Goal: Task Accomplishment & Management: Manage account settings

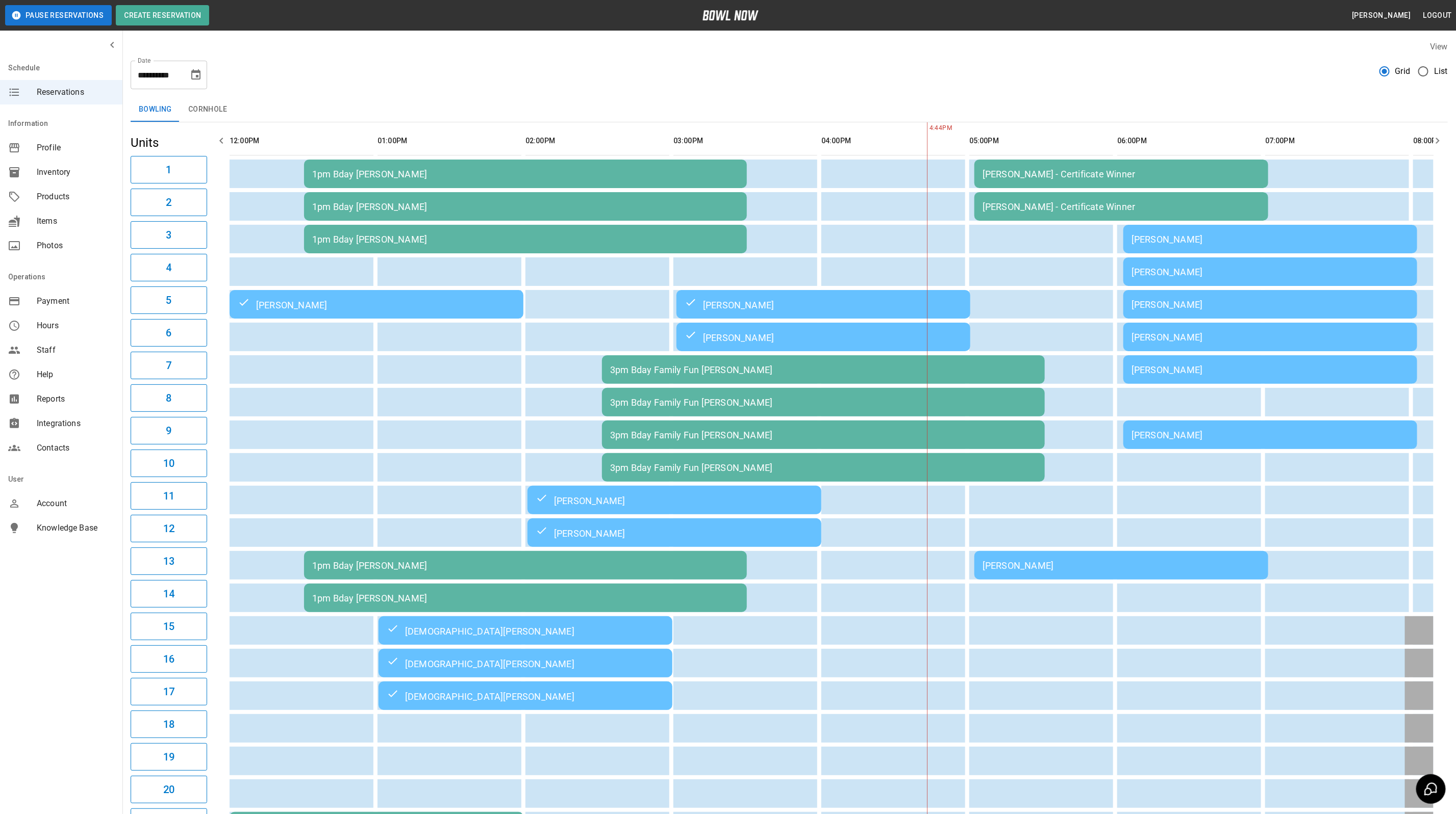
scroll to position [0, 570]
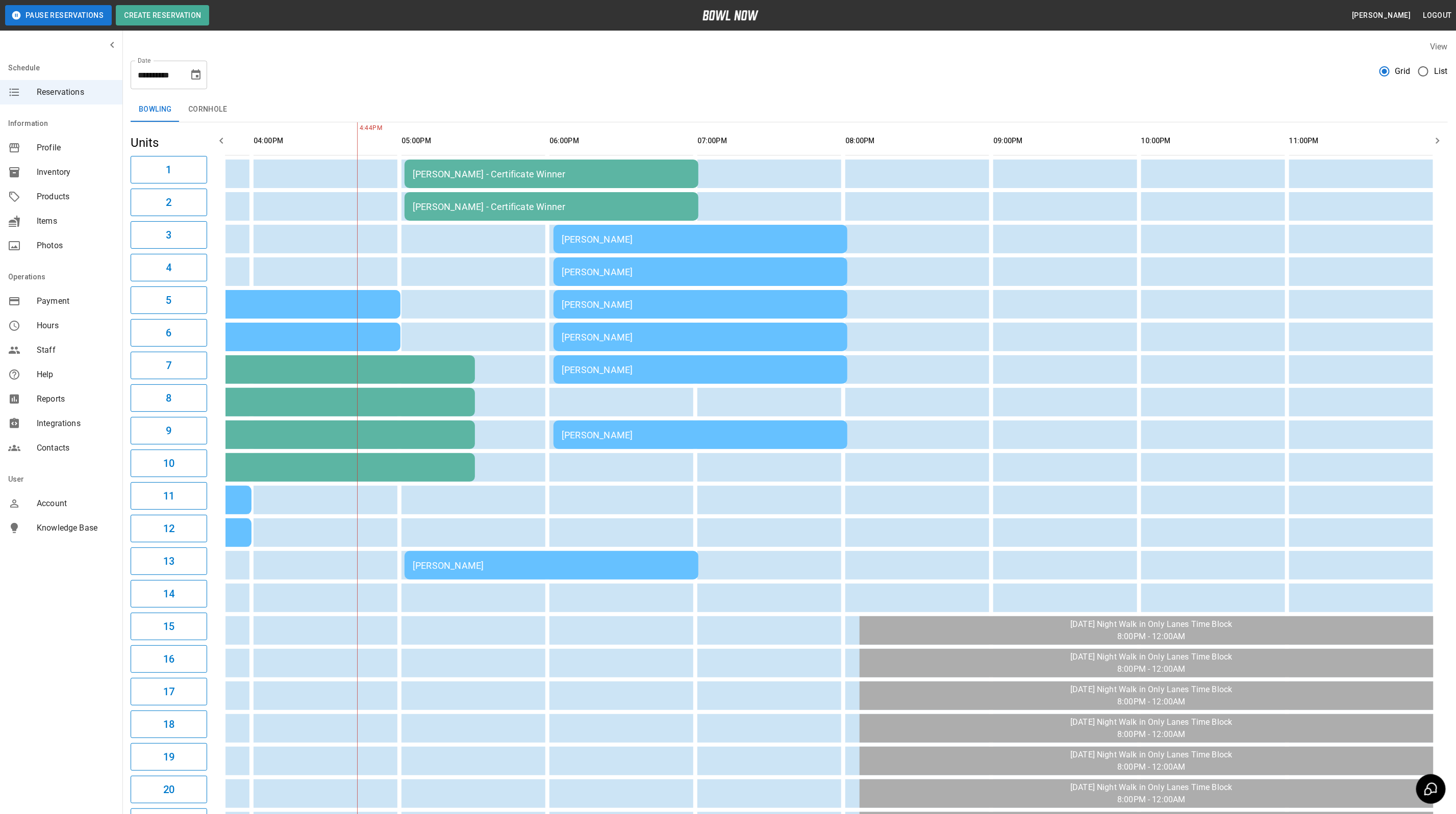
click at [562, 430] on div "[PERSON_NAME]" at bounding box center [700, 435] width 278 height 11
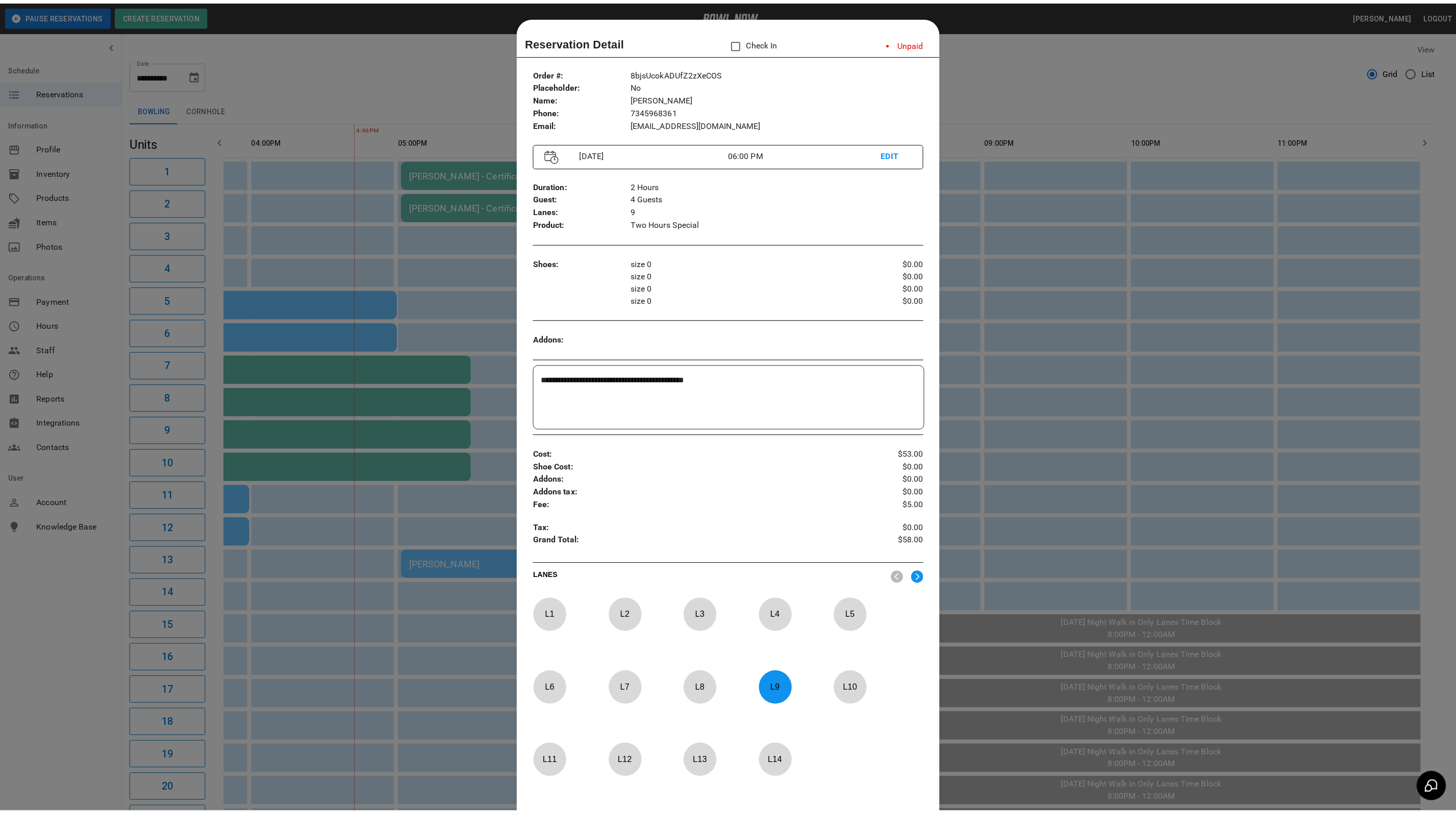
scroll to position [16, 0]
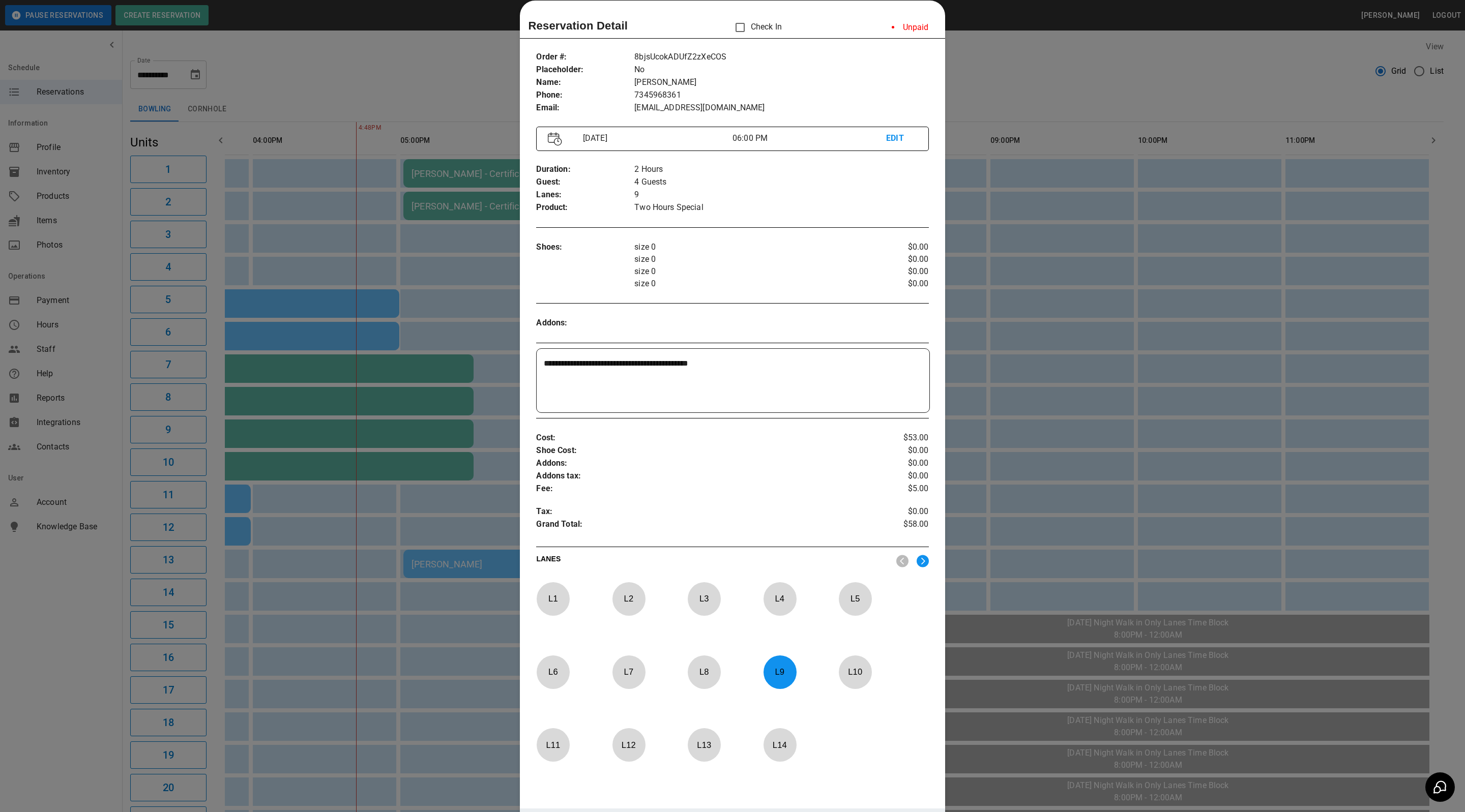
drag, startPoint x: 1218, startPoint y: 377, endPoint x: 1189, endPoint y: 382, distance: 29.4
click at [1218, 377] on div at bounding box center [732, 406] width 1465 height 812
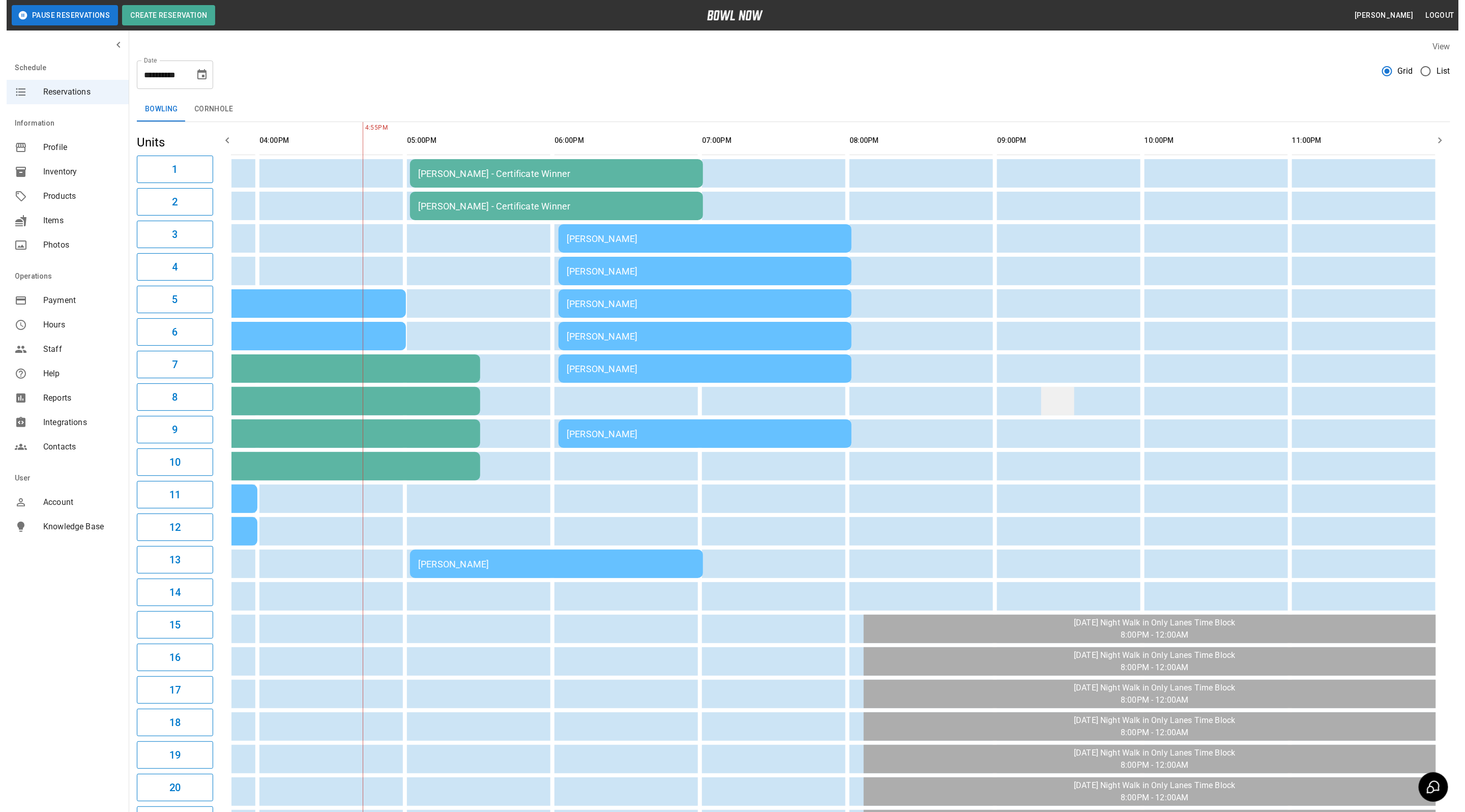
scroll to position [0, 556]
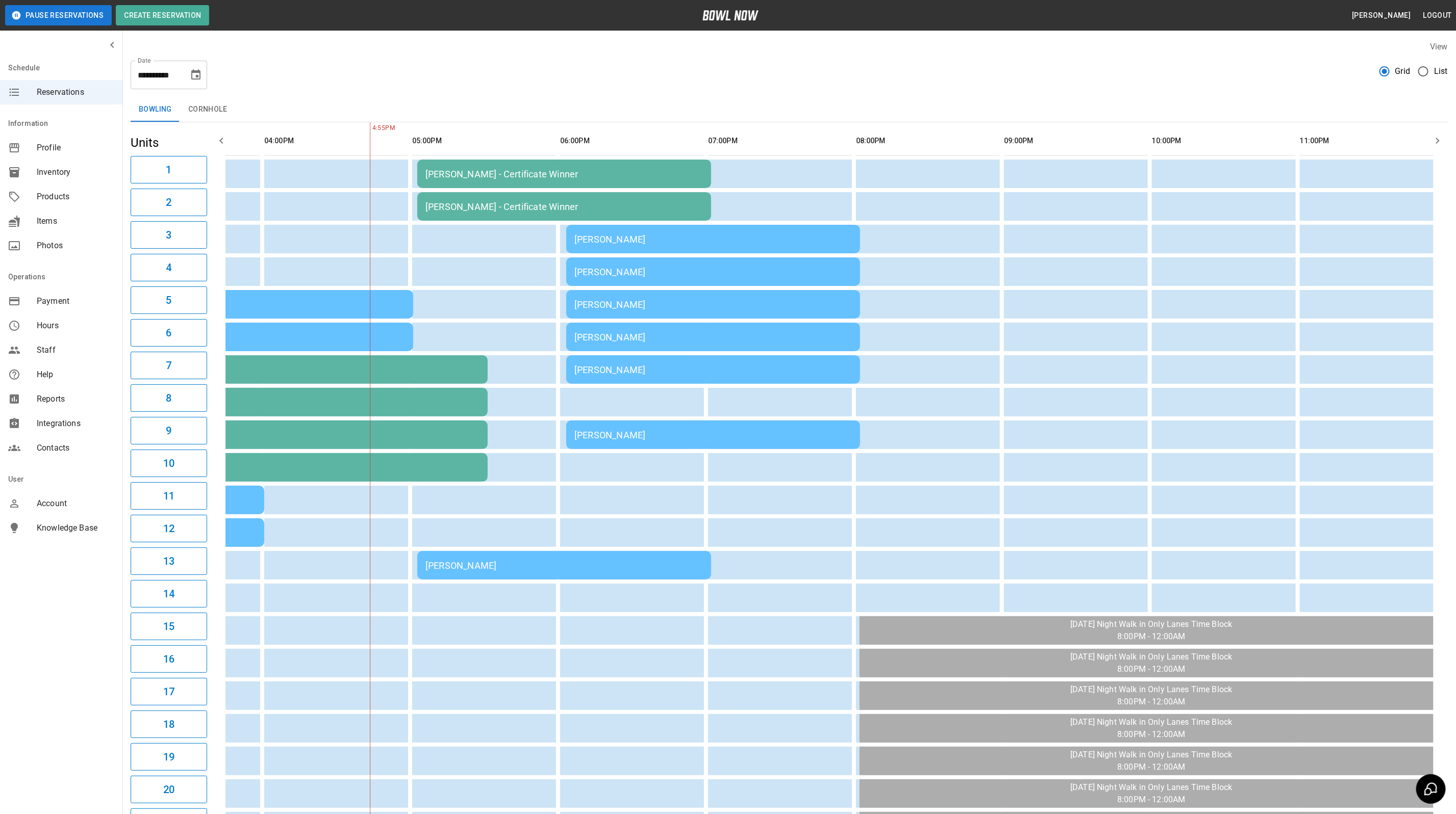
click at [455, 201] on div "[PERSON_NAME] - Certificate Winner" at bounding box center [564, 206] width 278 height 11
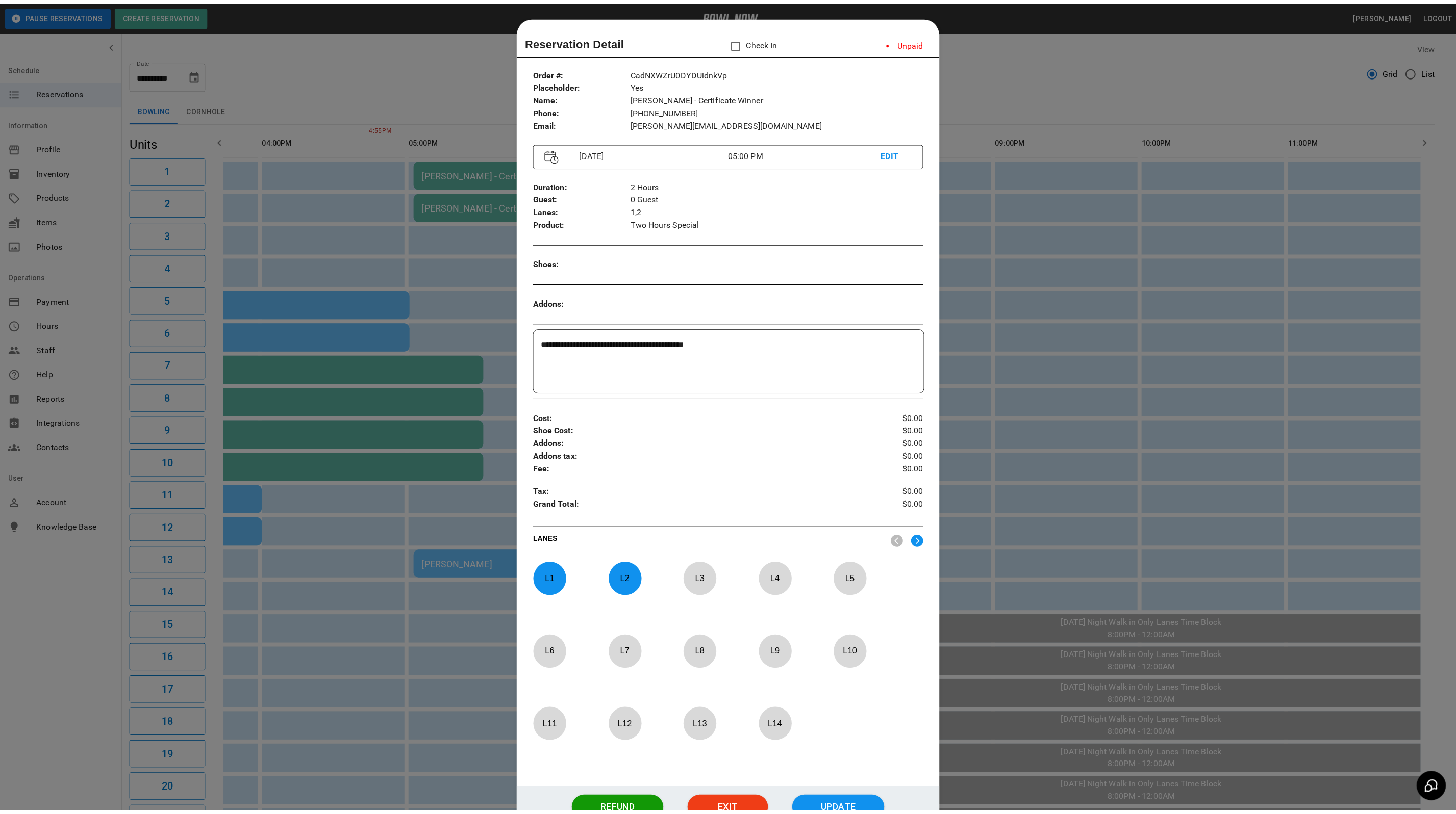
scroll to position [16, 0]
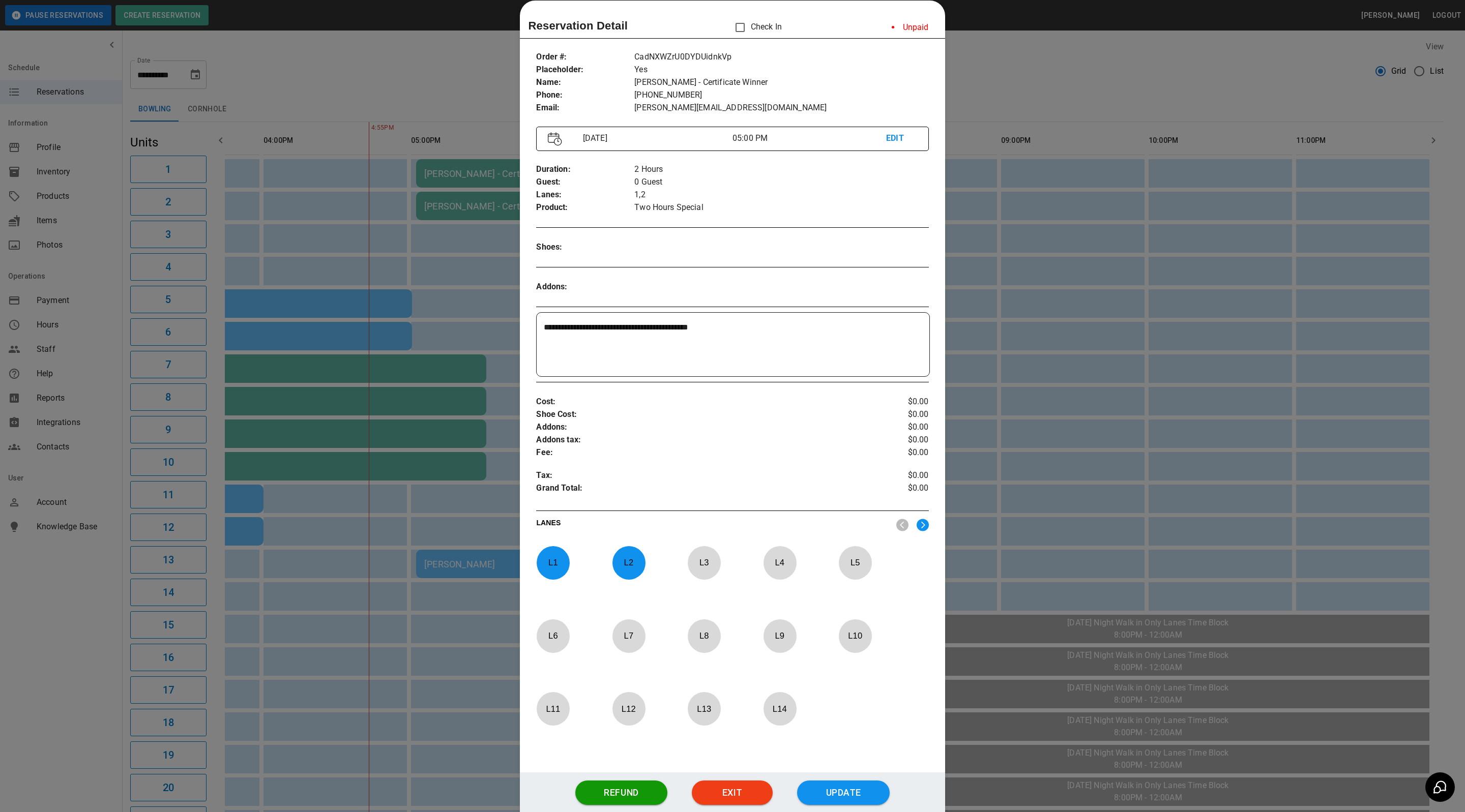
click at [981, 95] on div at bounding box center [732, 406] width 1465 height 812
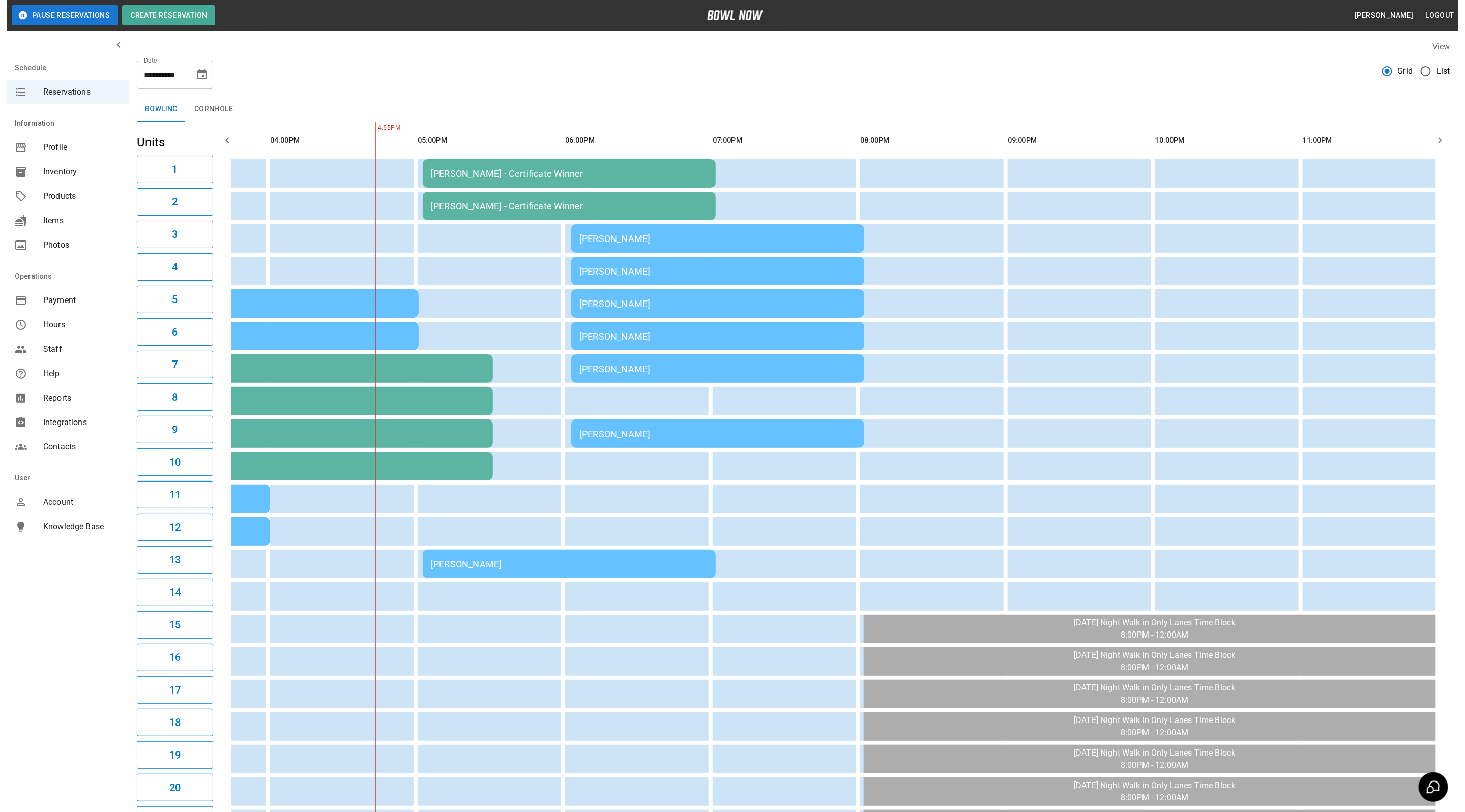
scroll to position [0, 531]
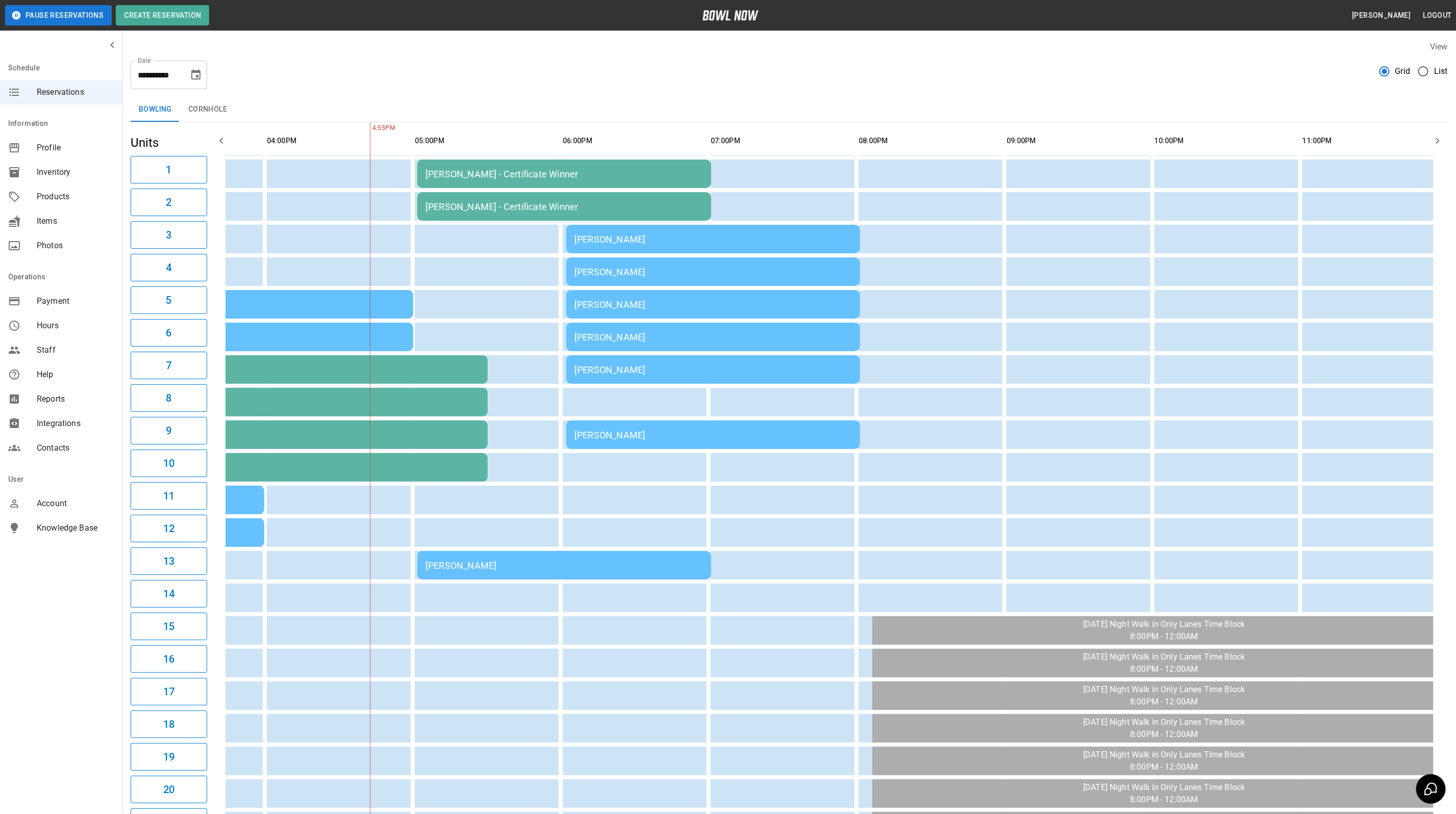
click at [479, 563] on div "[PERSON_NAME]" at bounding box center [564, 565] width 278 height 11
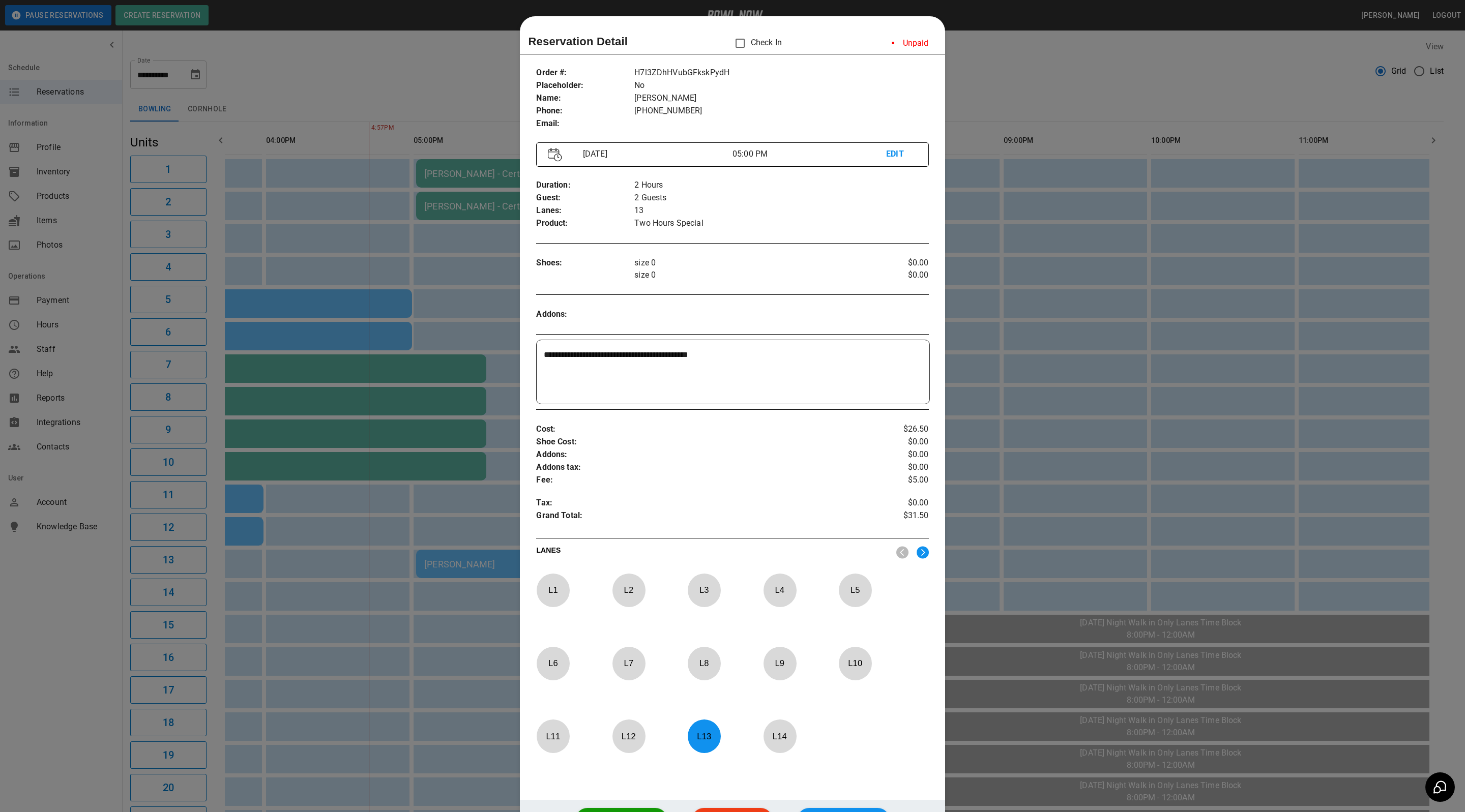
scroll to position [16, 0]
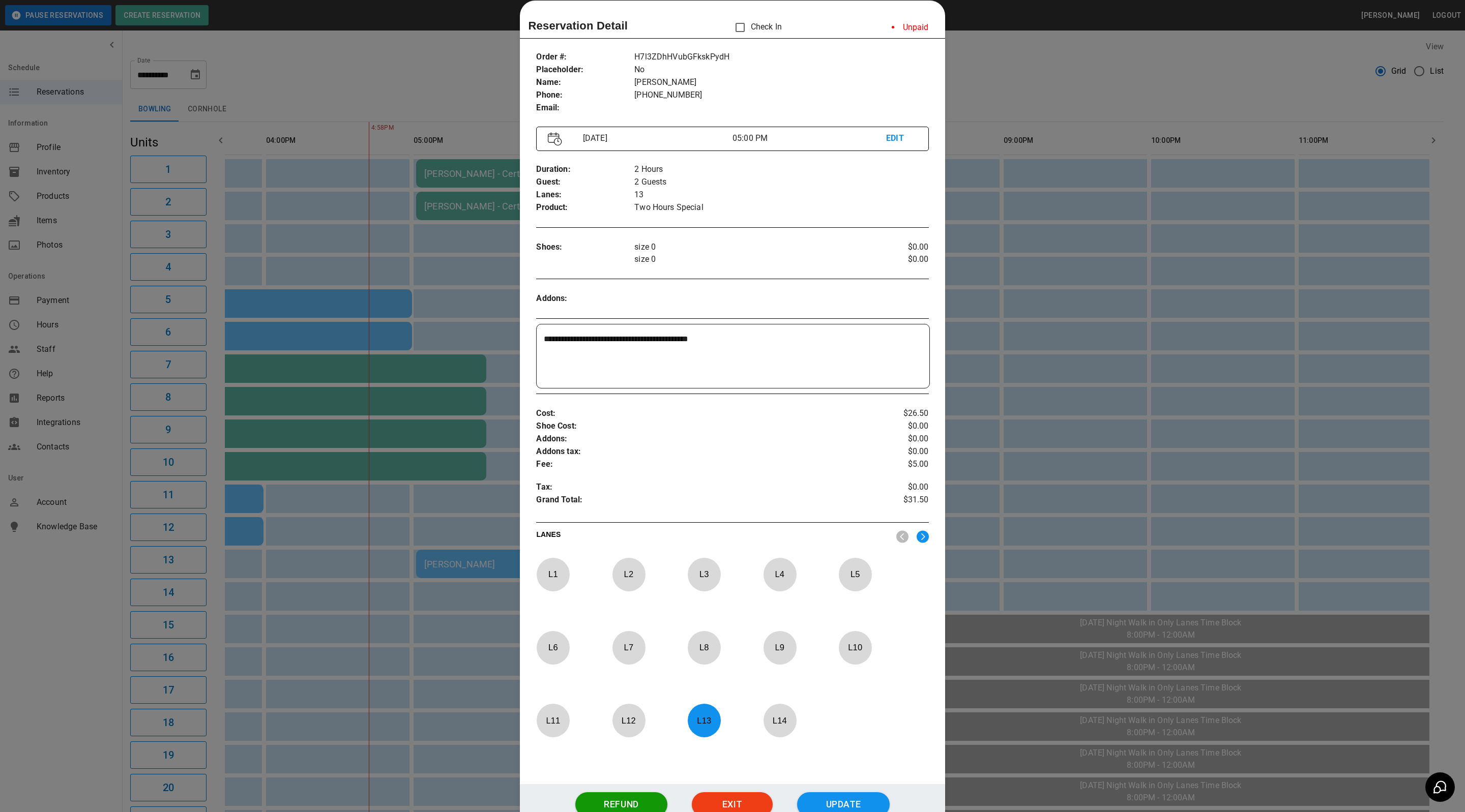
click at [1087, 341] on div at bounding box center [732, 406] width 1465 height 812
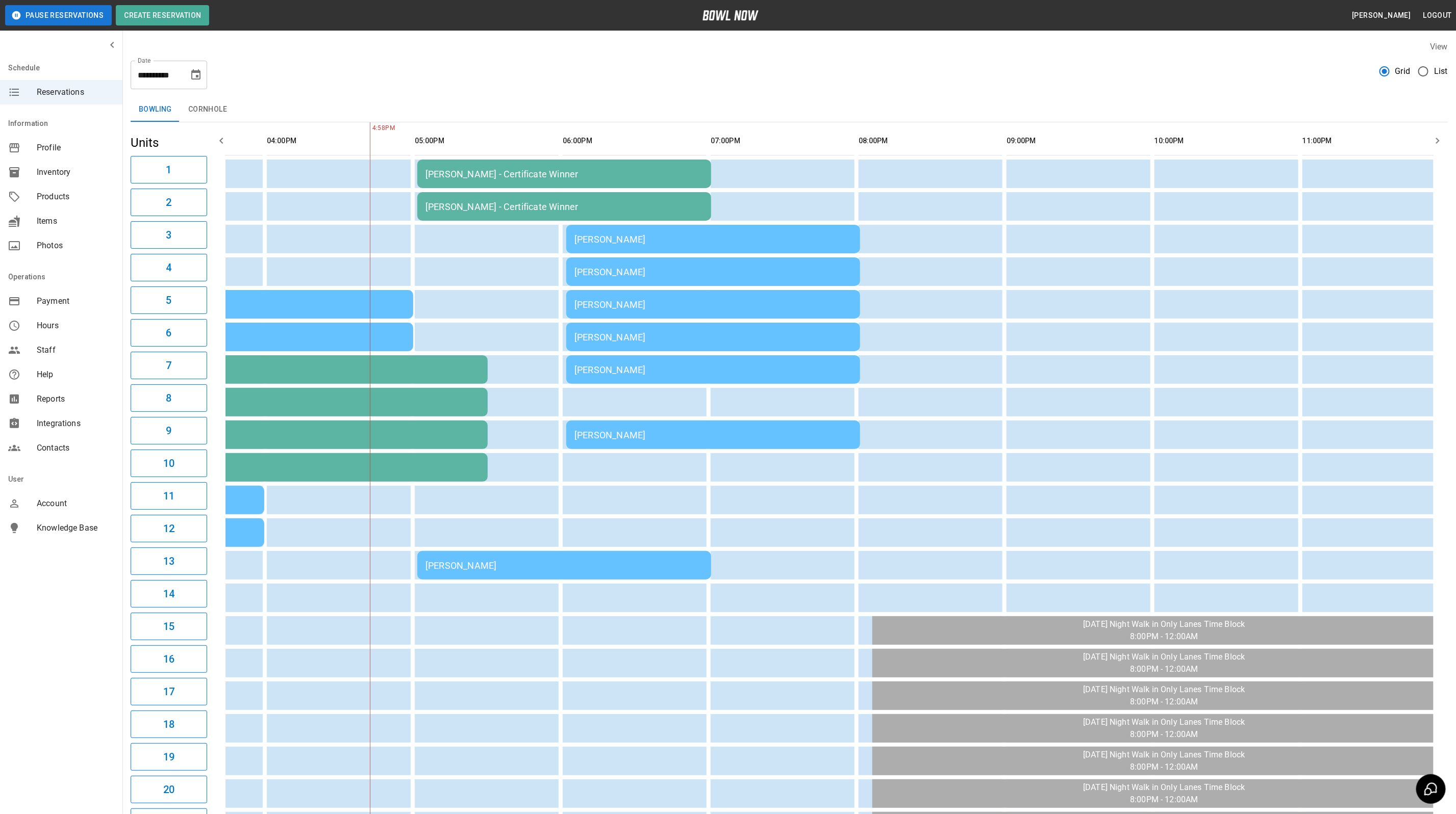
click at [496, 577] on td "[PERSON_NAME]" at bounding box center [564, 565] width 294 height 29
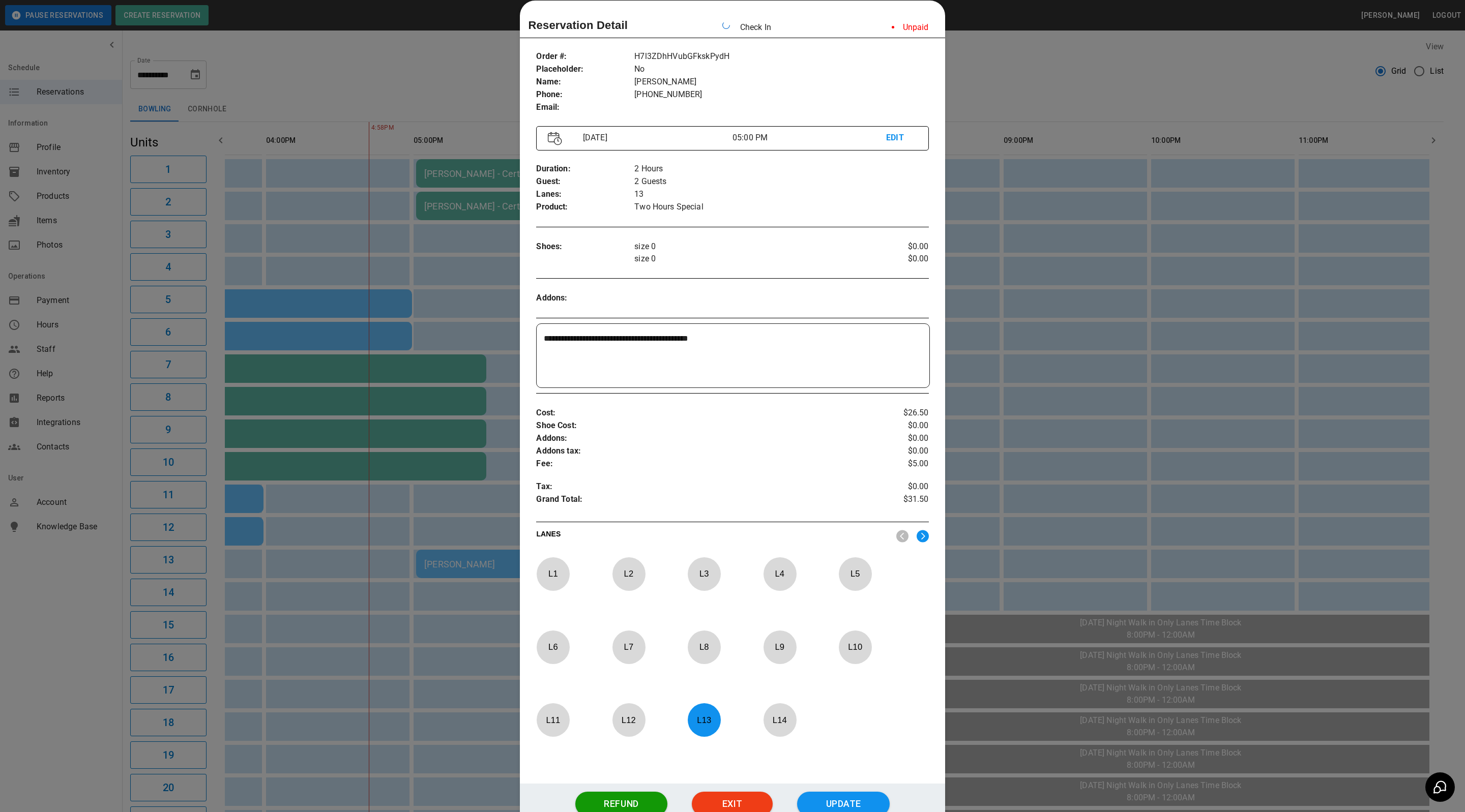
click at [1099, 295] on div at bounding box center [732, 406] width 1465 height 812
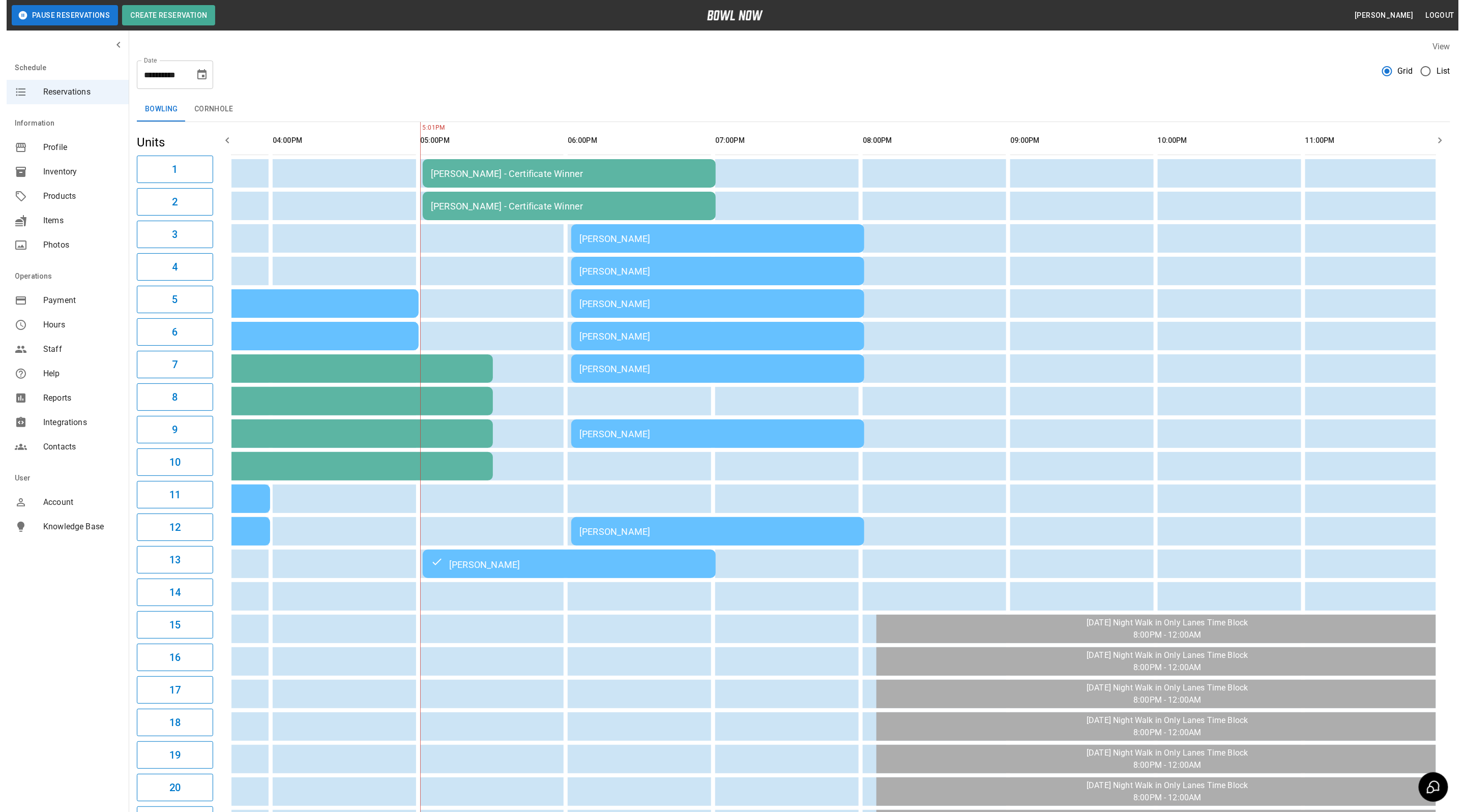
scroll to position [0, 544]
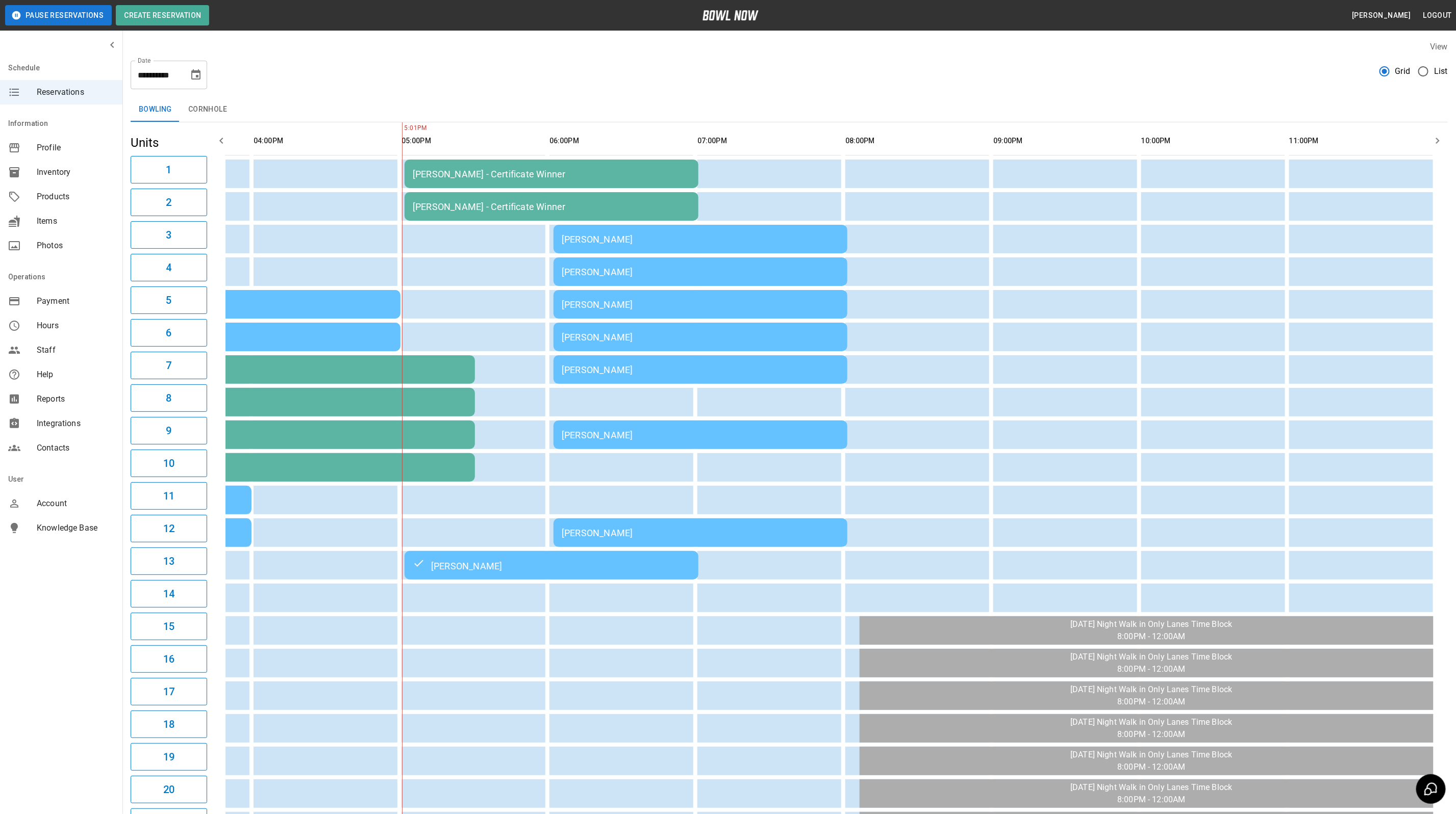
click at [620, 537] on td "[PERSON_NAME]" at bounding box center [700, 533] width 294 height 29
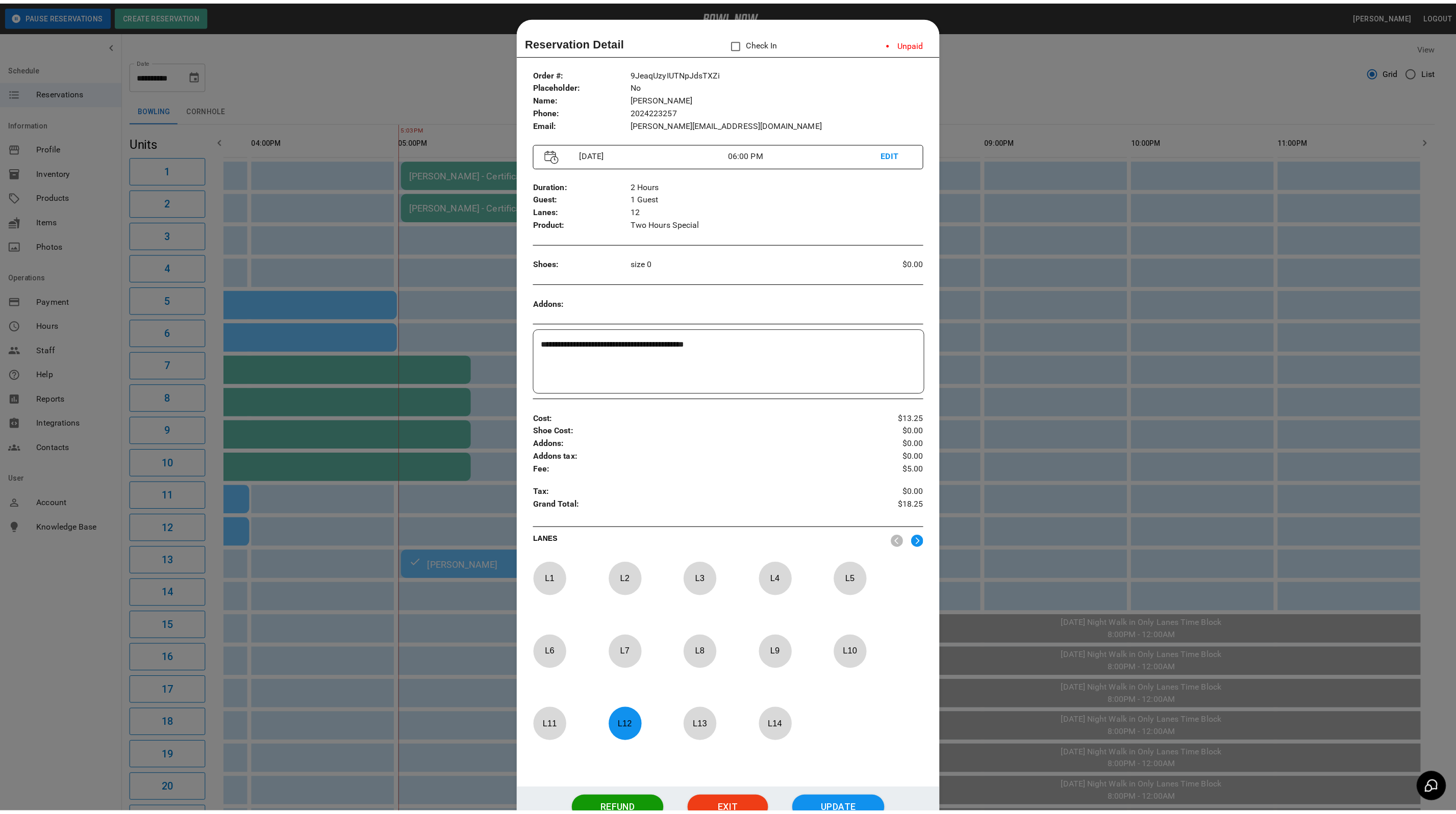
scroll to position [16, 0]
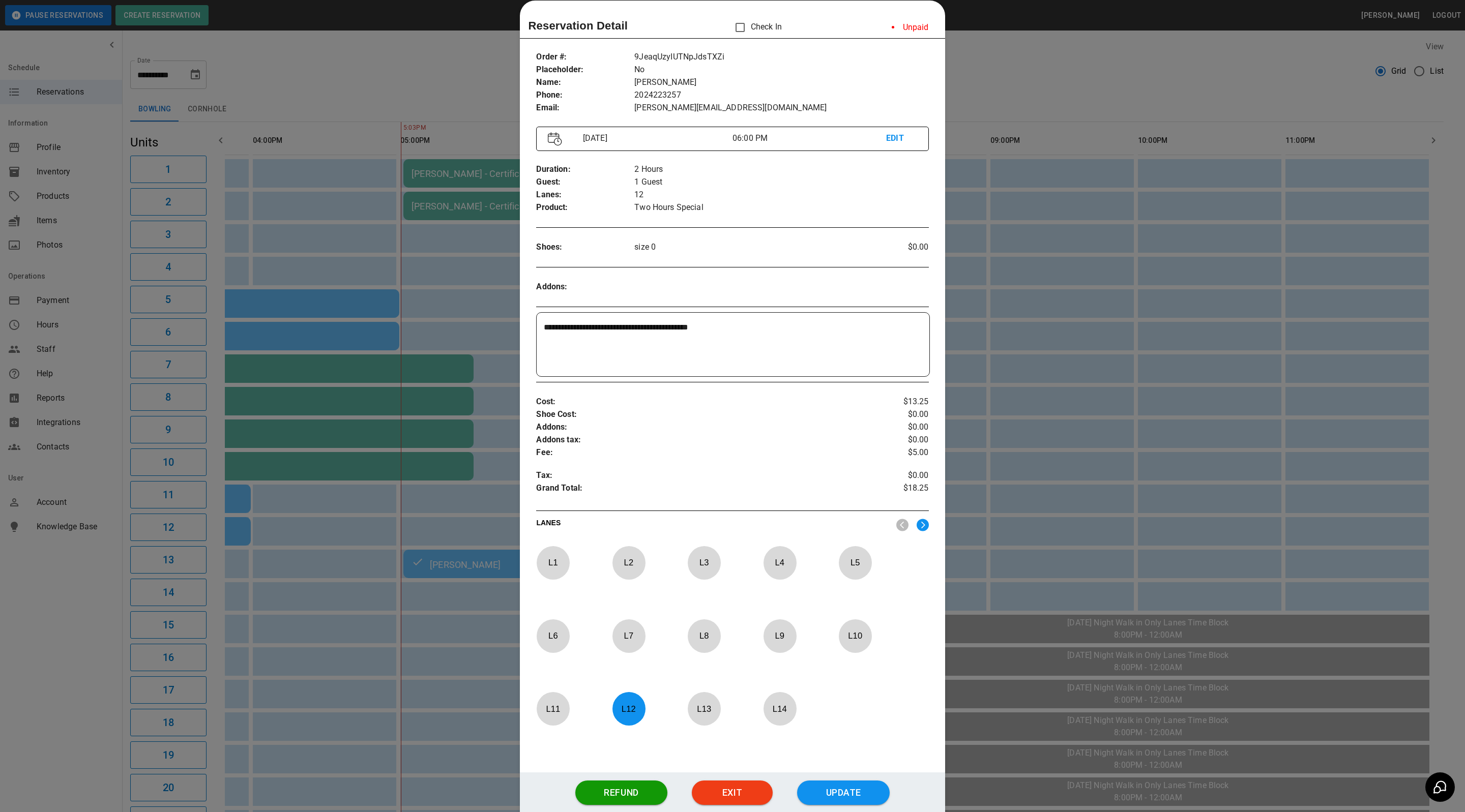
click at [1059, 78] on div at bounding box center [732, 406] width 1465 height 812
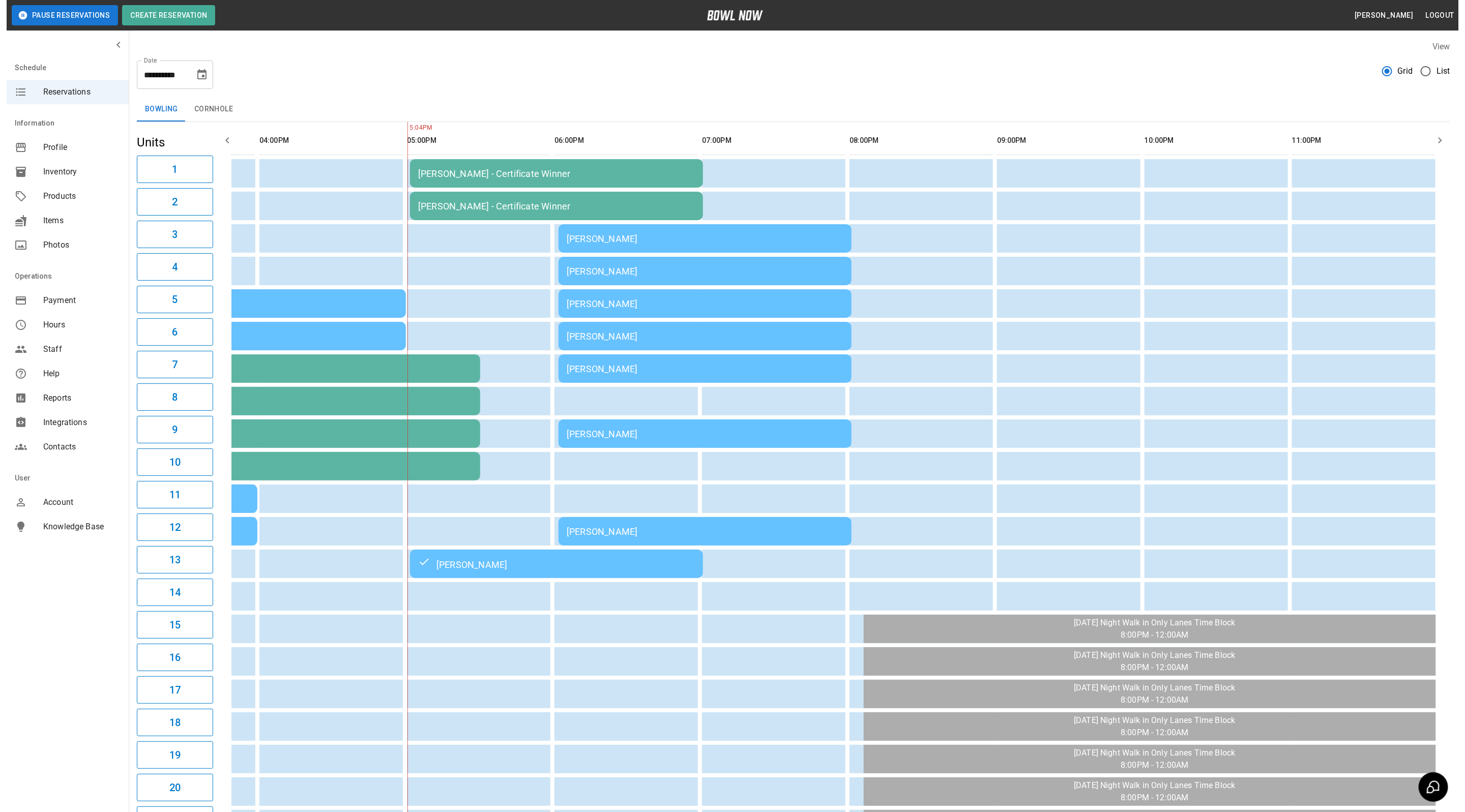
scroll to position [0, 556]
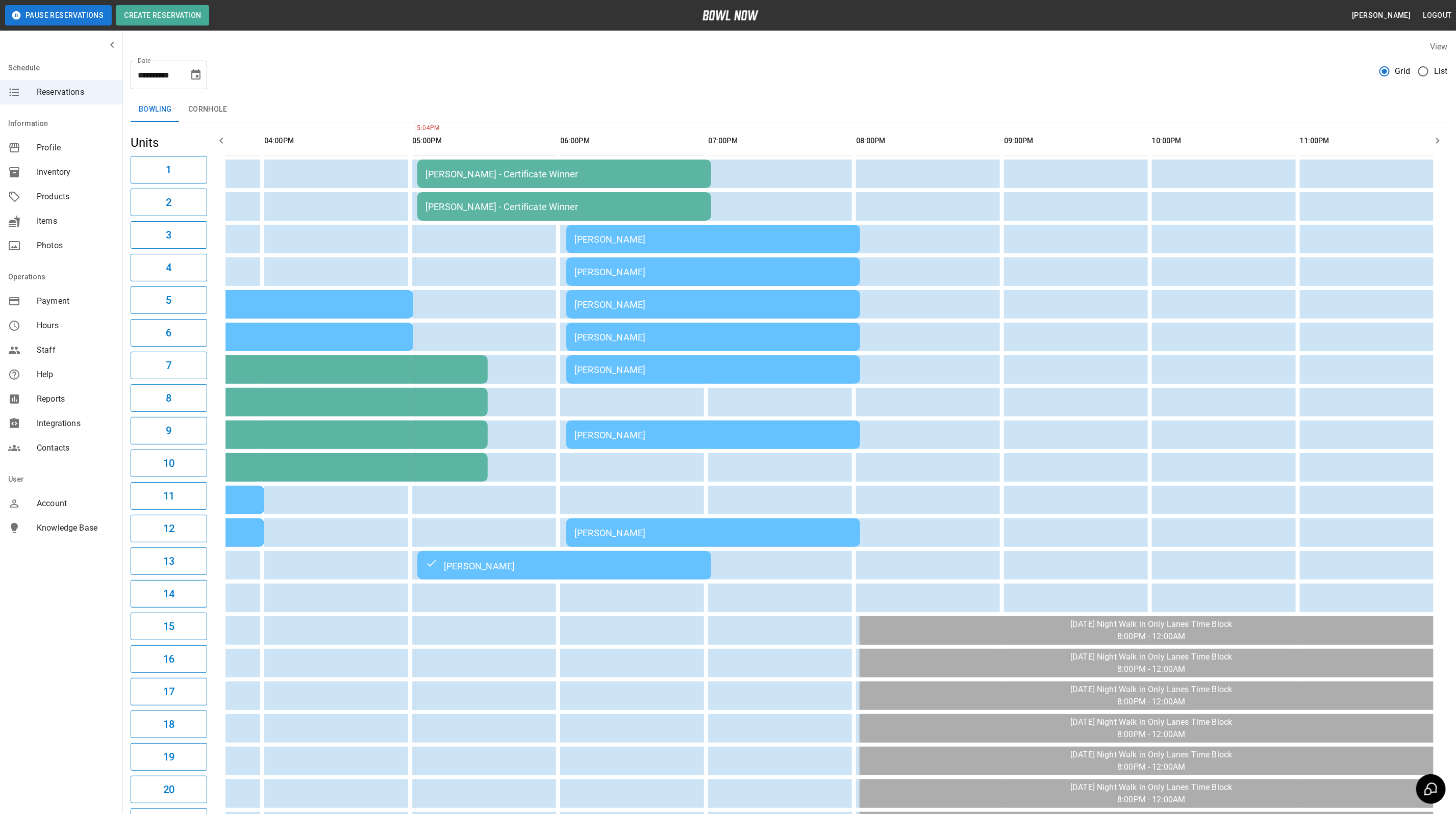
click at [641, 273] on div "[PERSON_NAME]" at bounding box center [713, 272] width 278 height 11
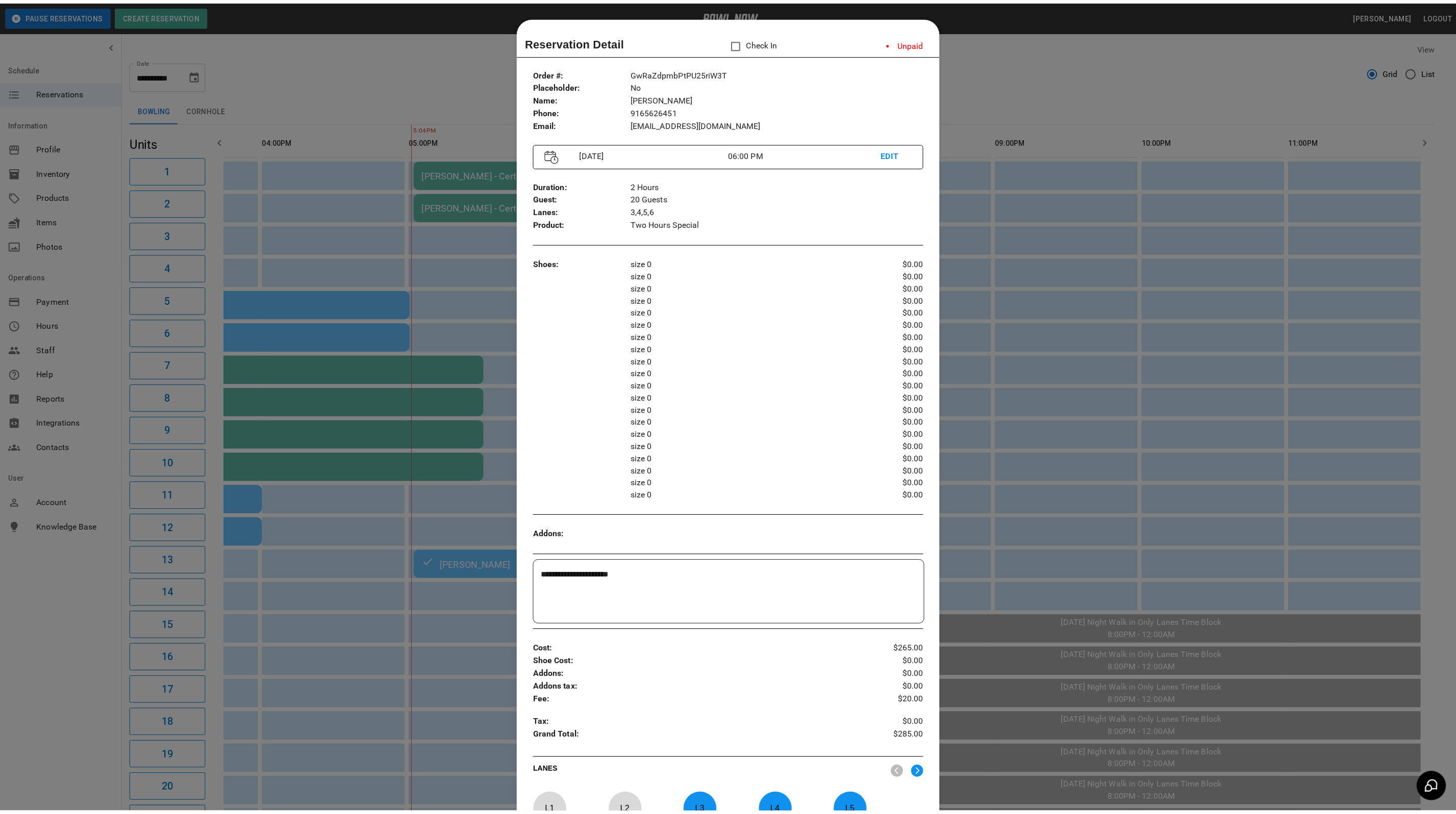
scroll to position [16, 0]
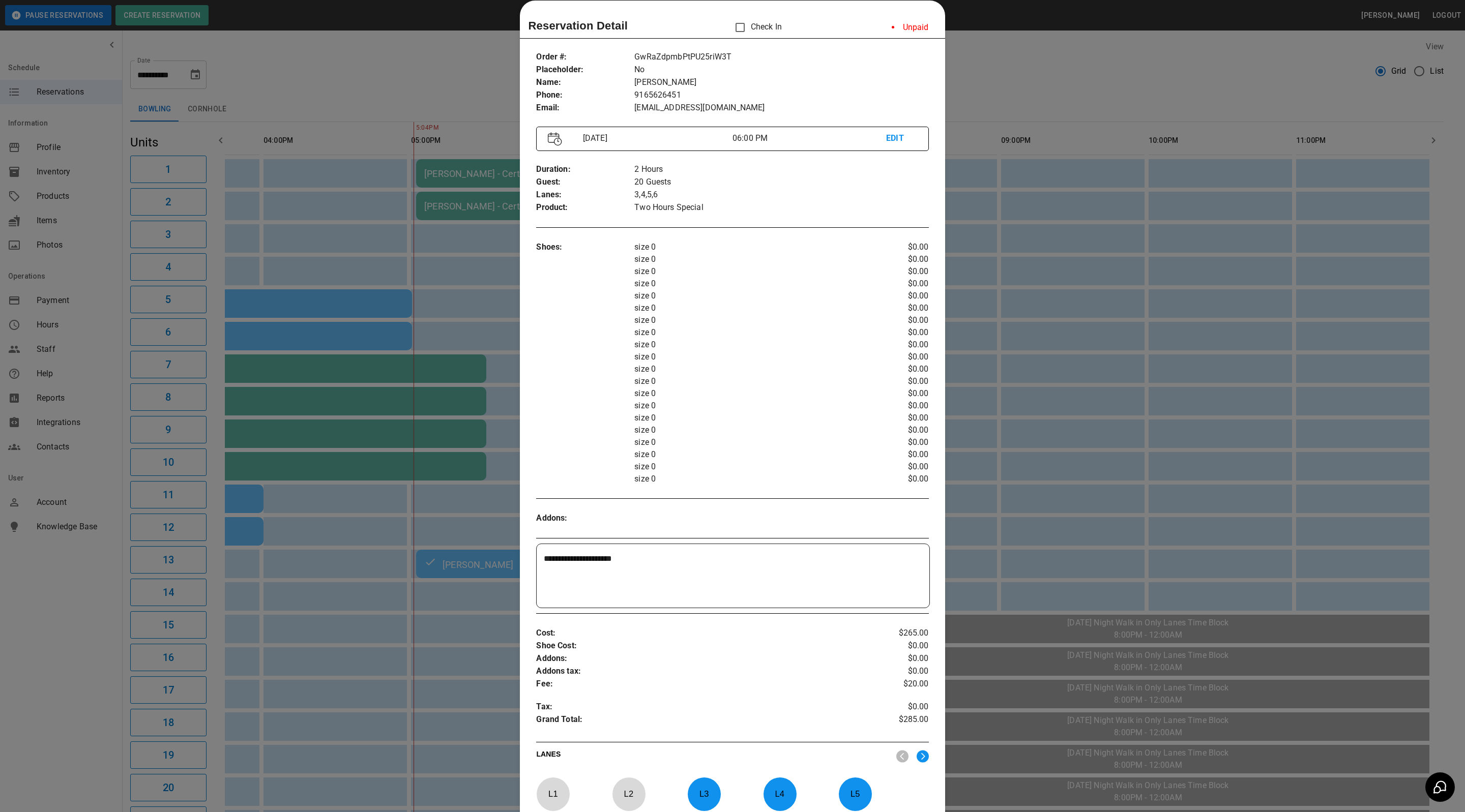
click at [1058, 65] on div at bounding box center [732, 406] width 1465 height 812
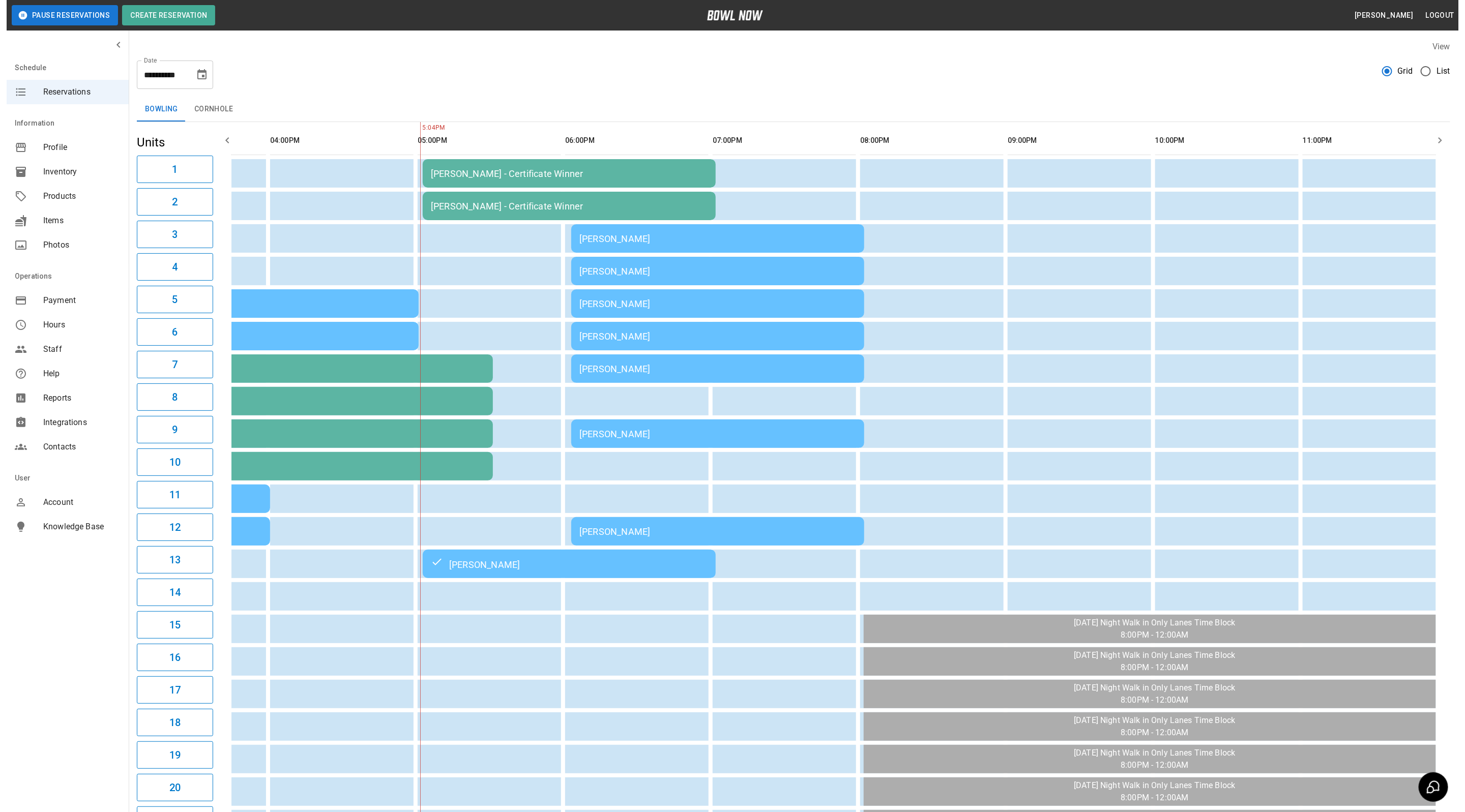
scroll to position [0, 531]
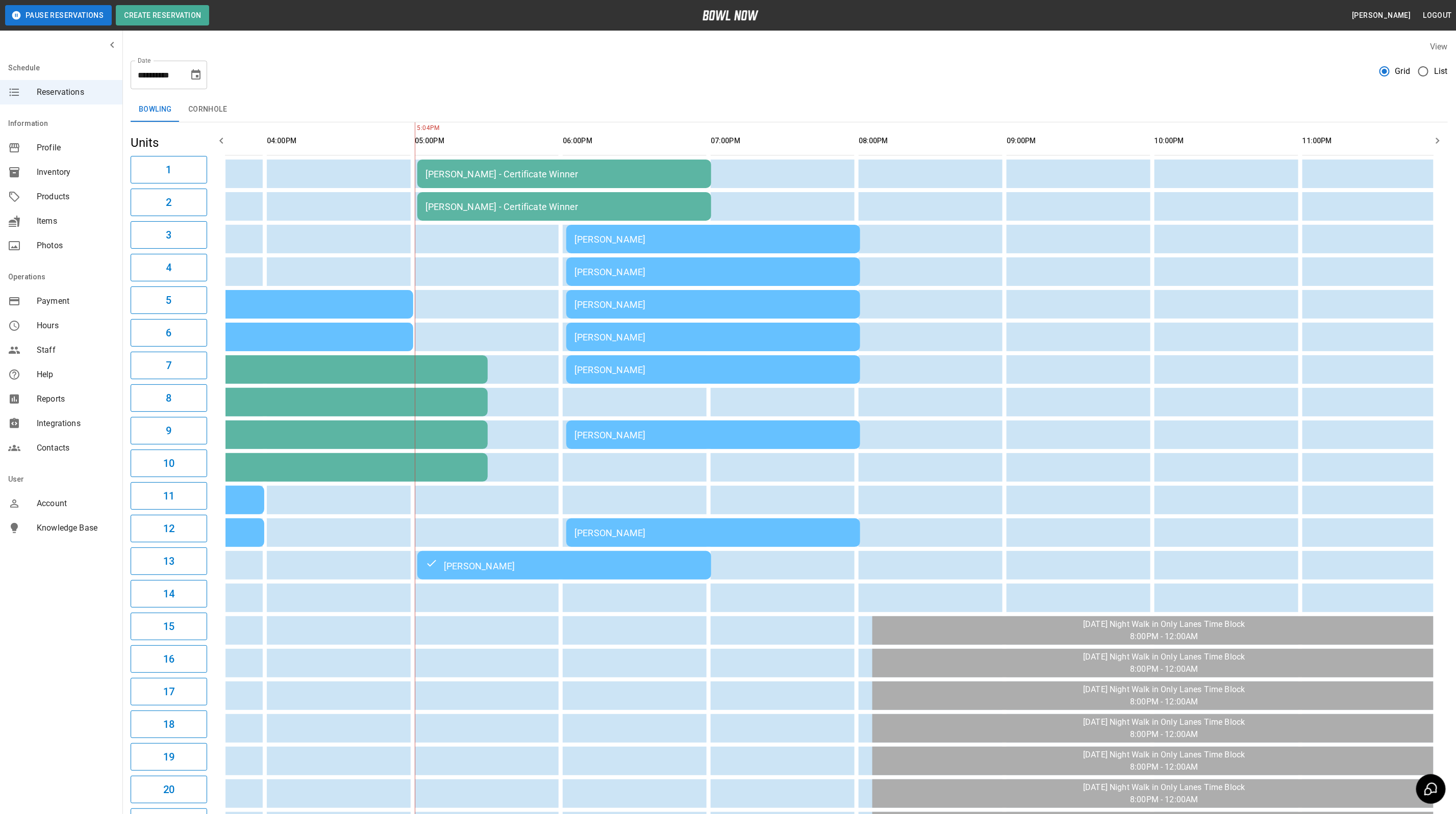
click at [747, 234] on div "[PERSON_NAME]" at bounding box center [713, 239] width 278 height 11
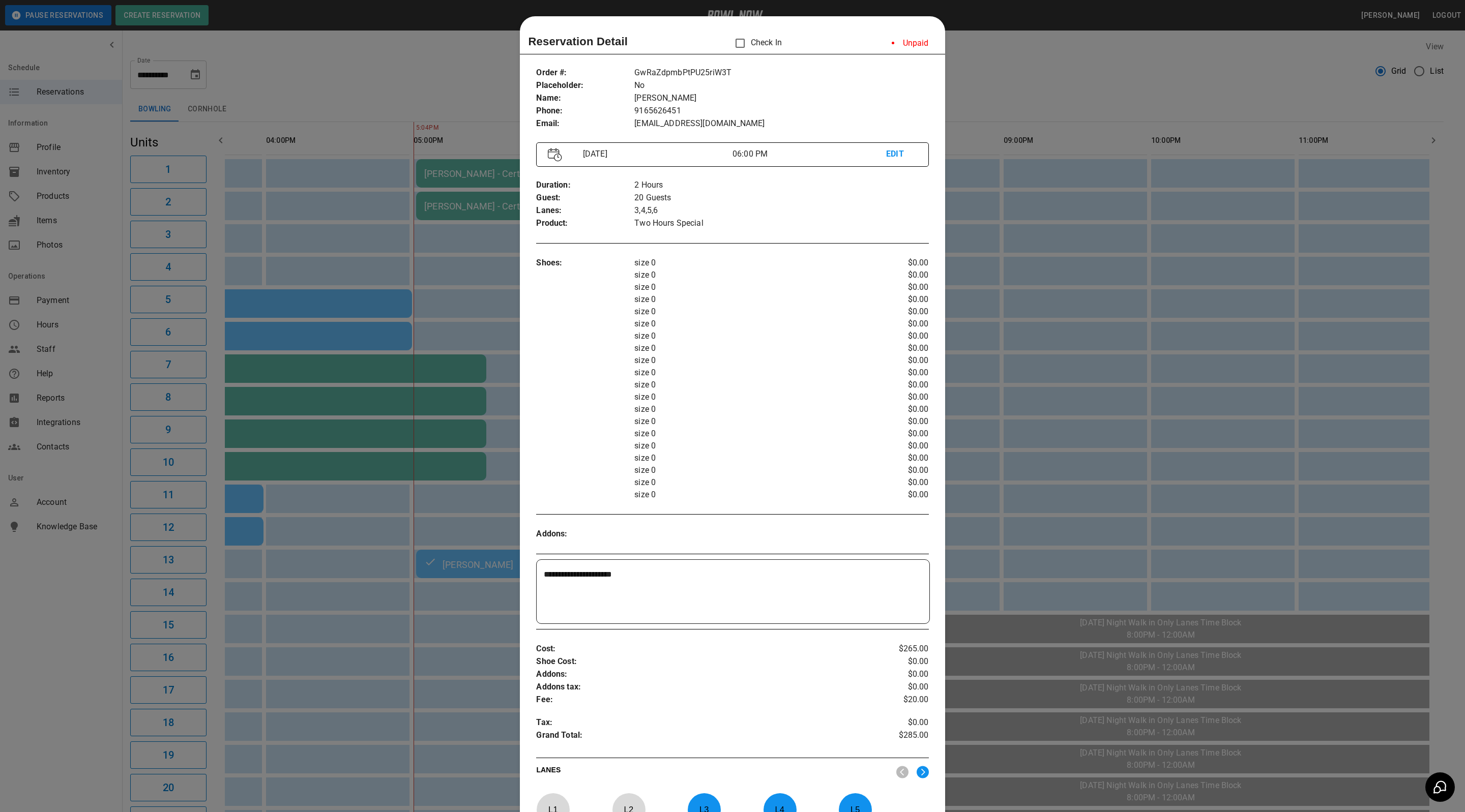
scroll to position [16, 0]
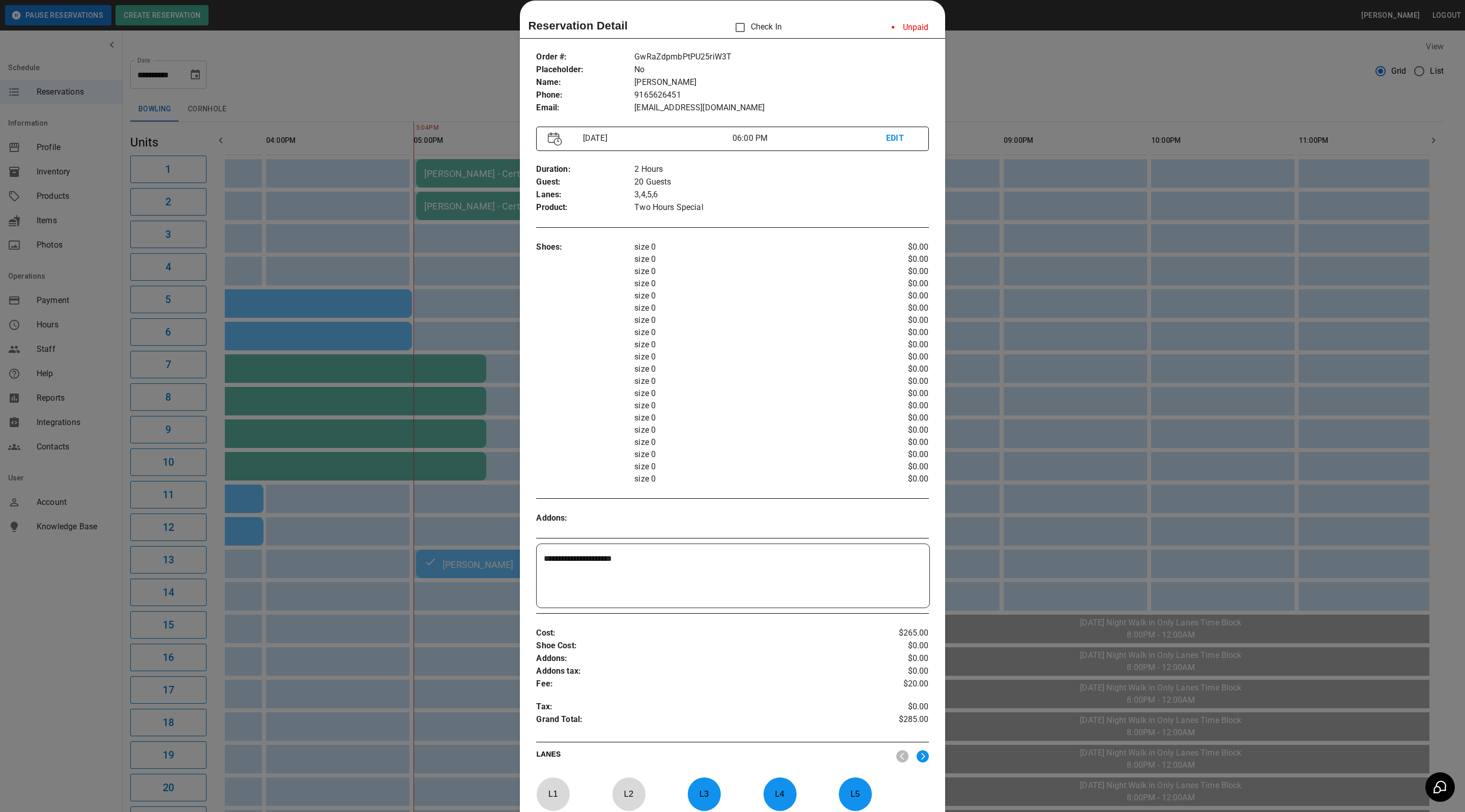
click at [1045, 55] on div at bounding box center [732, 406] width 1465 height 812
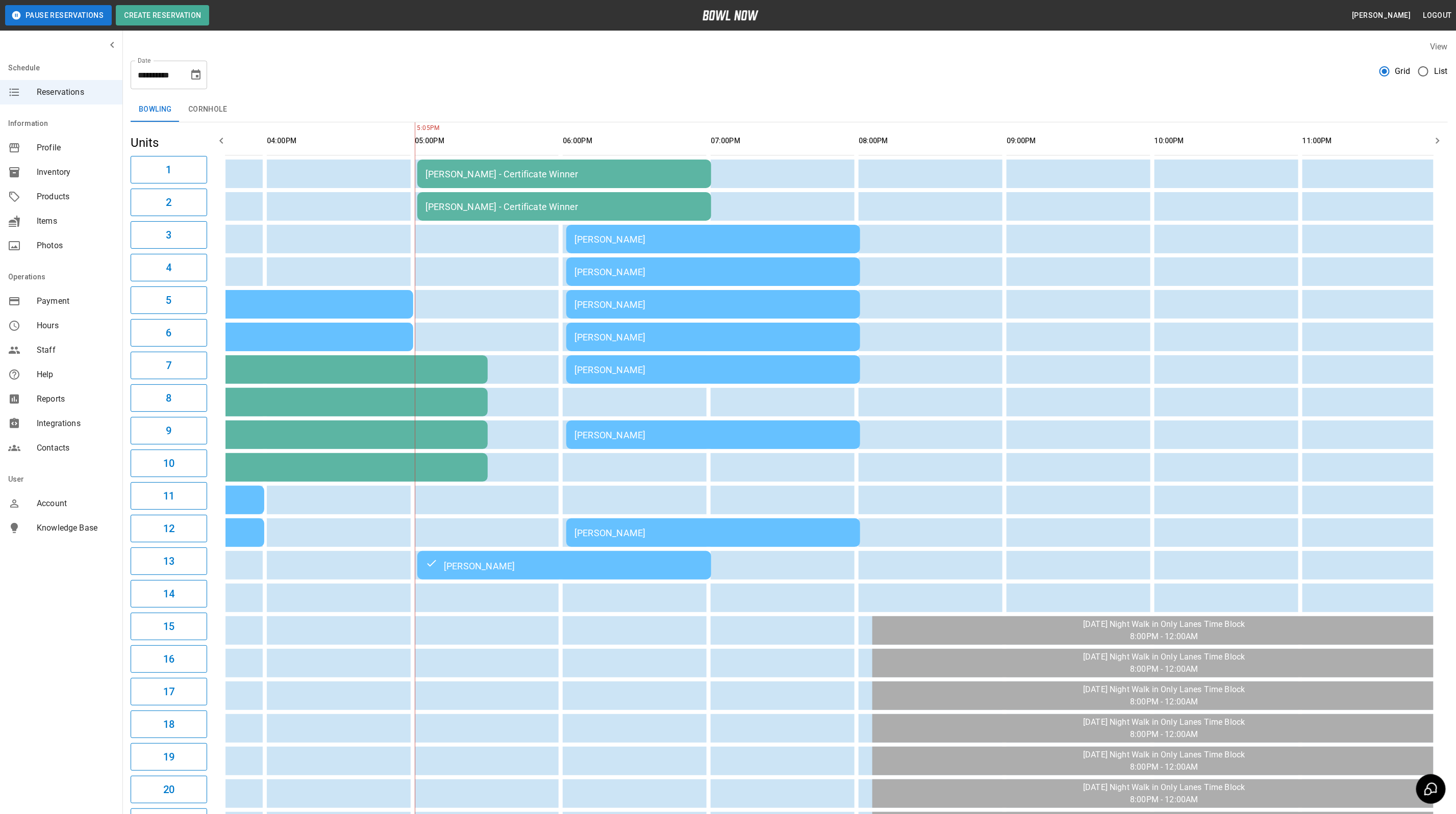
click at [625, 359] on td "[PERSON_NAME]" at bounding box center [713, 369] width 294 height 29
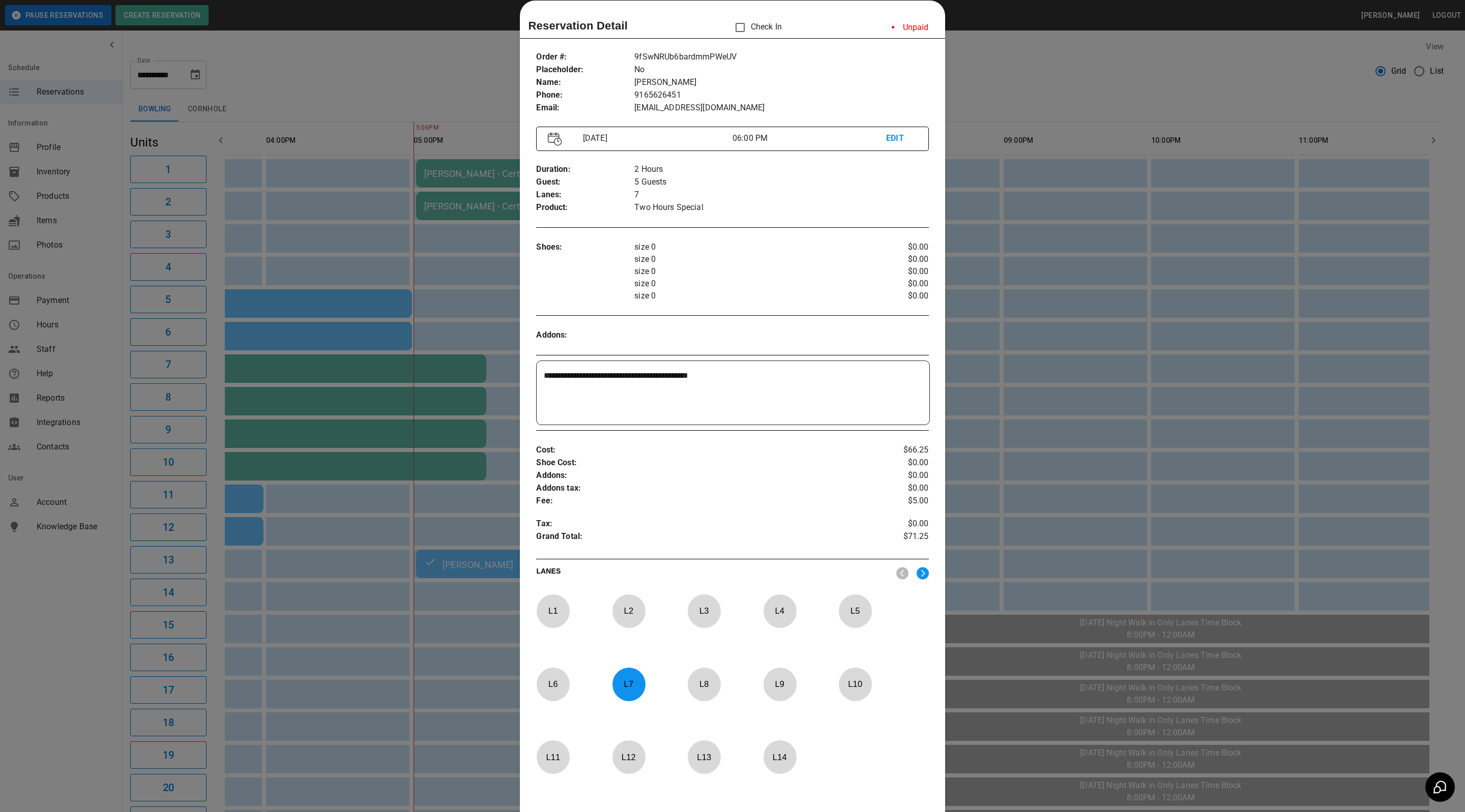
drag, startPoint x: 1014, startPoint y: 69, endPoint x: 939, endPoint y: 109, distance: 85.0
click at [1014, 69] on div at bounding box center [732, 406] width 1465 height 812
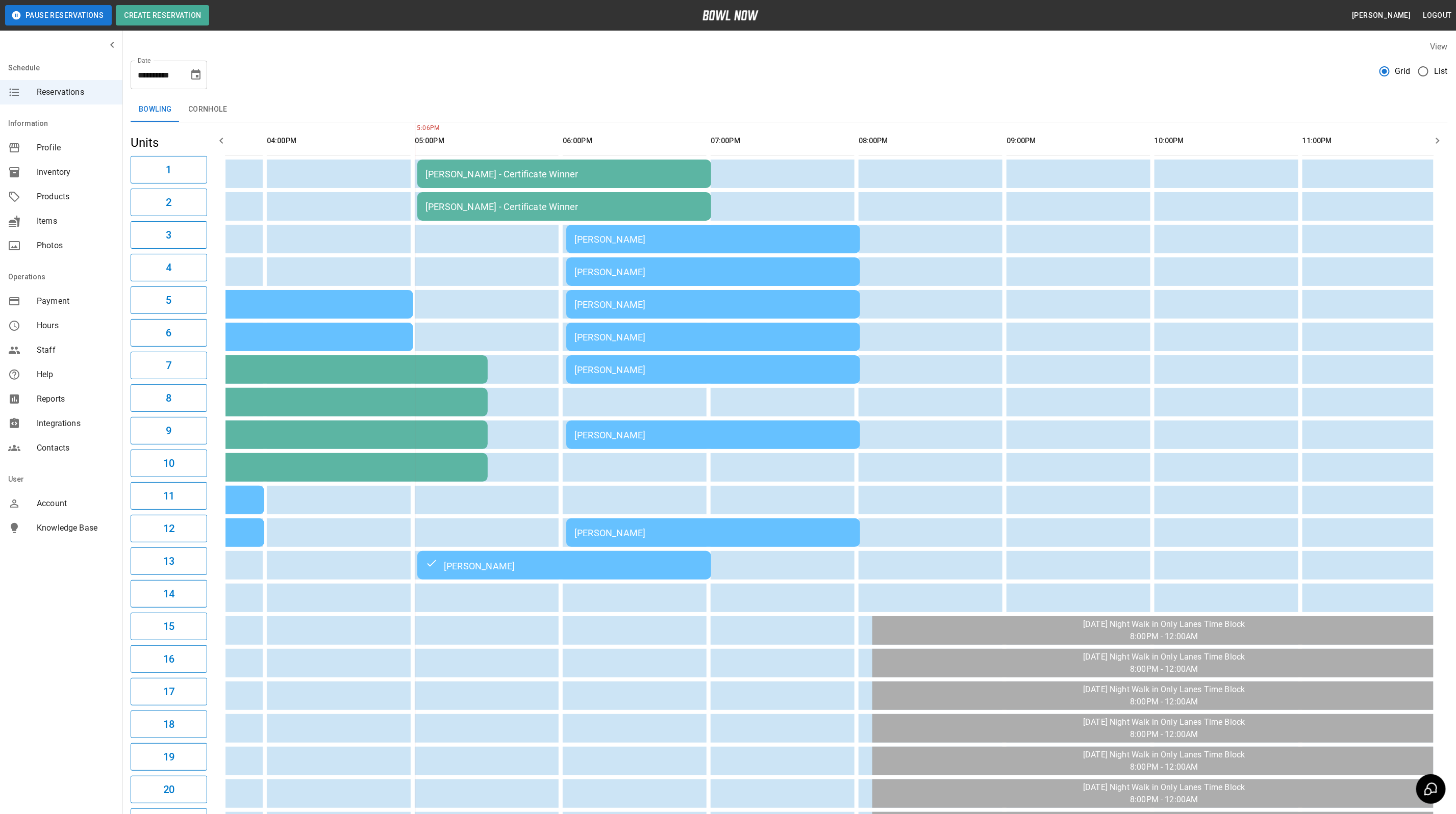
click at [737, 271] on div "[PERSON_NAME]" at bounding box center [713, 272] width 278 height 11
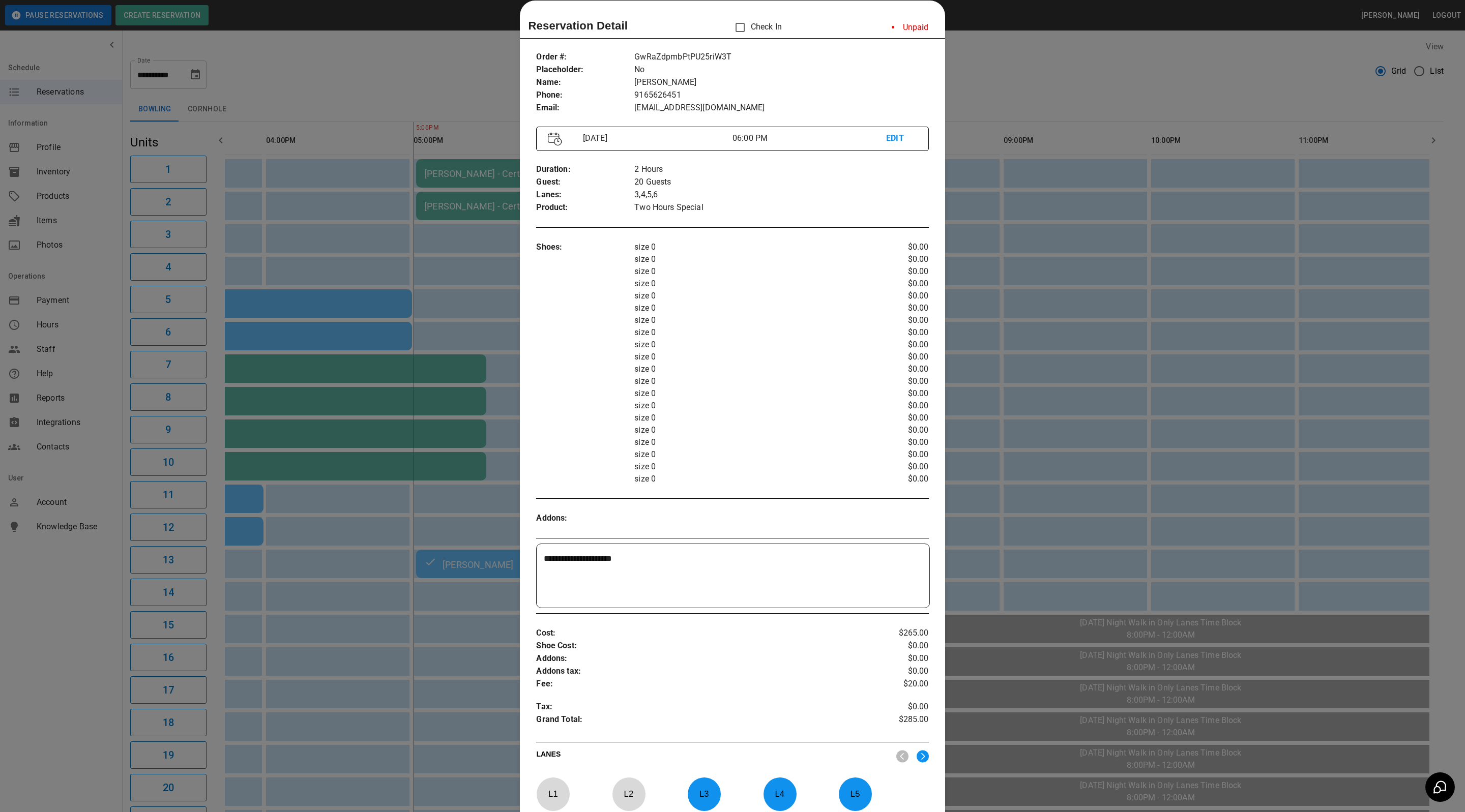
click at [987, 82] on div at bounding box center [732, 406] width 1465 height 812
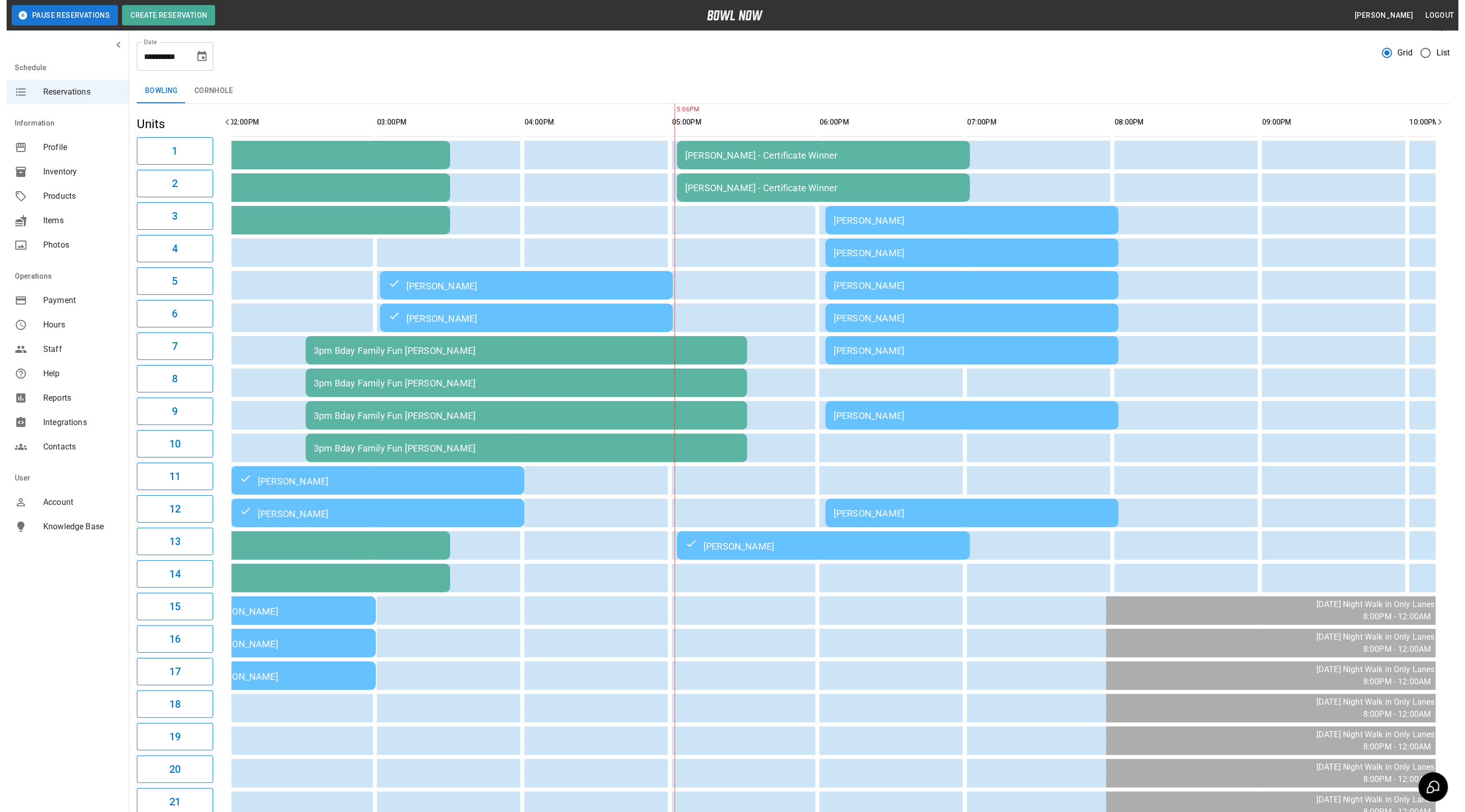
scroll to position [0, 0]
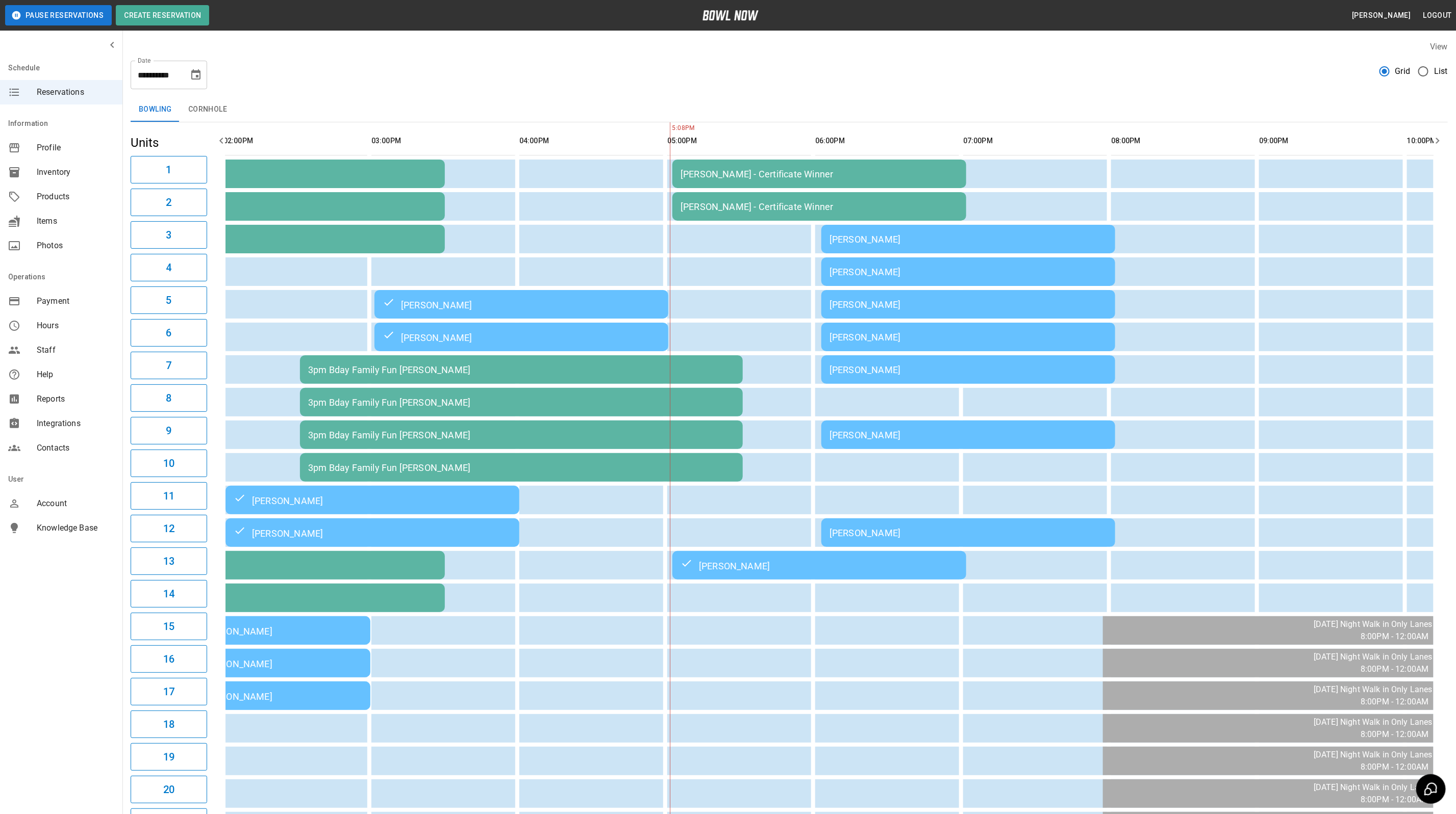
click at [909, 267] on div "[PERSON_NAME]" at bounding box center [968, 272] width 278 height 11
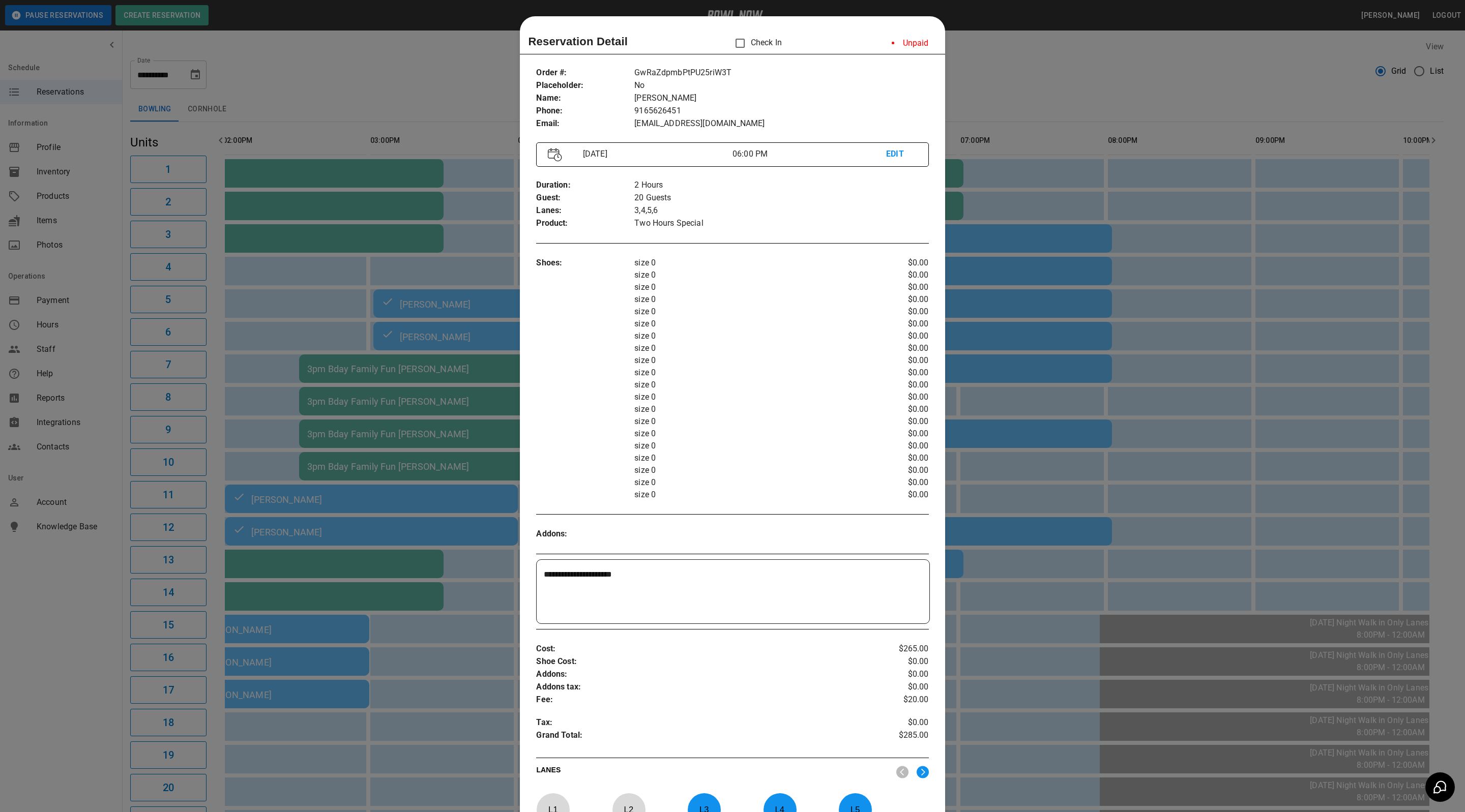
scroll to position [16, 0]
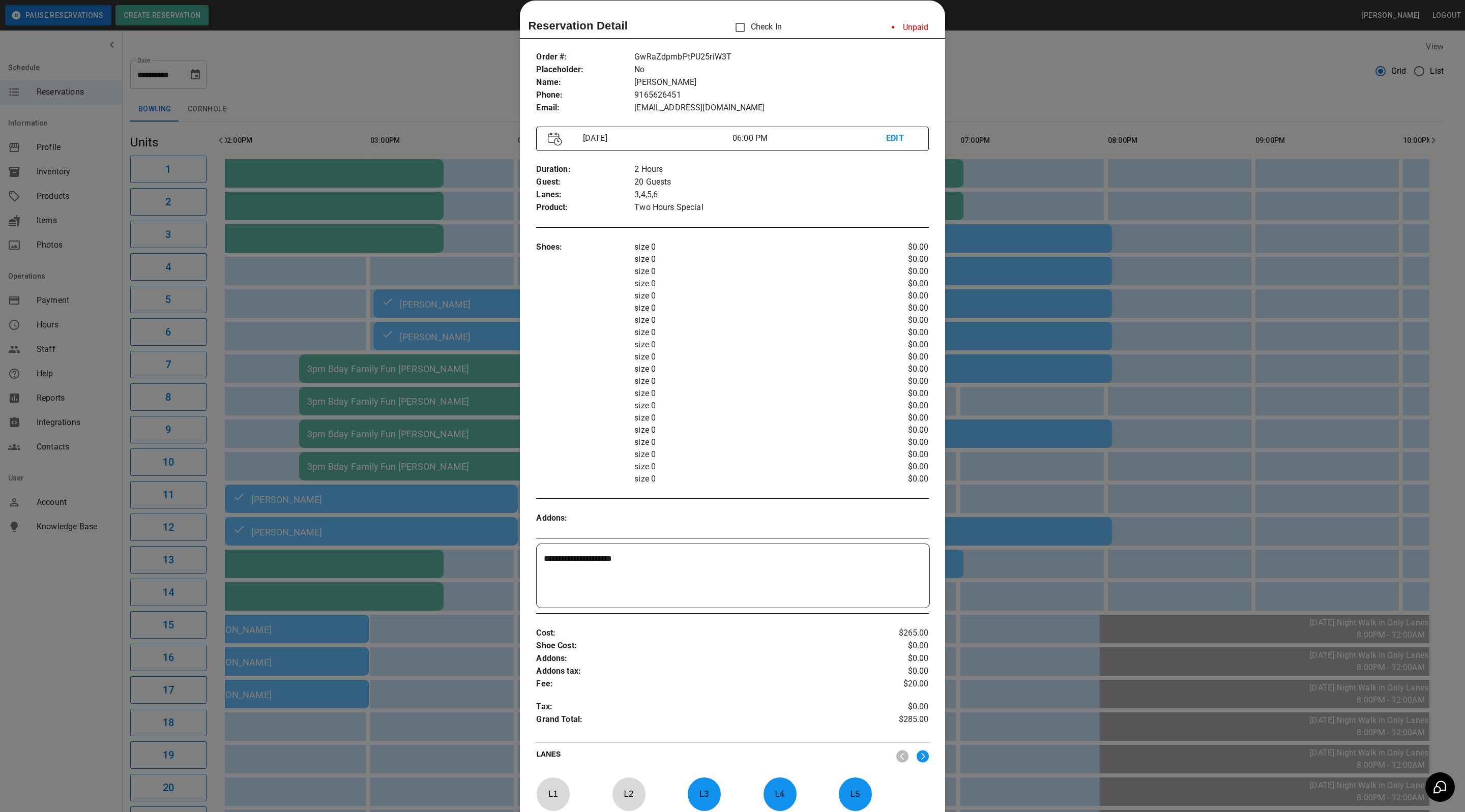
drag, startPoint x: 532, startPoint y: 571, endPoint x: 661, endPoint y: 566, distance: 129.1
click at [661, 566] on div "**********" at bounding box center [733, 576] width 392 height 64
drag, startPoint x: 1096, startPoint y: 92, endPoint x: 1087, endPoint y: 90, distance: 9.2
click at [1096, 92] on div at bounding box center [732, 406] width 1465 height 812
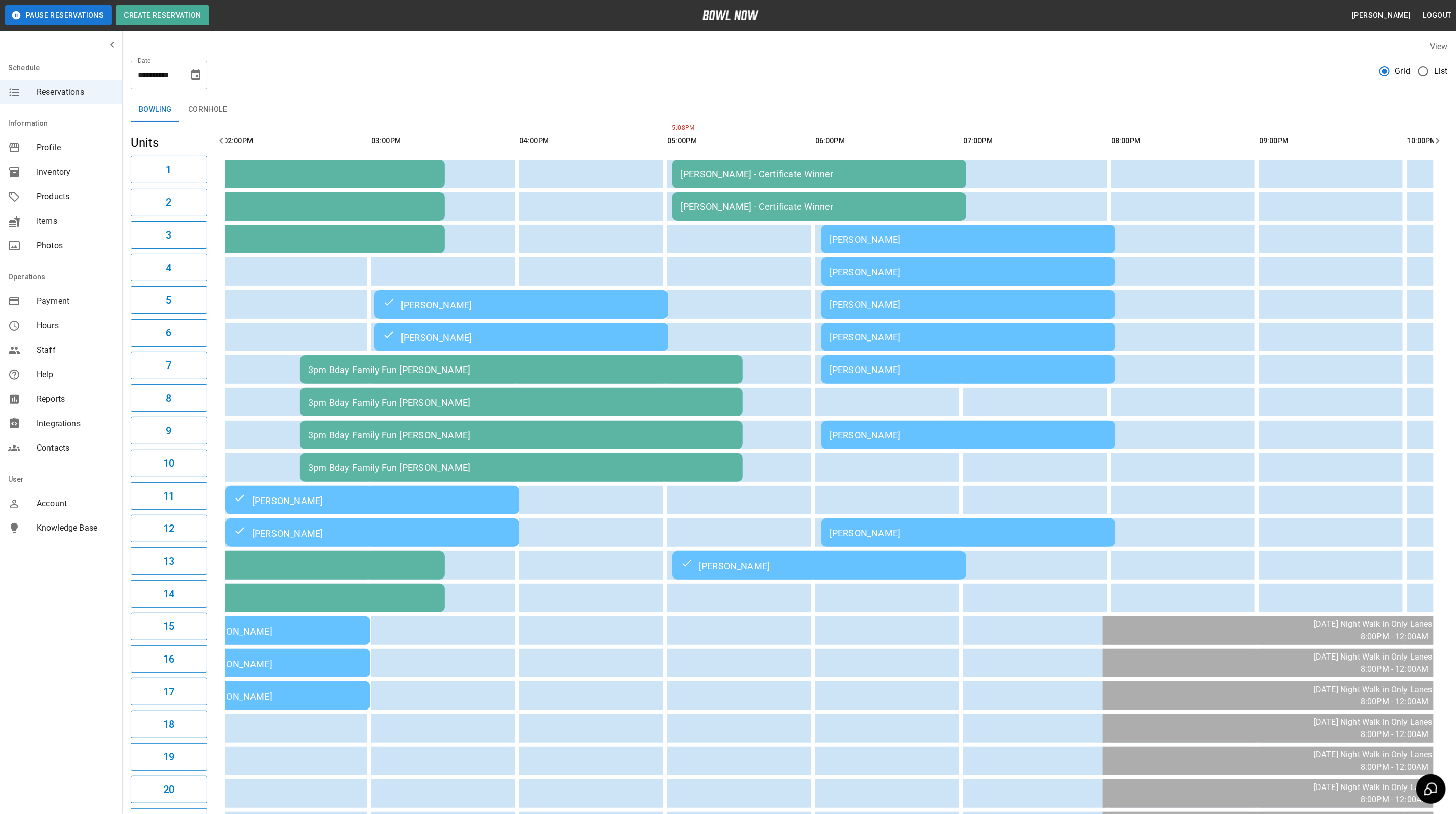
click at [906, 528] on div "[PERSON_NAME]" at bounding box center [968, 533] width 278 height 11
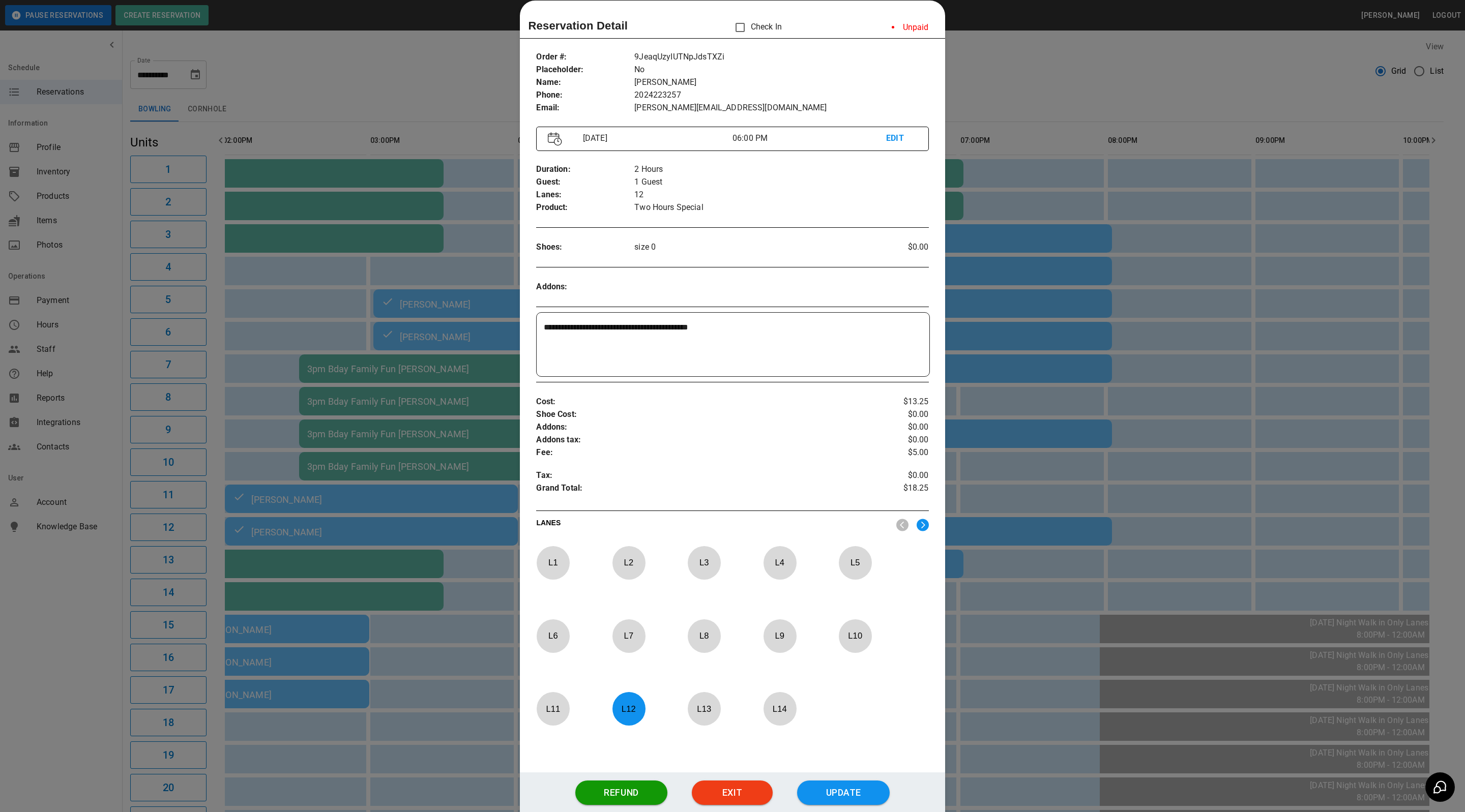
click at [1253, 63] on div at bounding box center [732, 406] width 1465 height 812
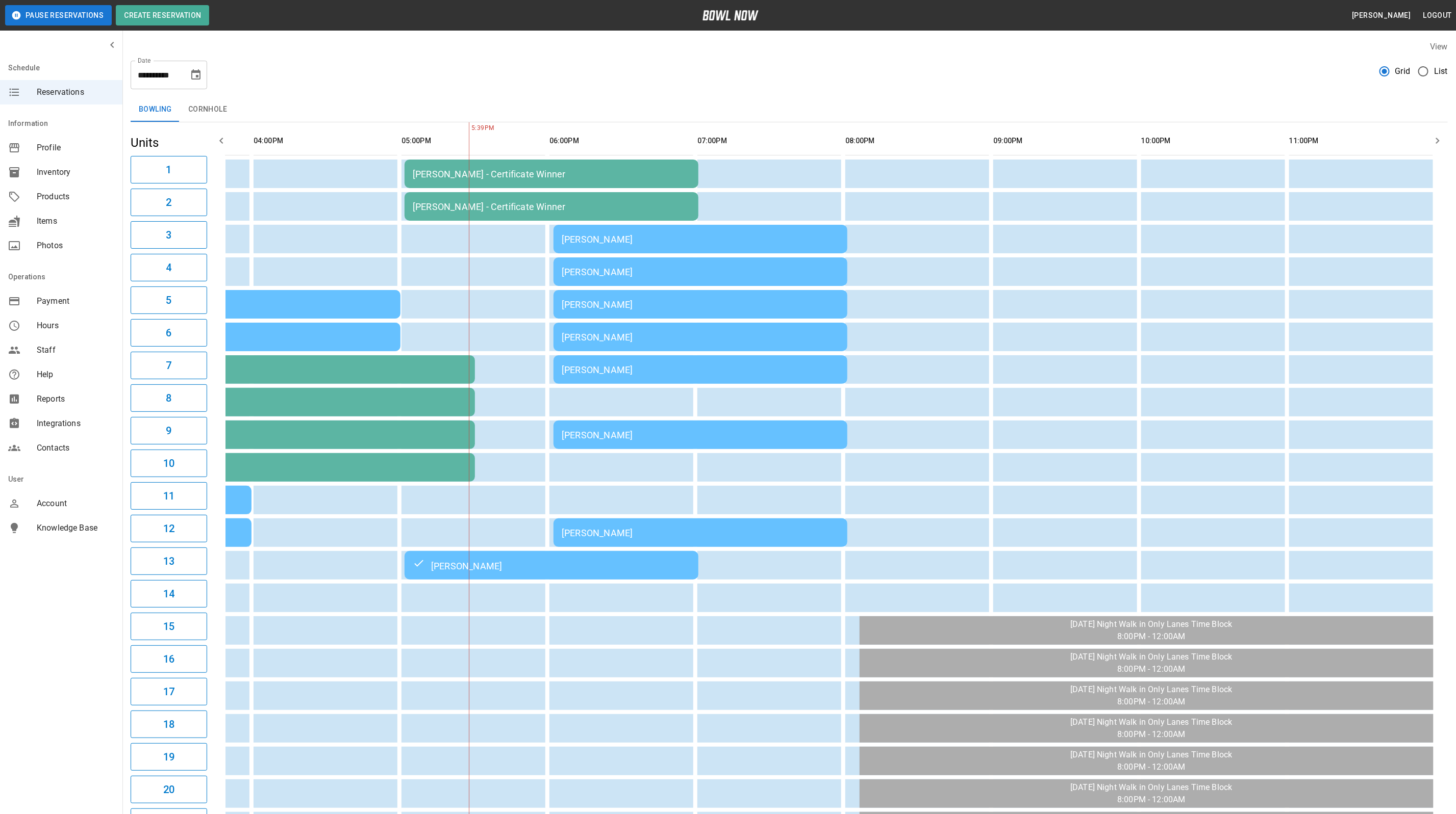
click at [625, 430] on div "[PERSON_NAME]" at bounding box center [700, 435] width 278 height 11
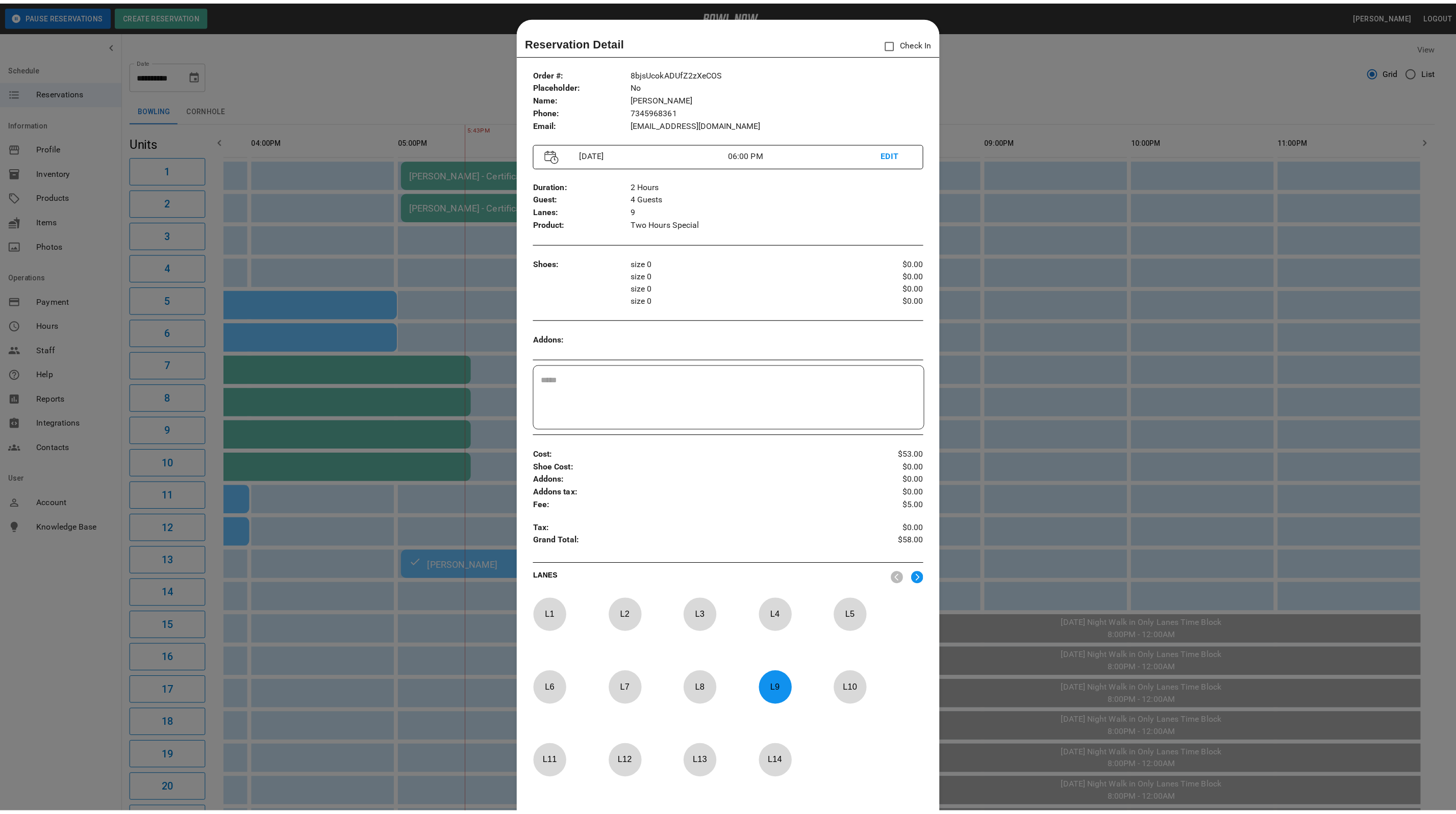
scroll to position [16, 0]
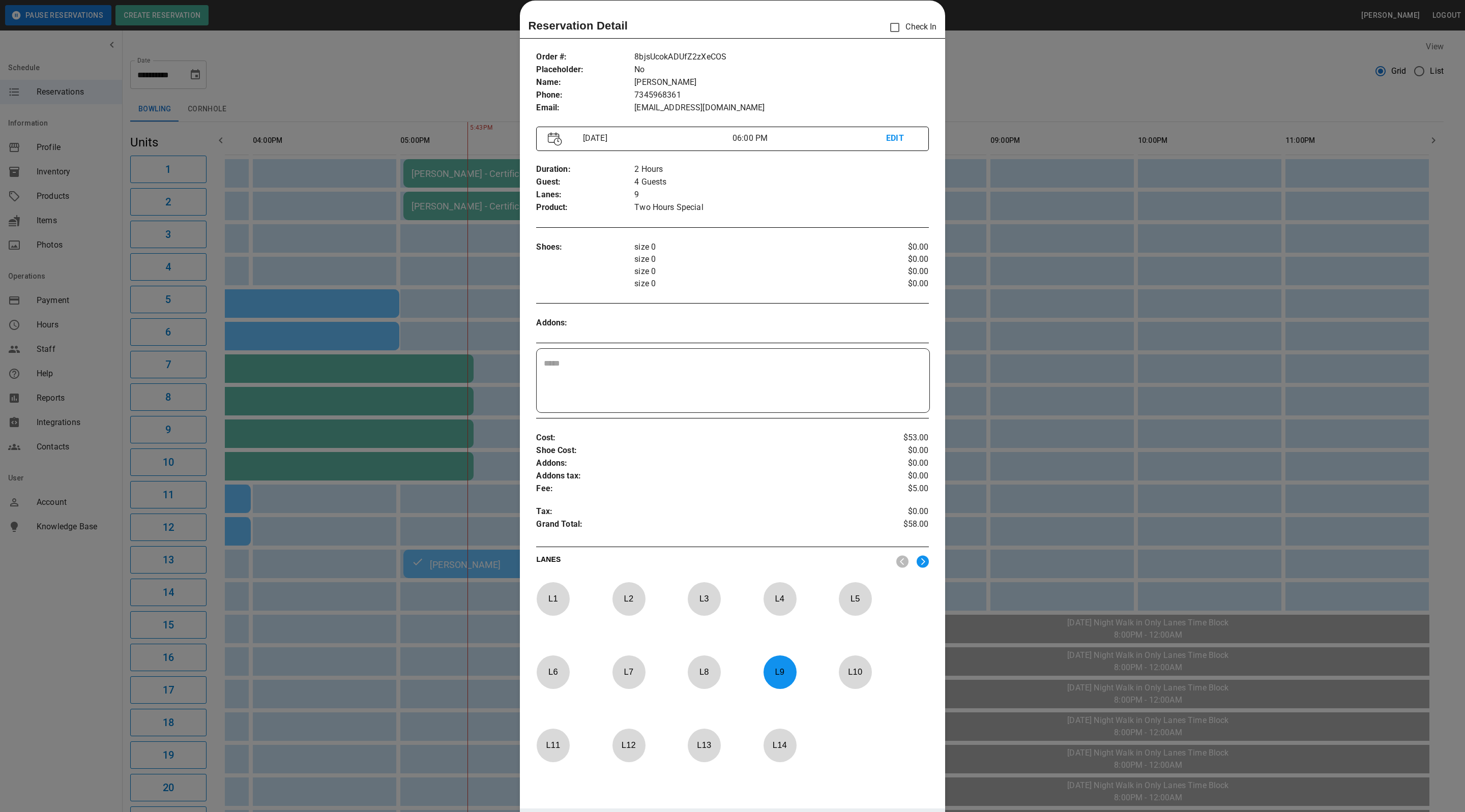
drag, startPoint x: 1035, startPoint y: 56, endPoint x: 1130, endPoint y: 7, distance: 106.9
click at [1035, 56] on div at bounding box center [732, 406] width 1465 height 812
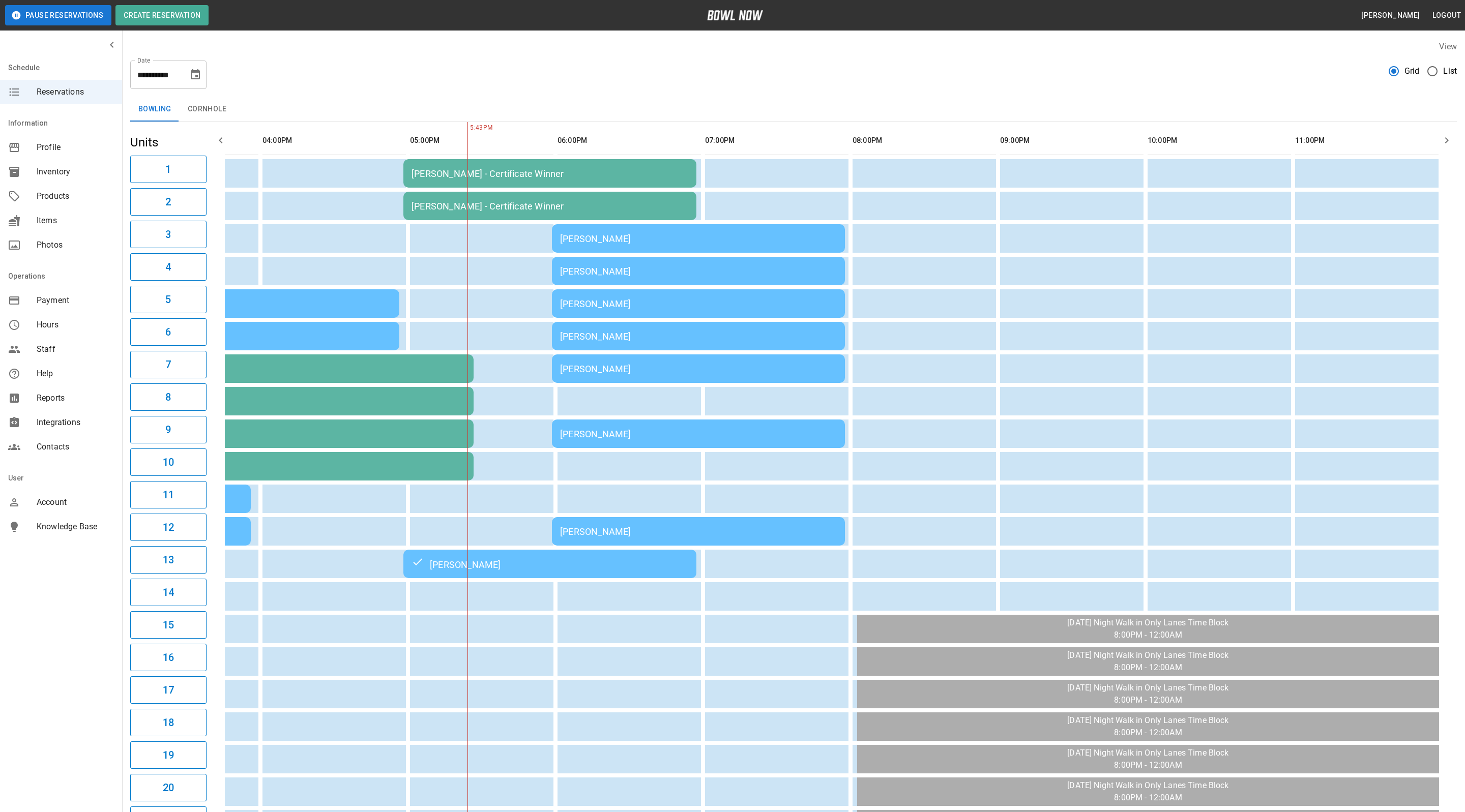
scroll to position [0, 556]
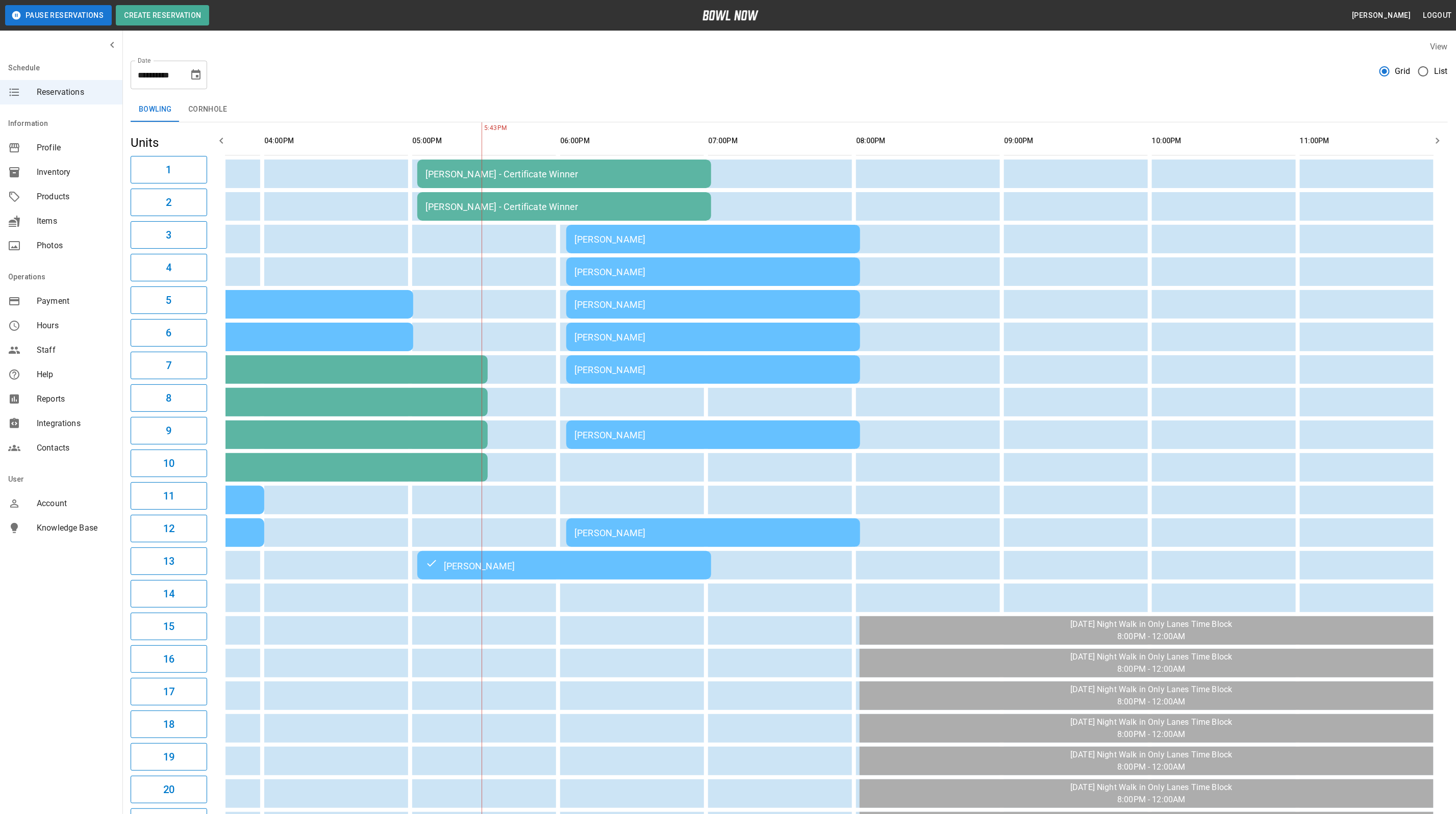
click at [643, 435] on div "[PERSON_NAME]" at bounding box center [713, 435] width 278 height 11
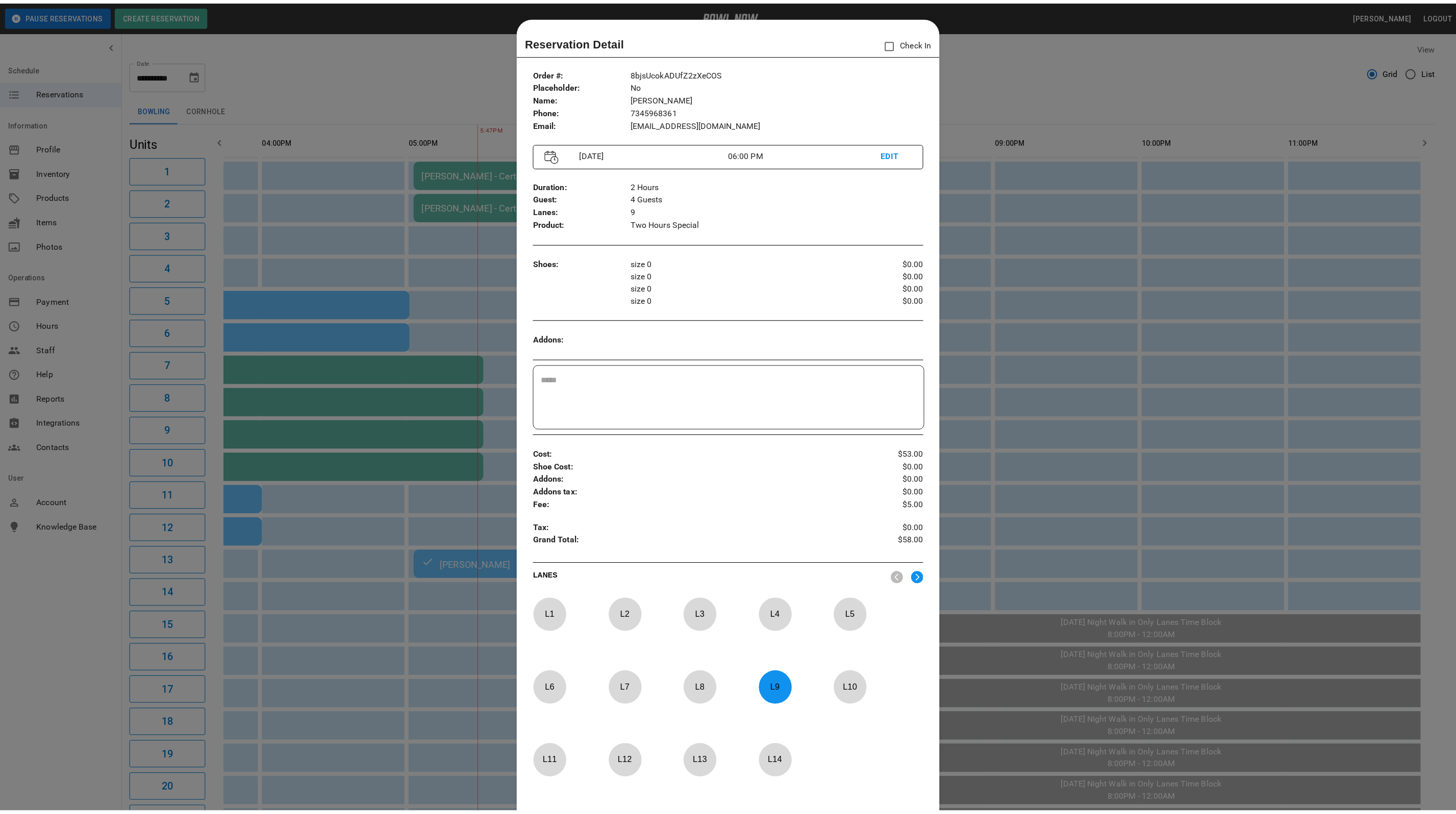
scroll to position [16, 0]
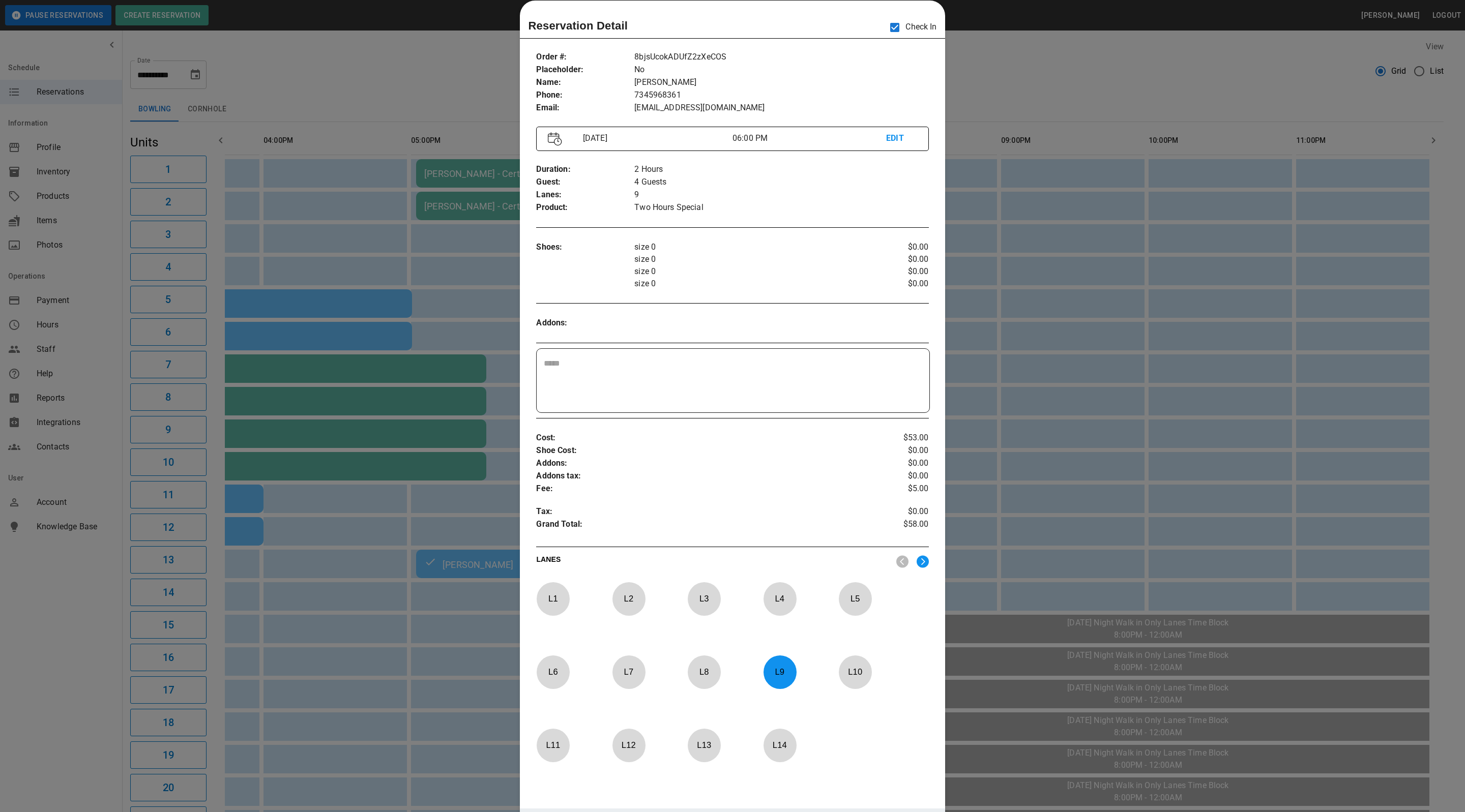
click at [966, 92] on div at bounding box center [732, 406] width 1465 height 812
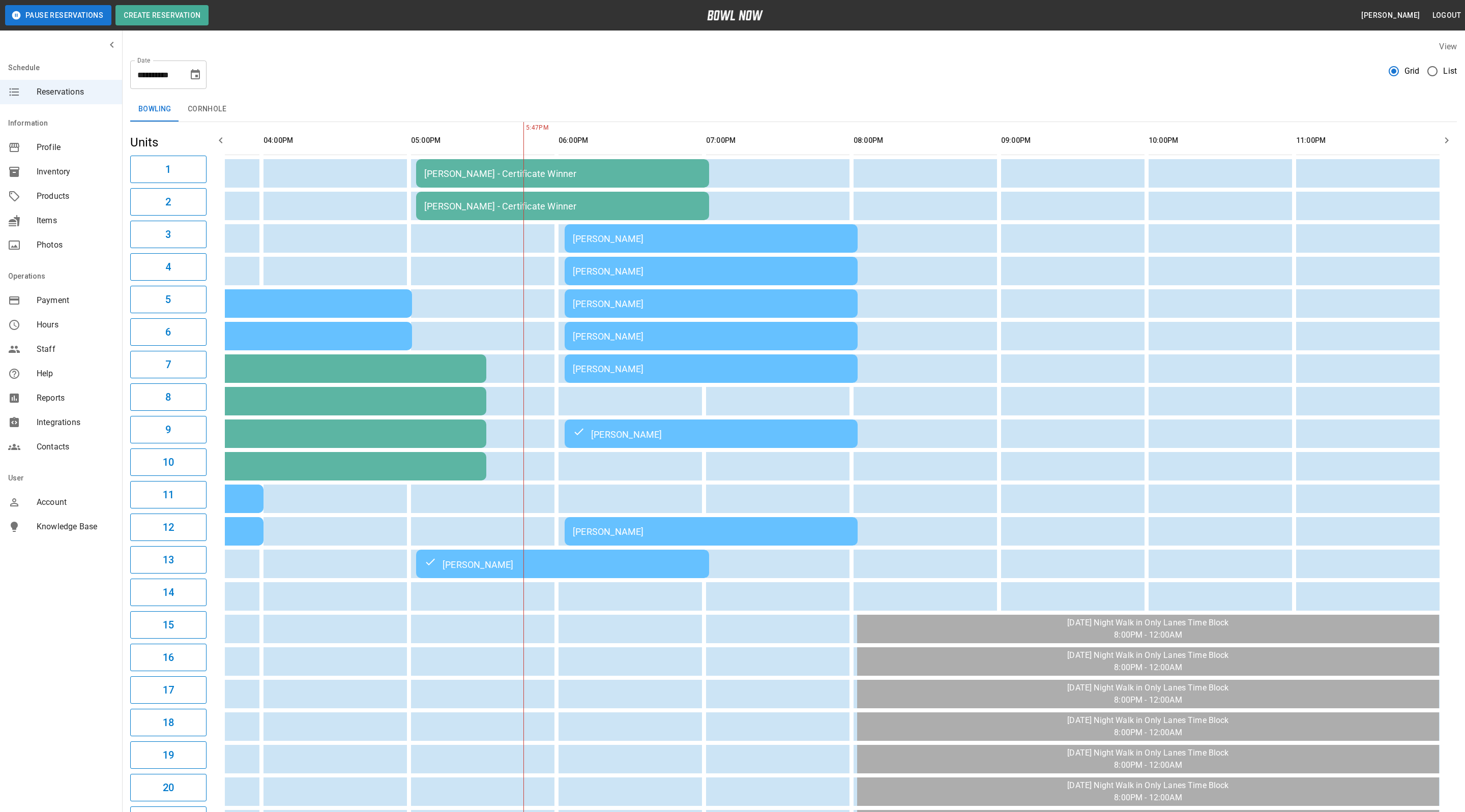
scroll to position [0, 531]
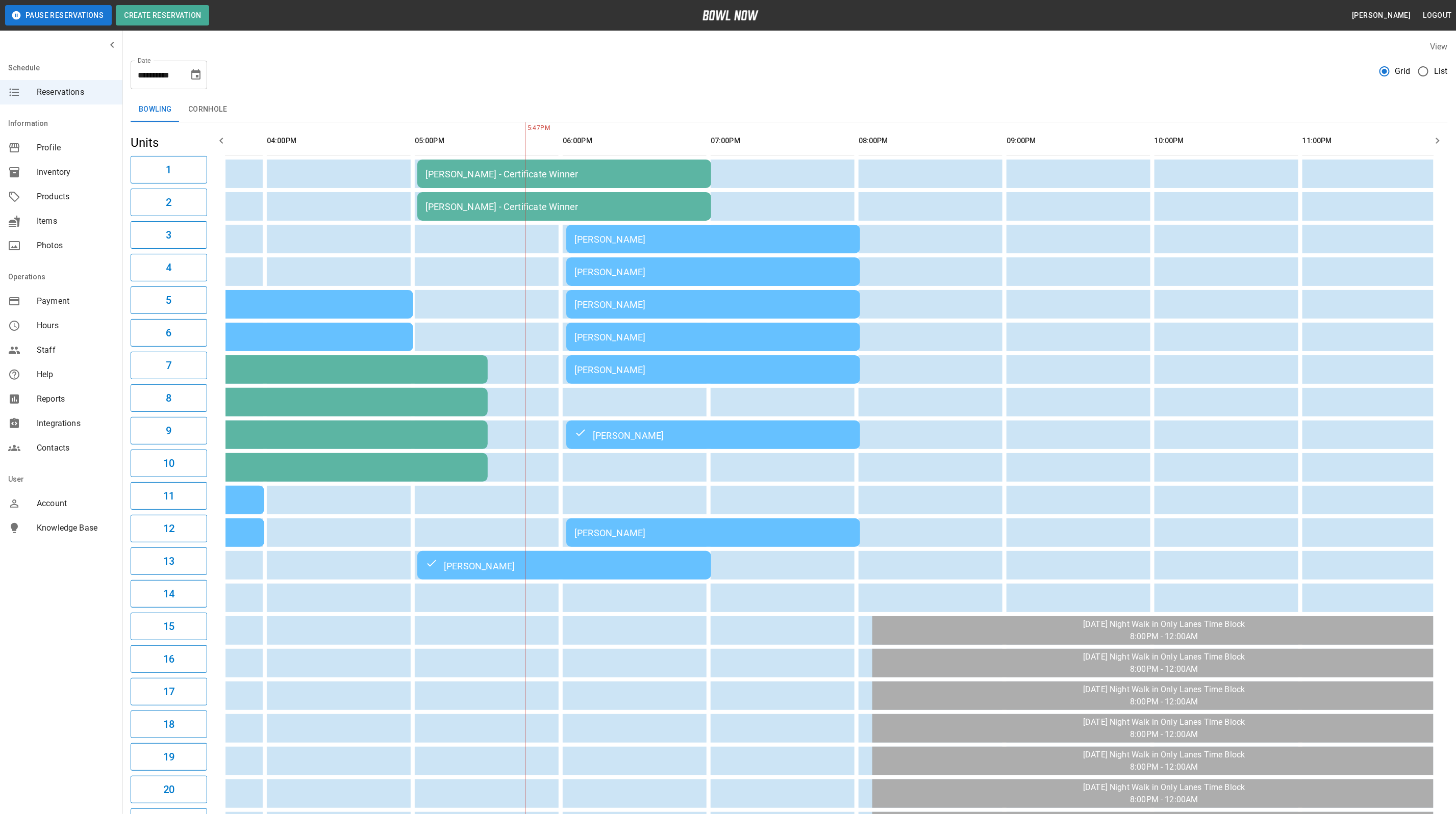
click at [641, 234] on div "[PERSON_NAME]" at bounding box center [713, 239] width 278 height 11
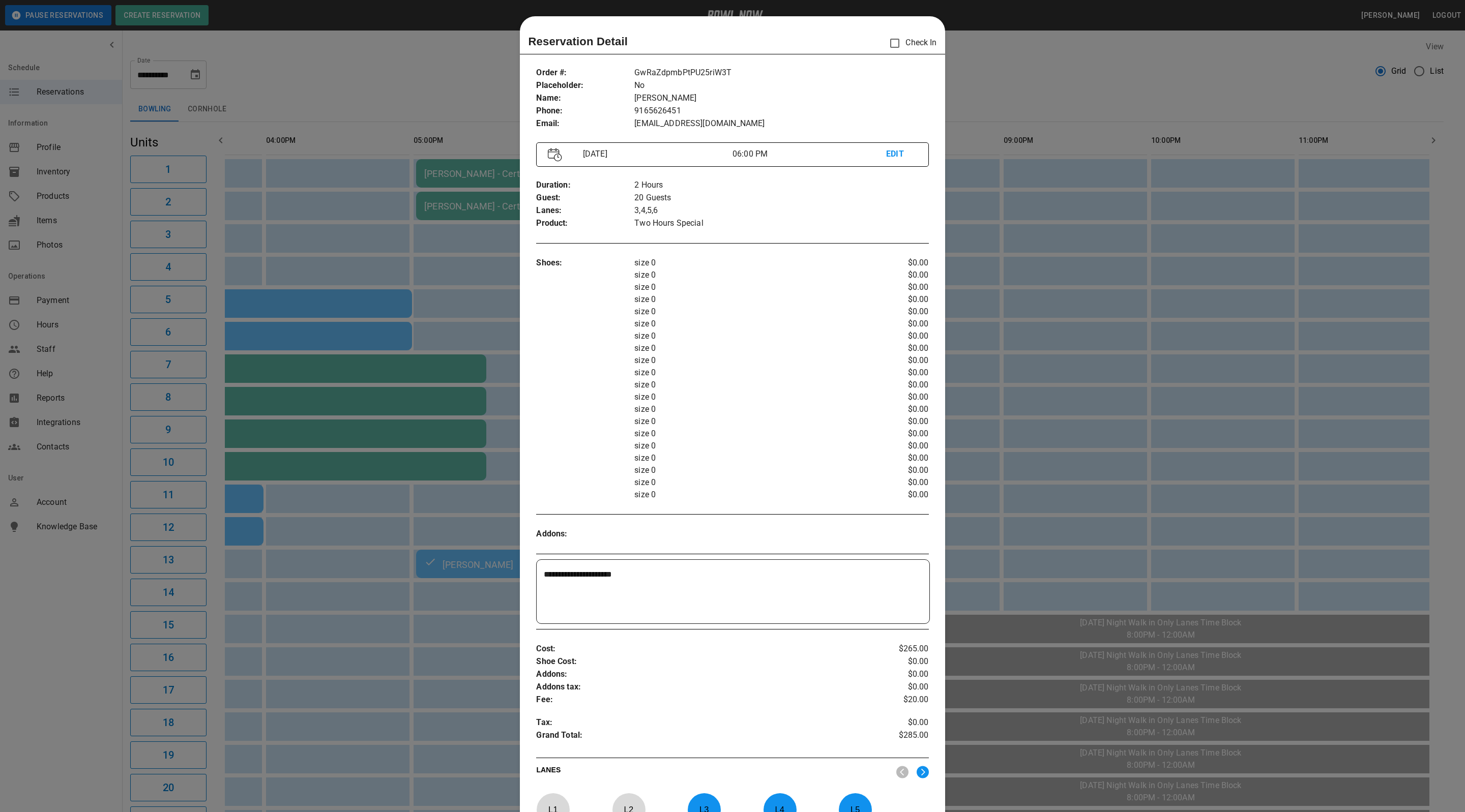
scroll to position [16, 0]
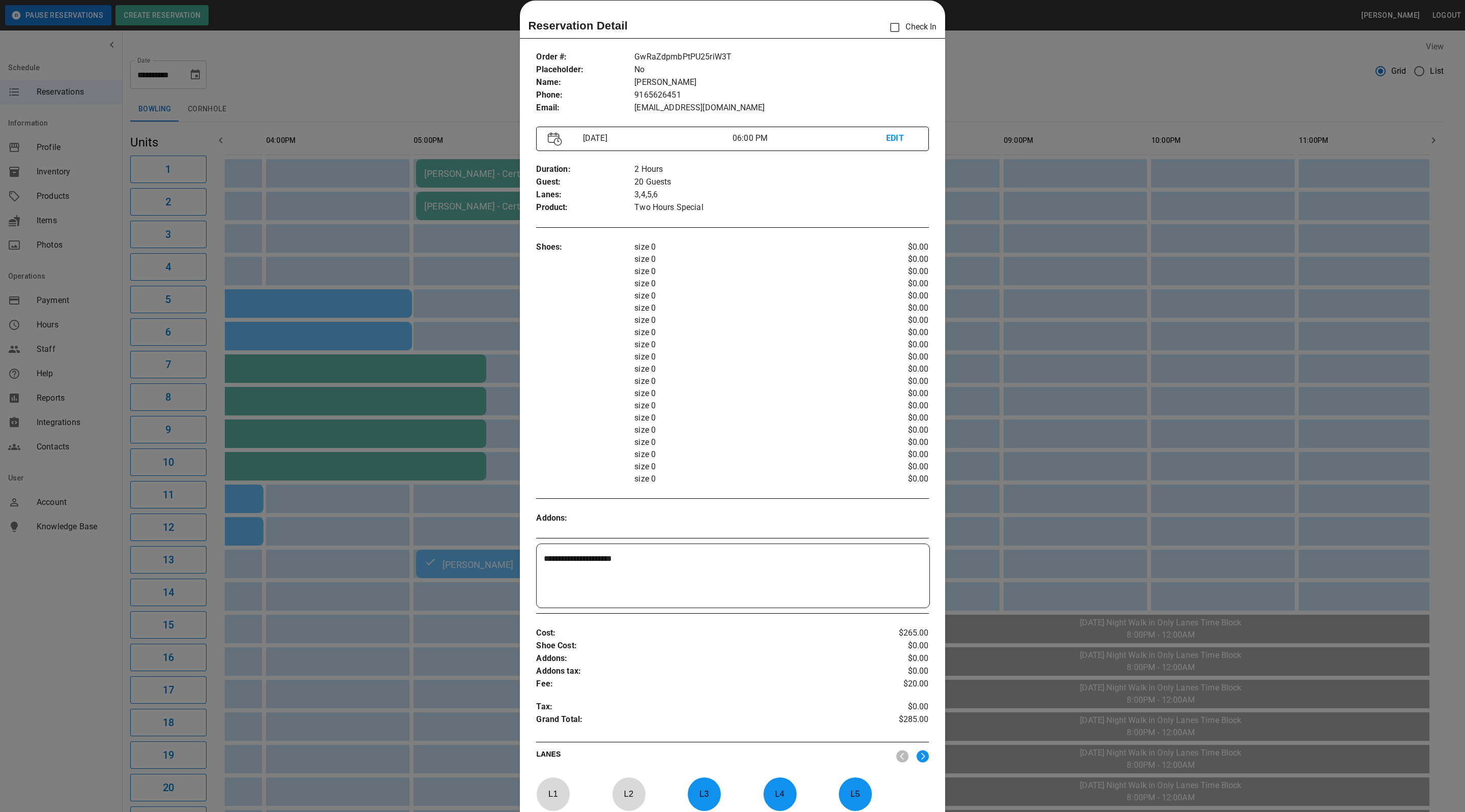
click at [979, 55] on div at bounding box center [732, 406] width 1465 height 812
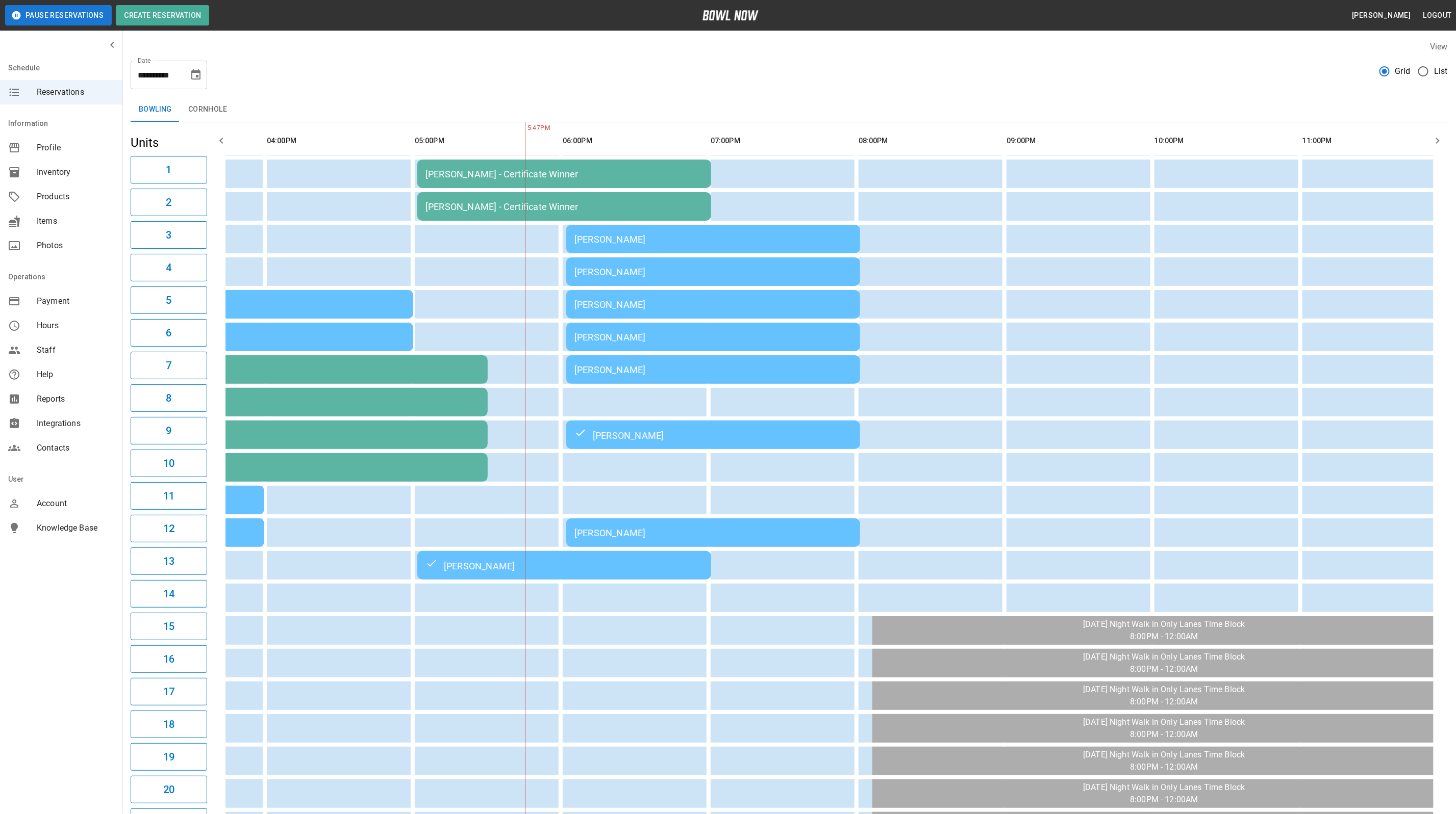
click at [771, 532] on div "[PERSON_NAME]" at bounding box center [713, 533] width 278 height 11
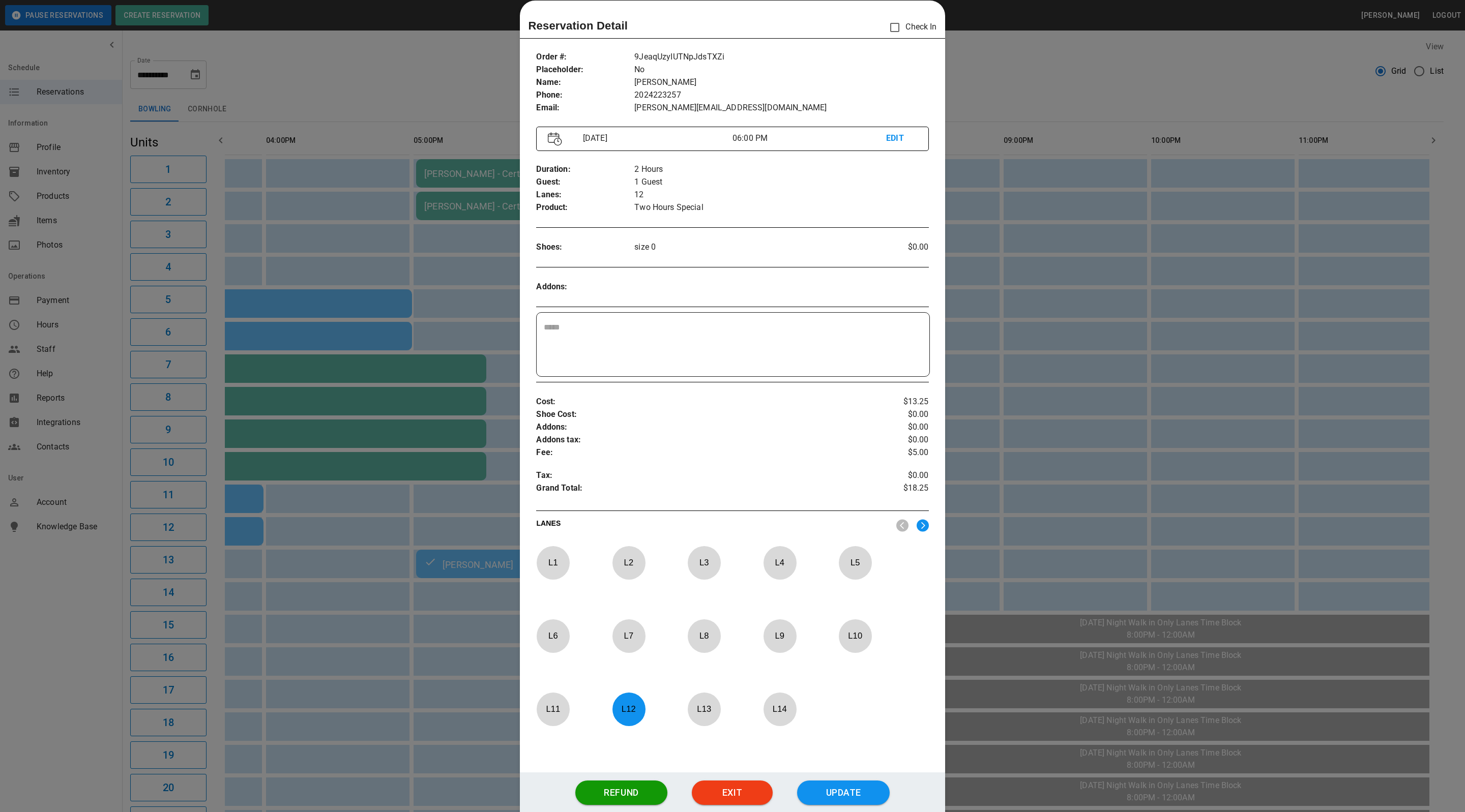
drag, startPoint x: 1087, startPoint y: 32, endPoint x: 1052, endPoint y: 110, distance: 85.5
click at [1087, 32] on div at bounding box center [732, 406] width 1465 height 812
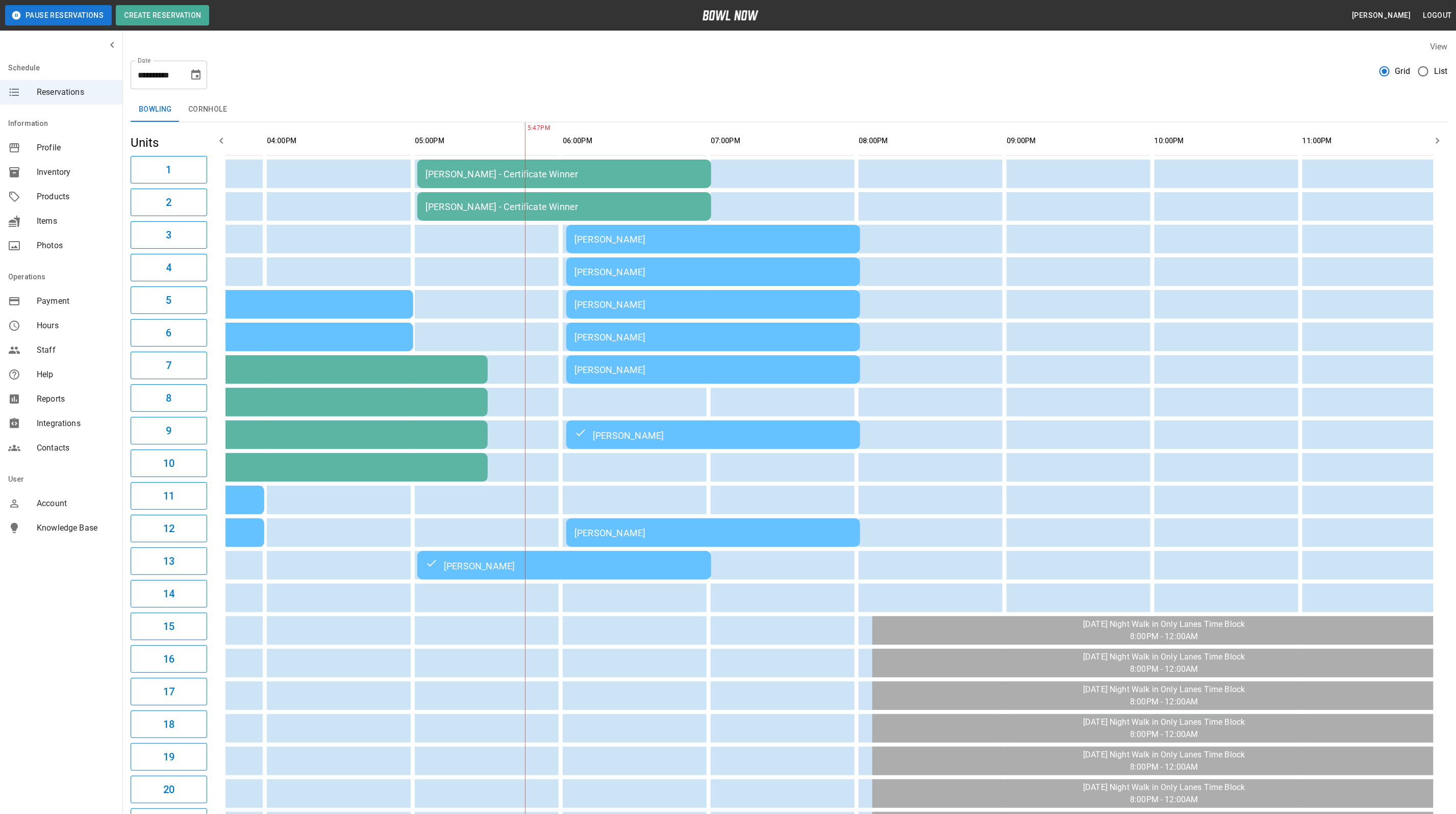
click at [752, 376] on td "[PERSON_NAME]" at bounding box center [713, 369] width 294 height 29
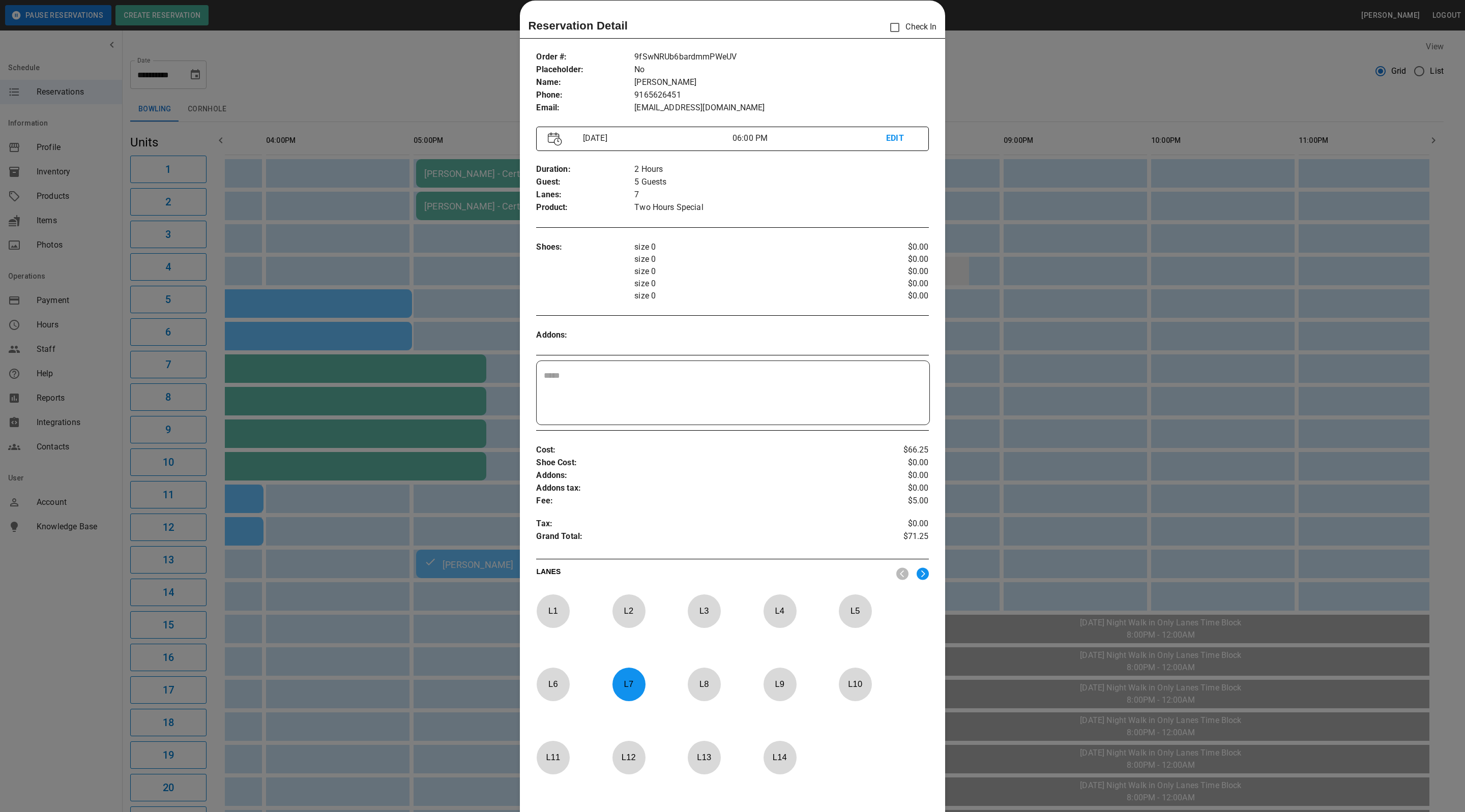
drag, startPoint x: 1142, startPoint y: 59, endPoint x: 955, endPoint y: 256, distance: 271.6
click at [1142, 59] on div at bounding box center [732, 406] width 1465 height 812
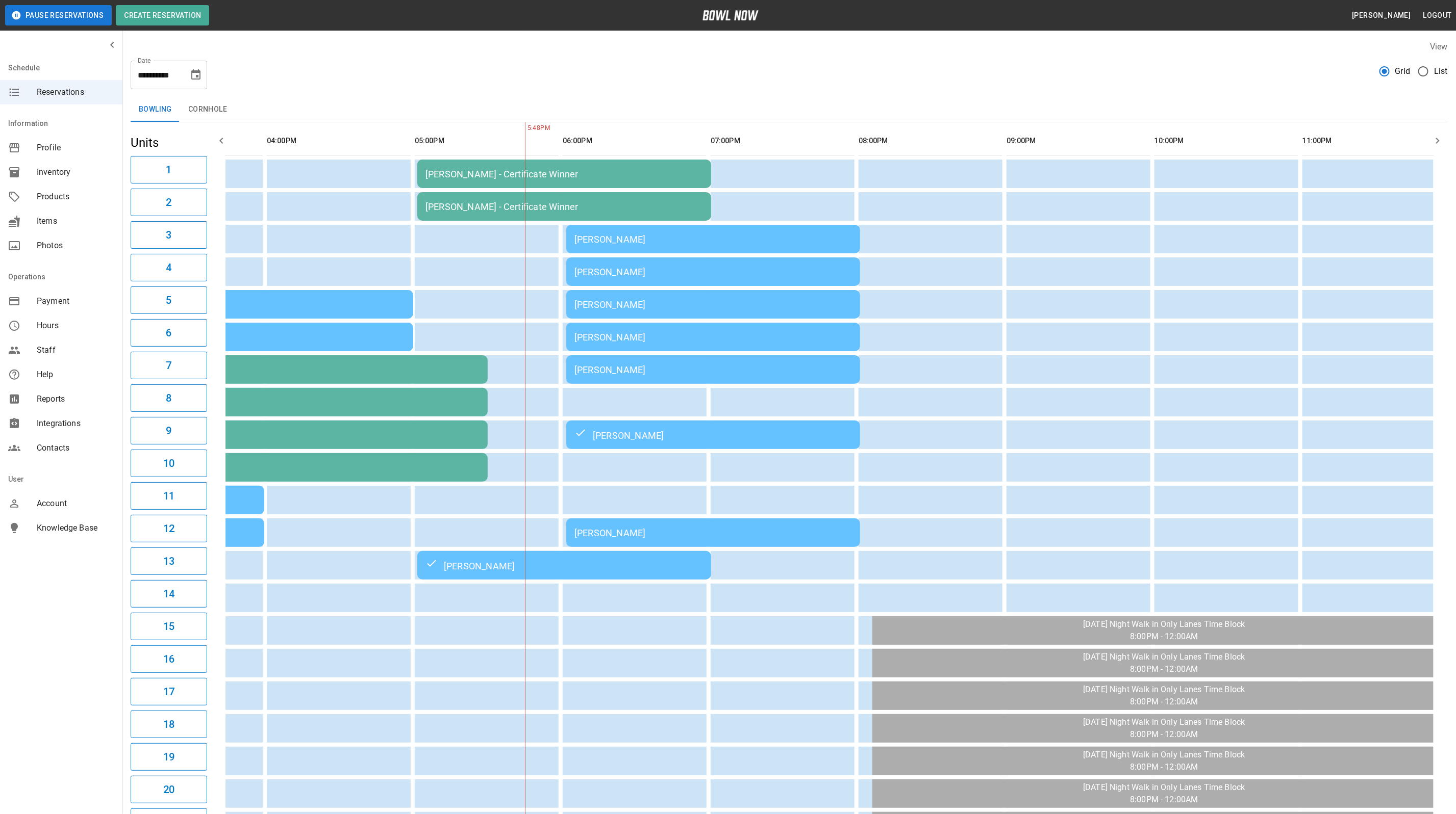
click at [693, 534] on div "[PERSON_NAME]" at bounding box center [713, 533] width 278 height 11
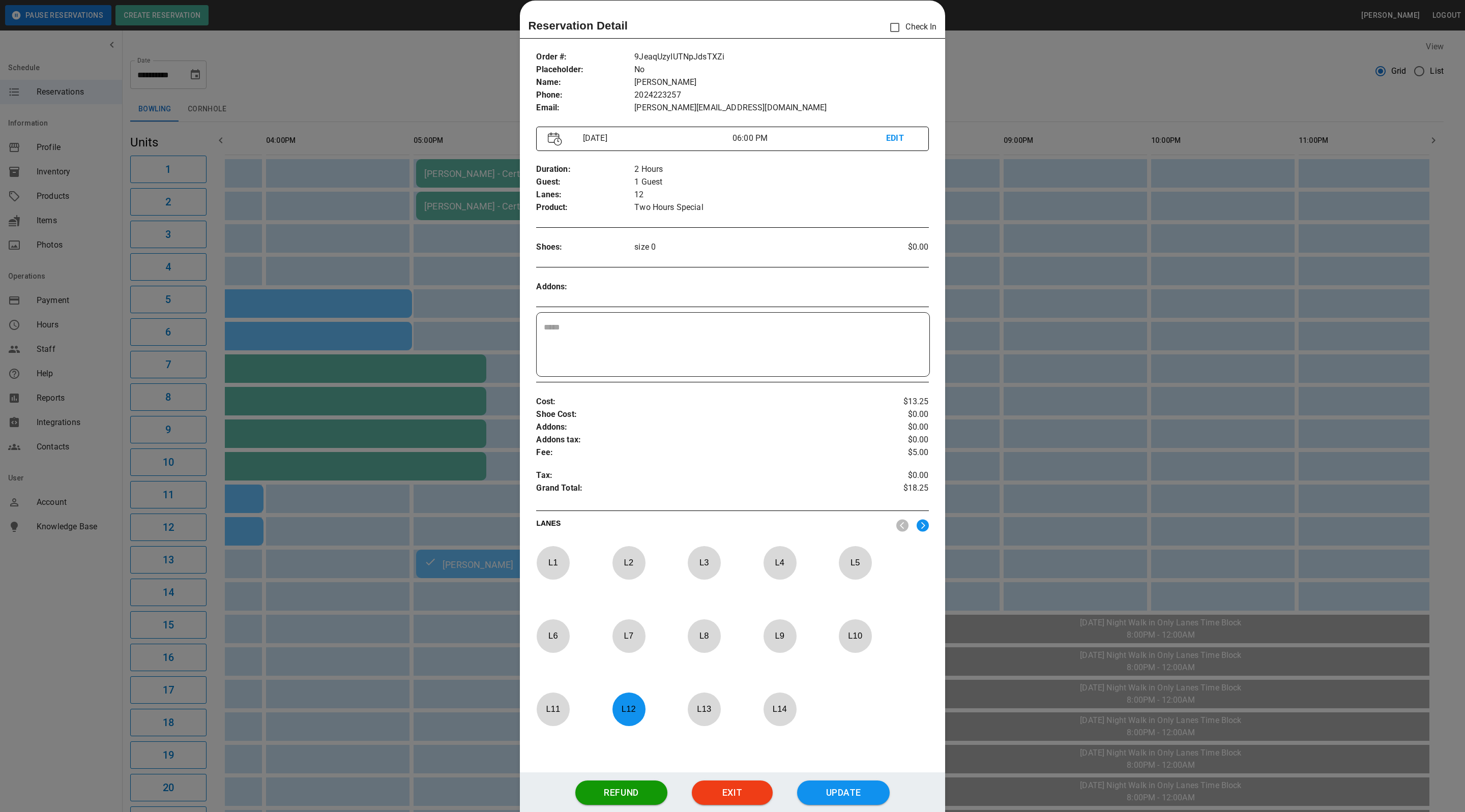
click at [1053, 53] on div at bounding box center [732, 406] width 1465 height 812
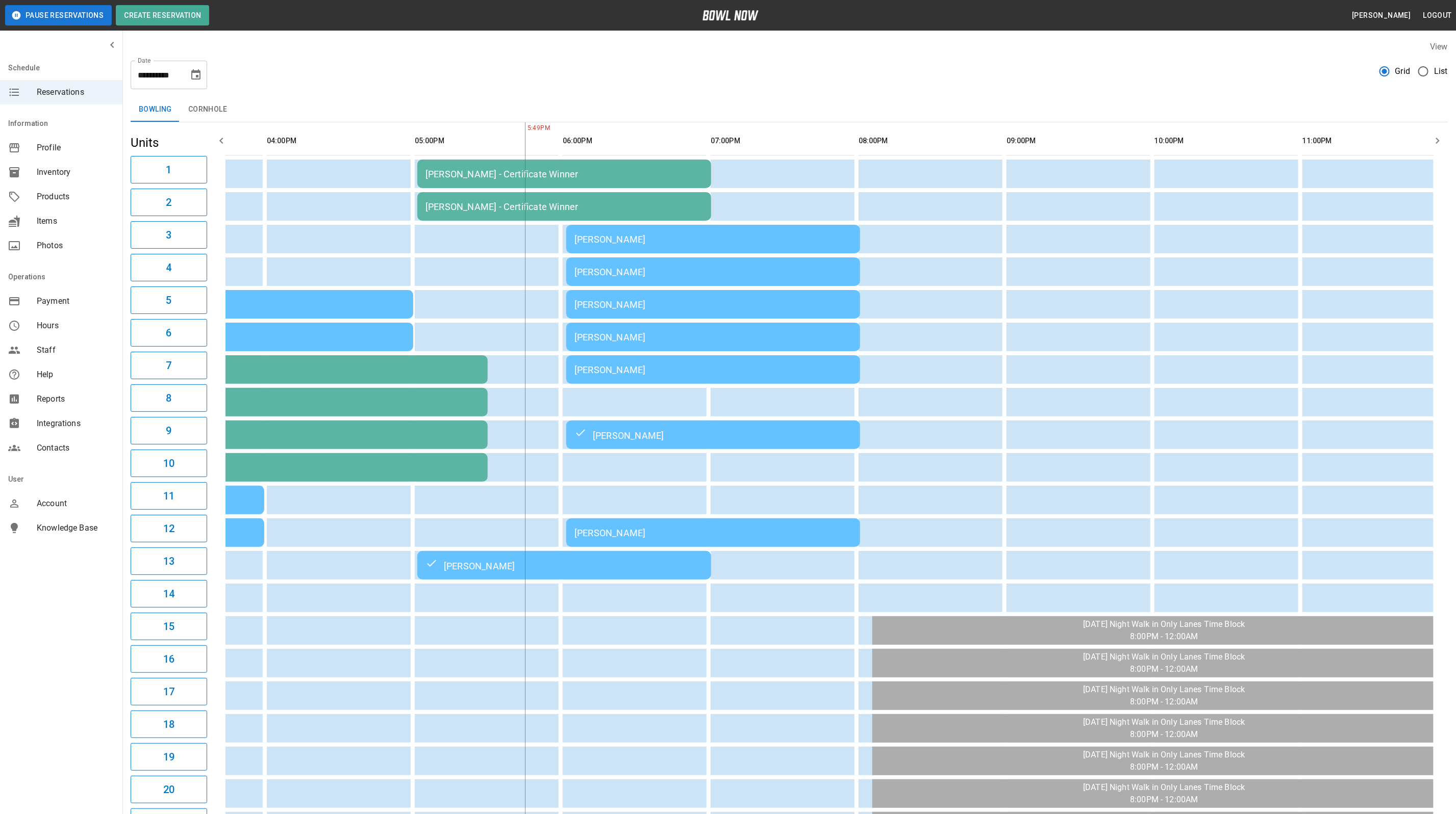
drag, startPoint x: 648, startPoint y: 249, endPoint x: 648, endPoint y: 255, distance: 6.0
click at [648, 254] on table "1pm Bday [PERSON_NAME] [PERSON_NAME] - Certificate Winner 1pm Bday [PERSON_NAME…" at bounding box center [564, 532] width 1791 height 820
click at [784, 248] on td "[PERSON_NAME]" at bounding box center [713, 239] width 294 height 29
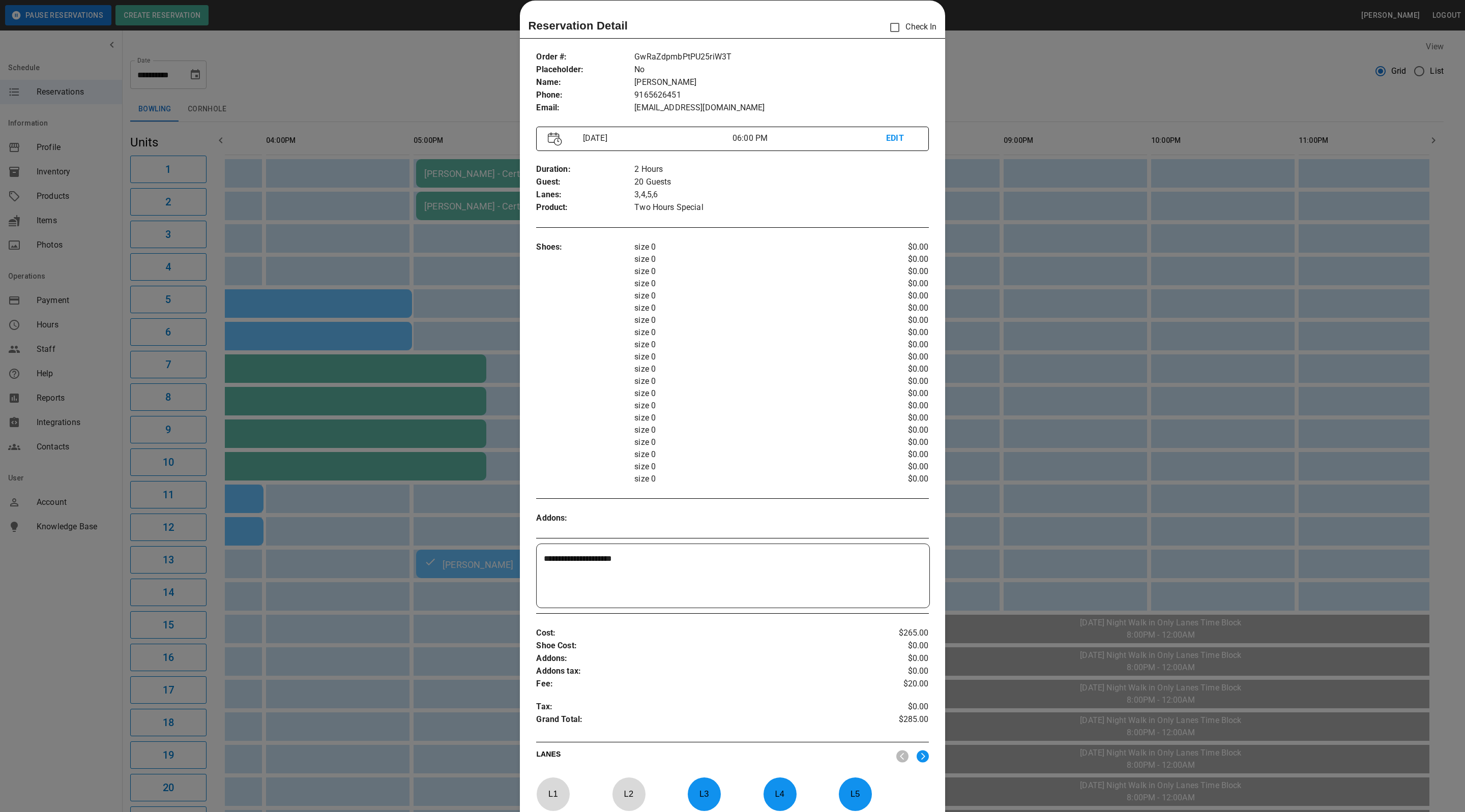
click at [1062, 65] on div at bounding box center [732, 406] width 1465 height 812
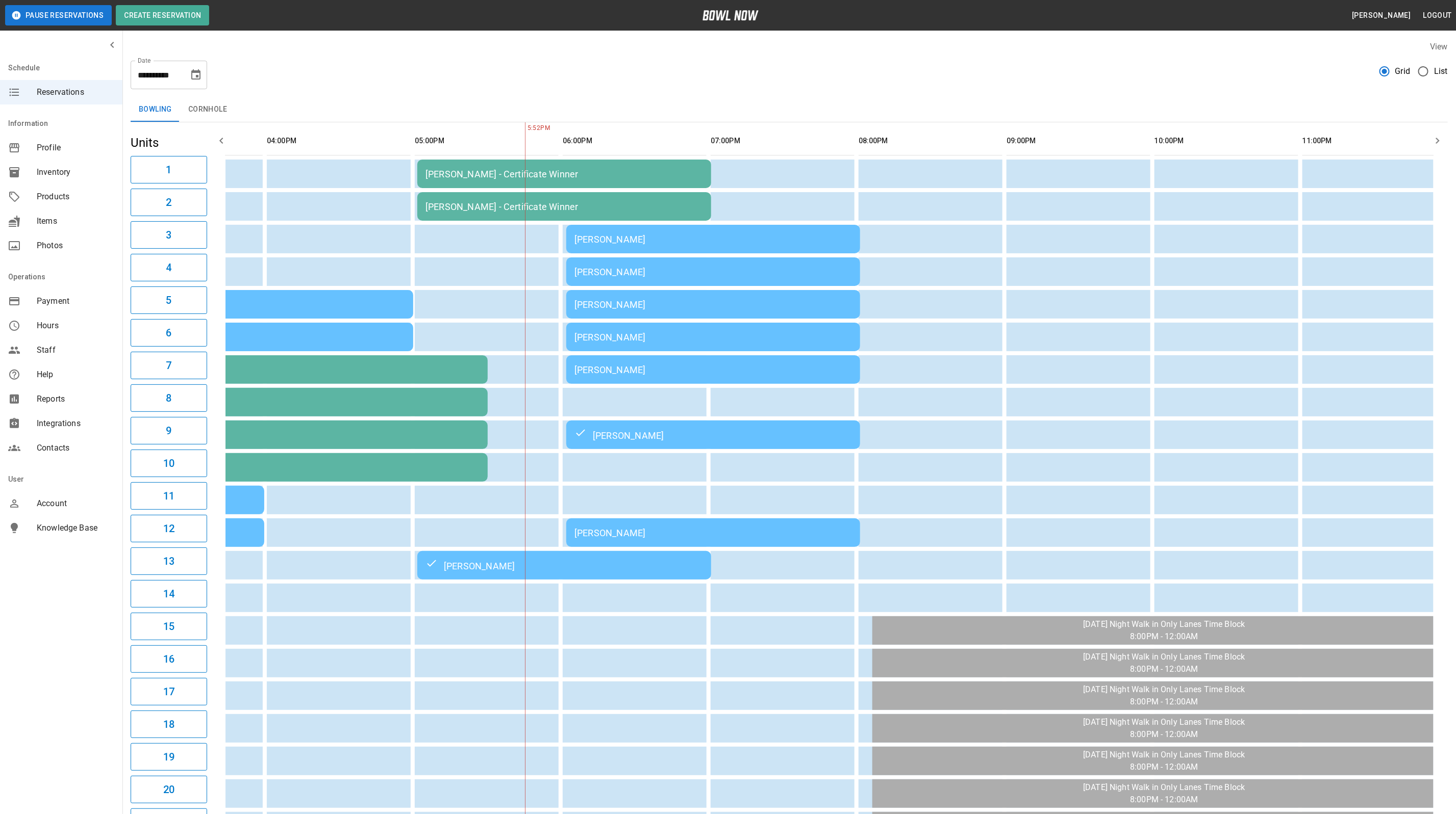
click at [636, 528] on div "[PERSON_NAME]" at bounding box center [713, 533] width 278 height 11
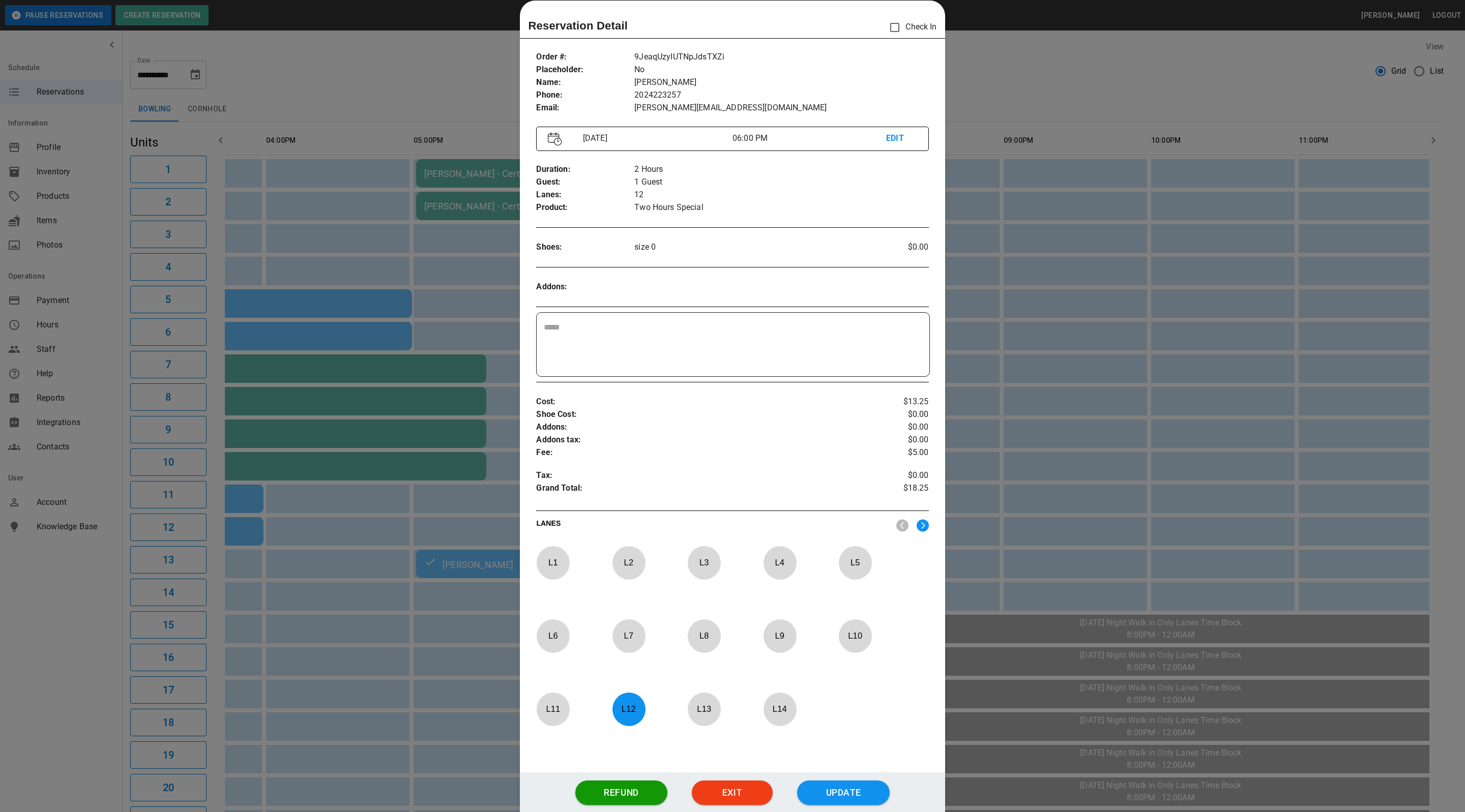
click at [1003, 90] on div at bounding box center [732, 406] width 1465 height 812
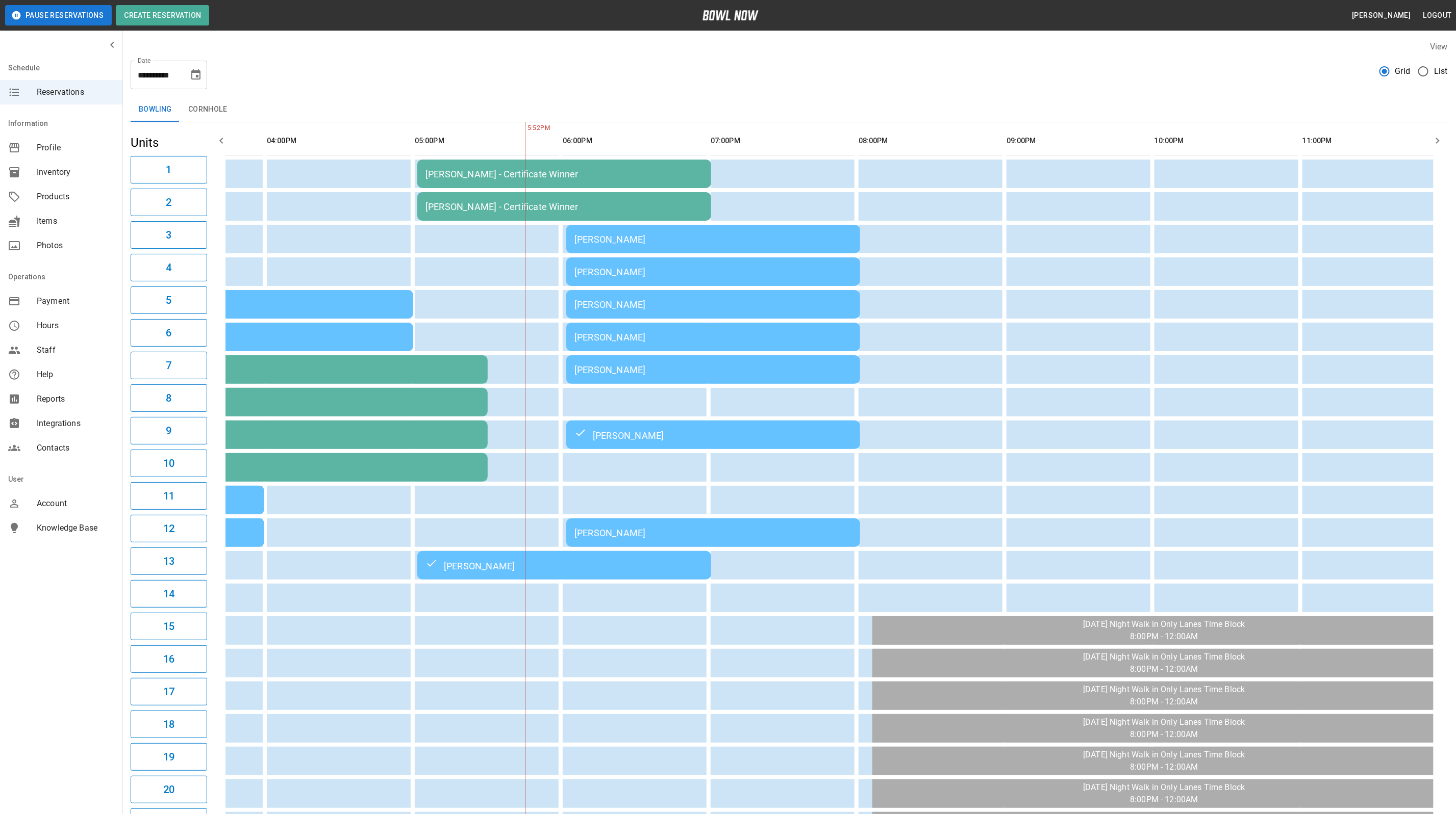
click at [635, 173] on div "[PERSON_NAME] - Certificate Winner" at bounding box center [564, 174] width 278 height 11
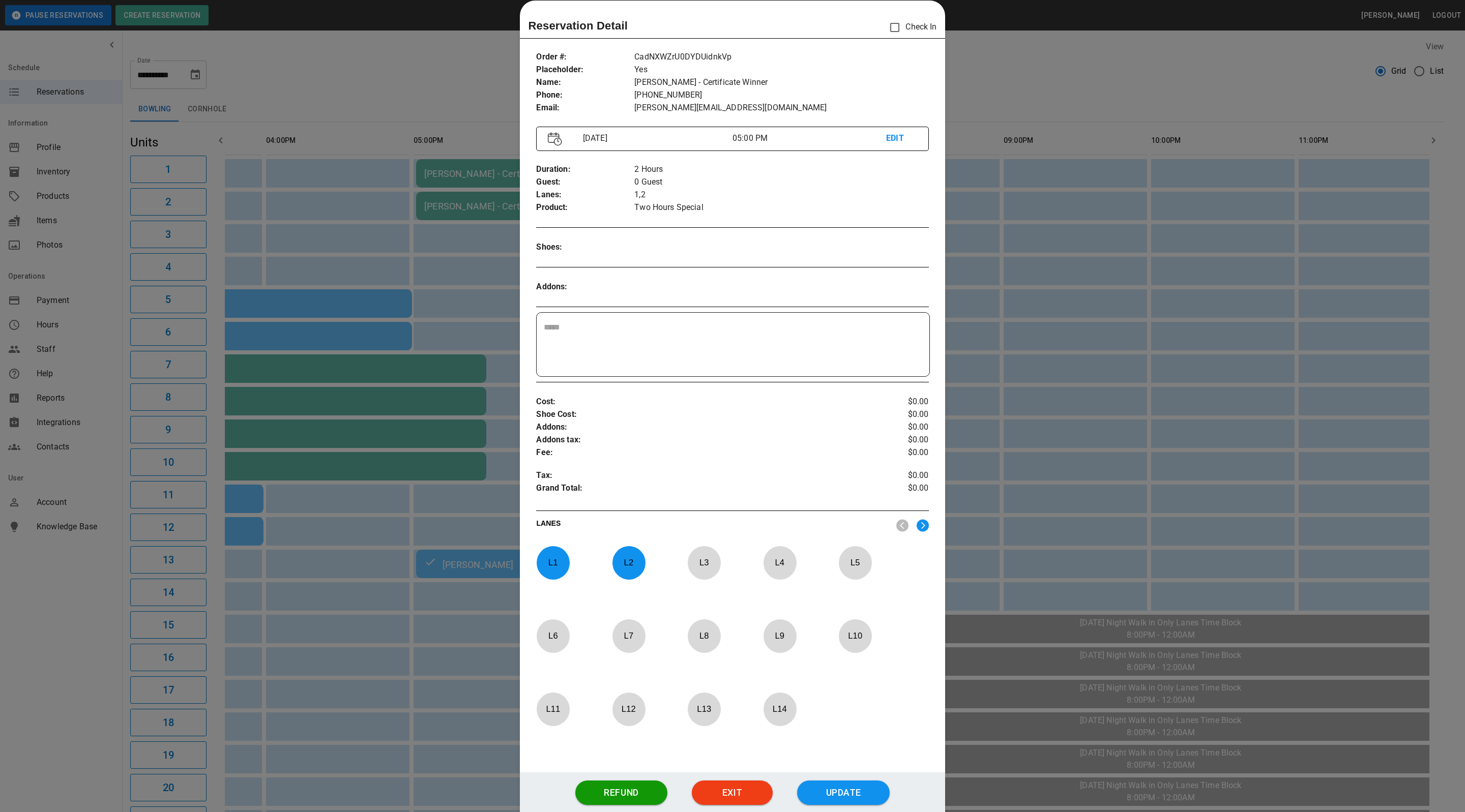
click at [1056, 53] on div at bounding box center [732, 406] width 1465 height 812
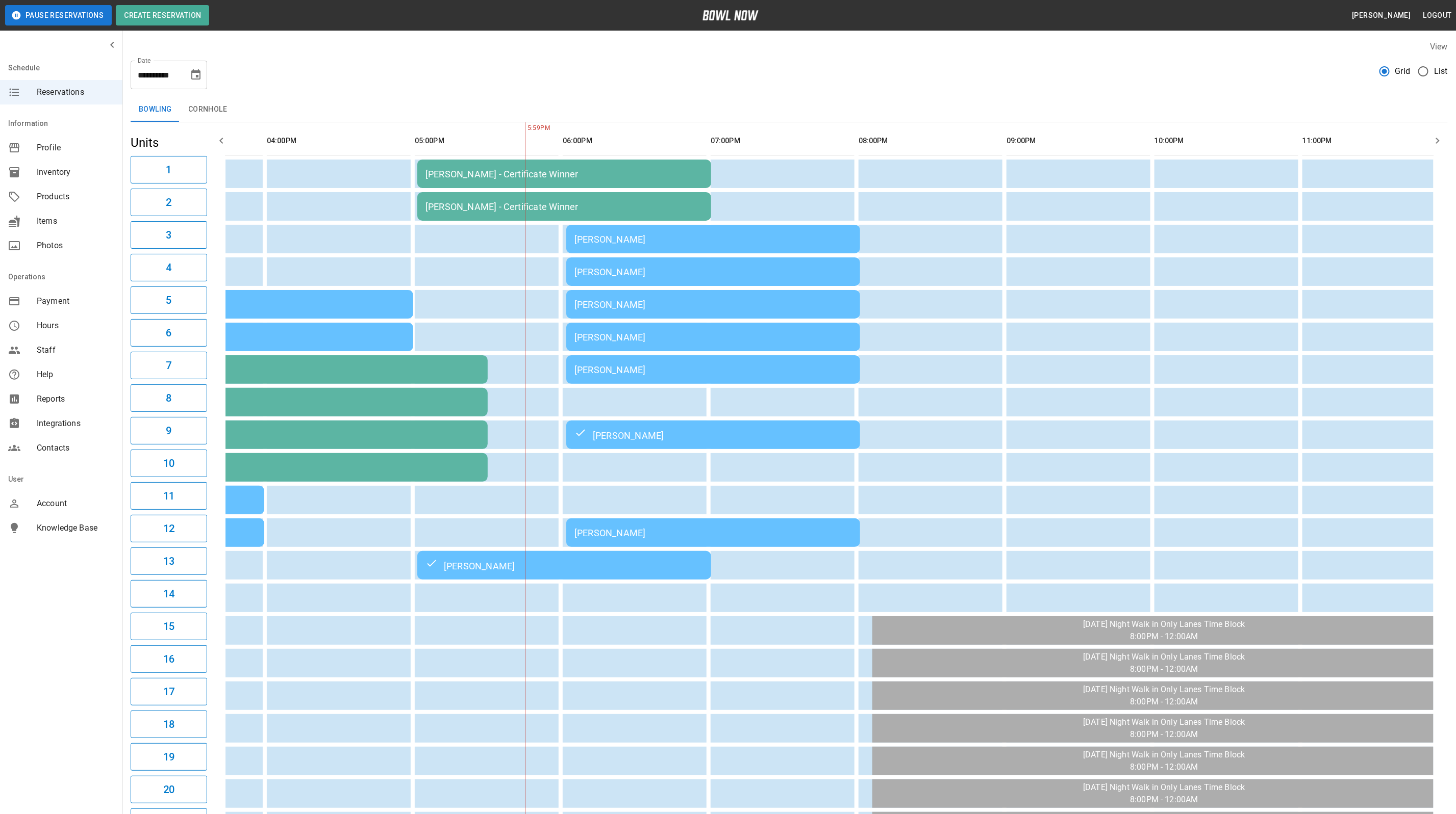
click at [736, 535] on div "[PERSON_NAME]" at bounding box center [713, 533] width 278 height 11
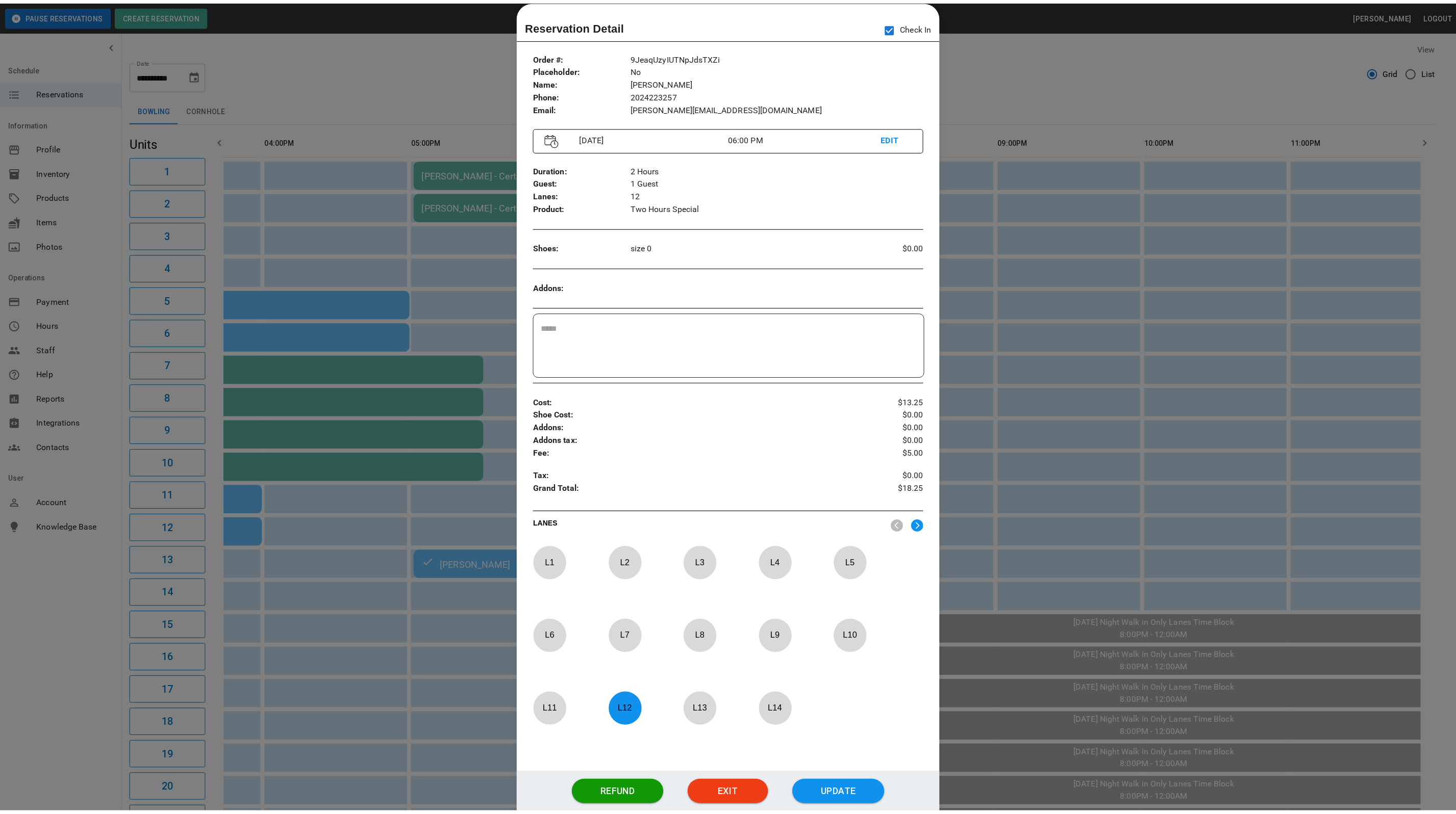
scroll to position [0, 545]
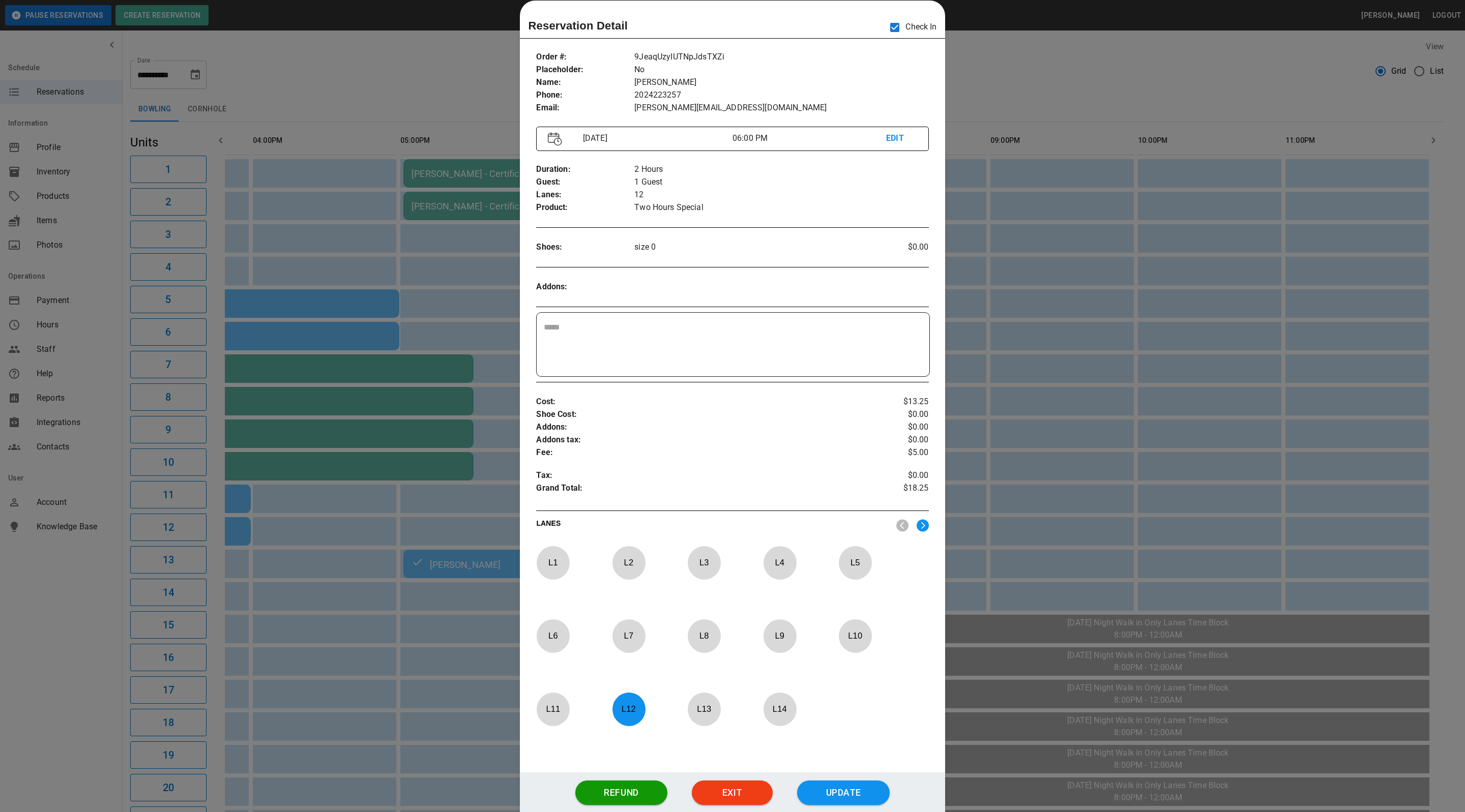
click at [1061, 81] on div at bounding box center [732, 406] width 1465 height 812
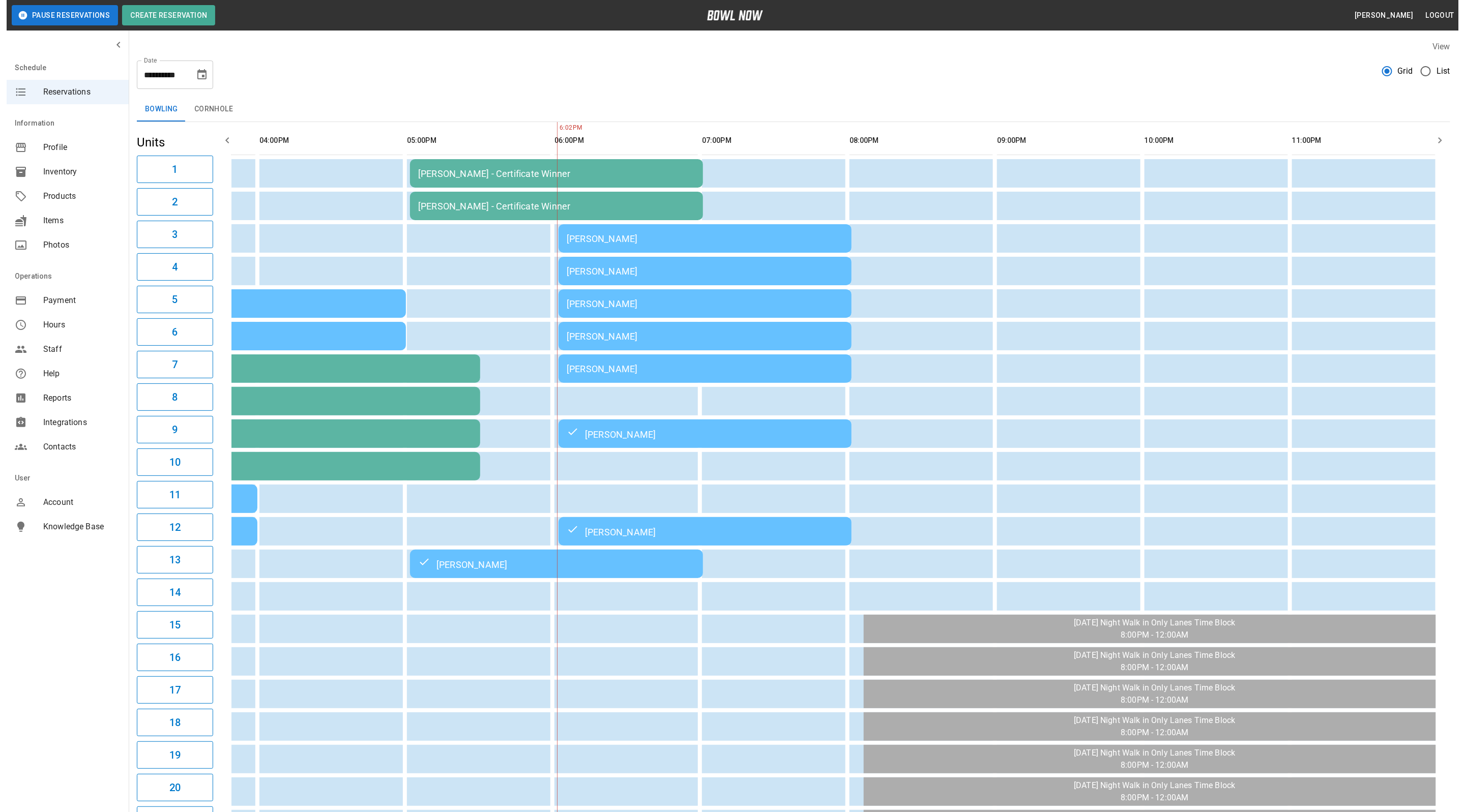
scroll to position [0, 556]
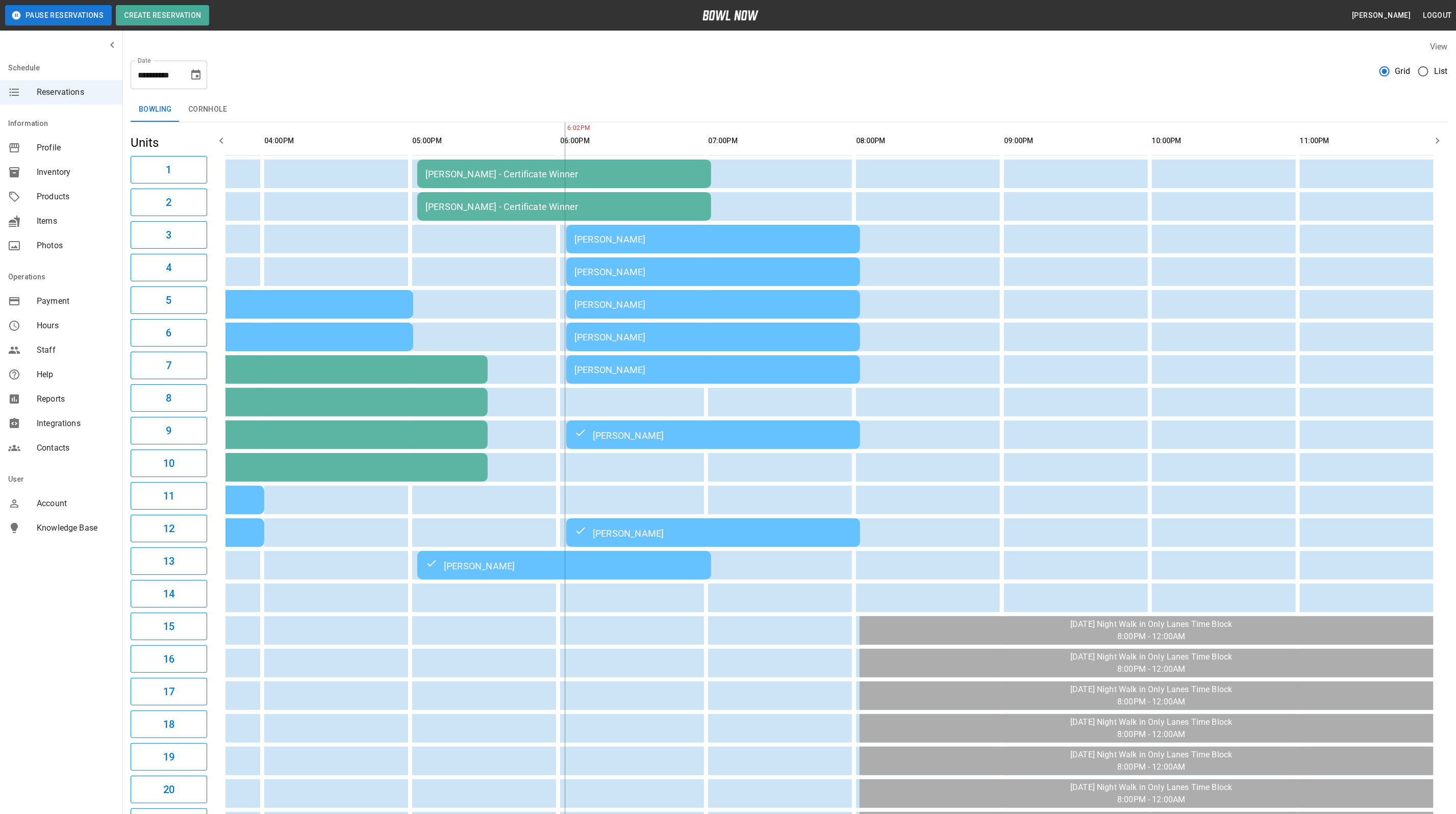
click at [726, 335] on div "[PERSON_NAME]" at bounding box center [713, 337] width 278 height 11
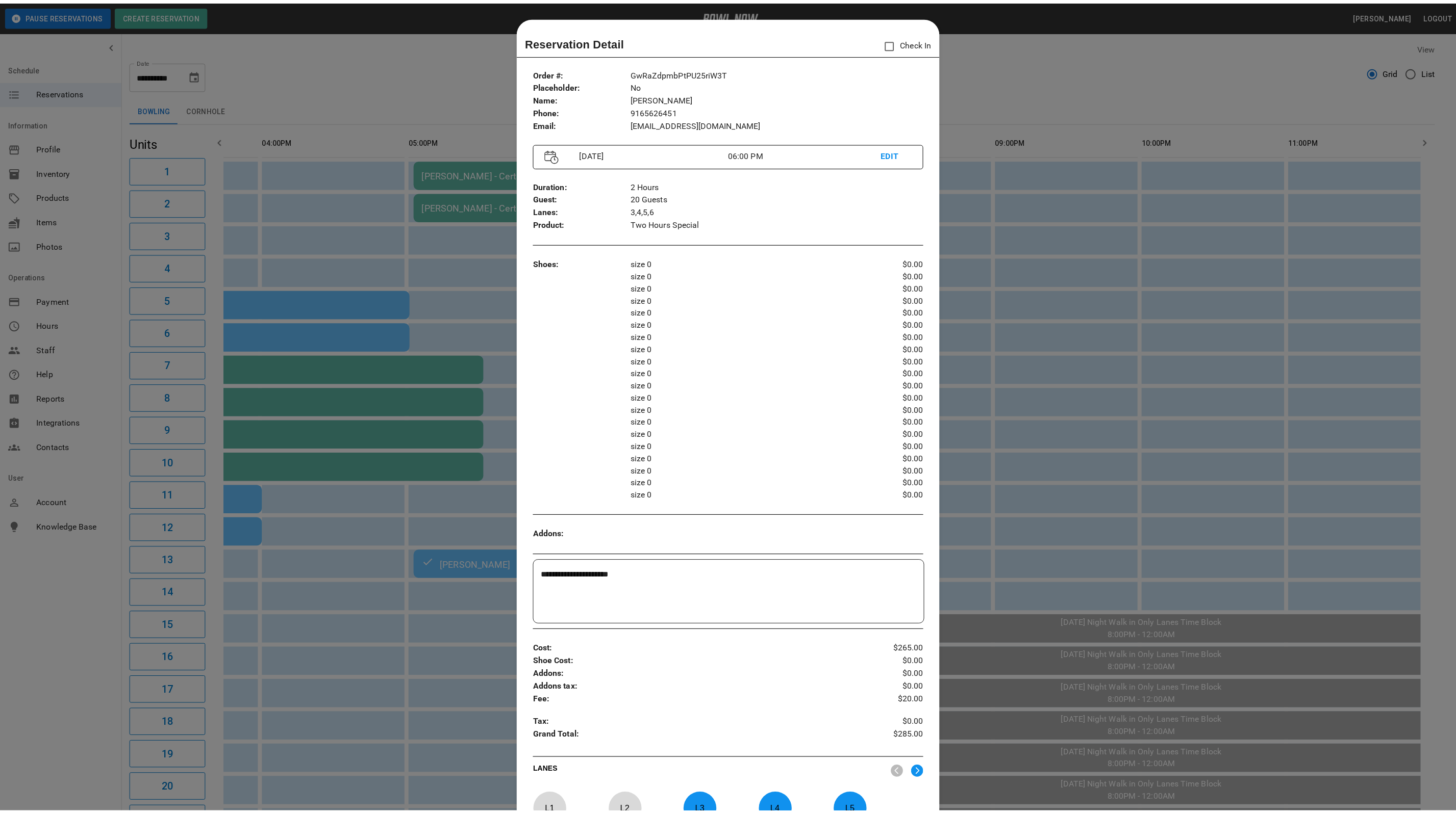
scroll to position [16, 0]
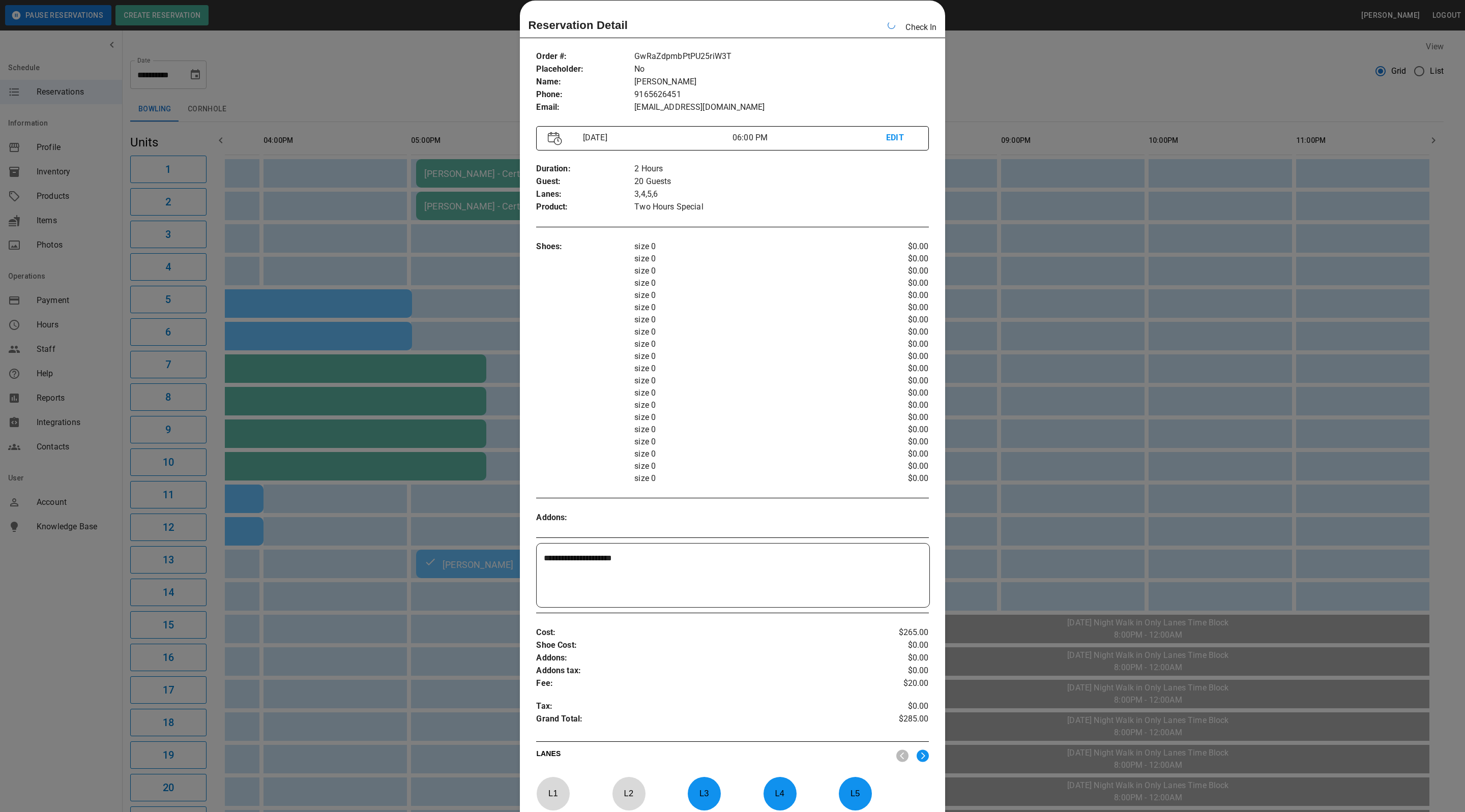
click at [984, 55] on div at bounding box center [732, 406] width 1465 height 812
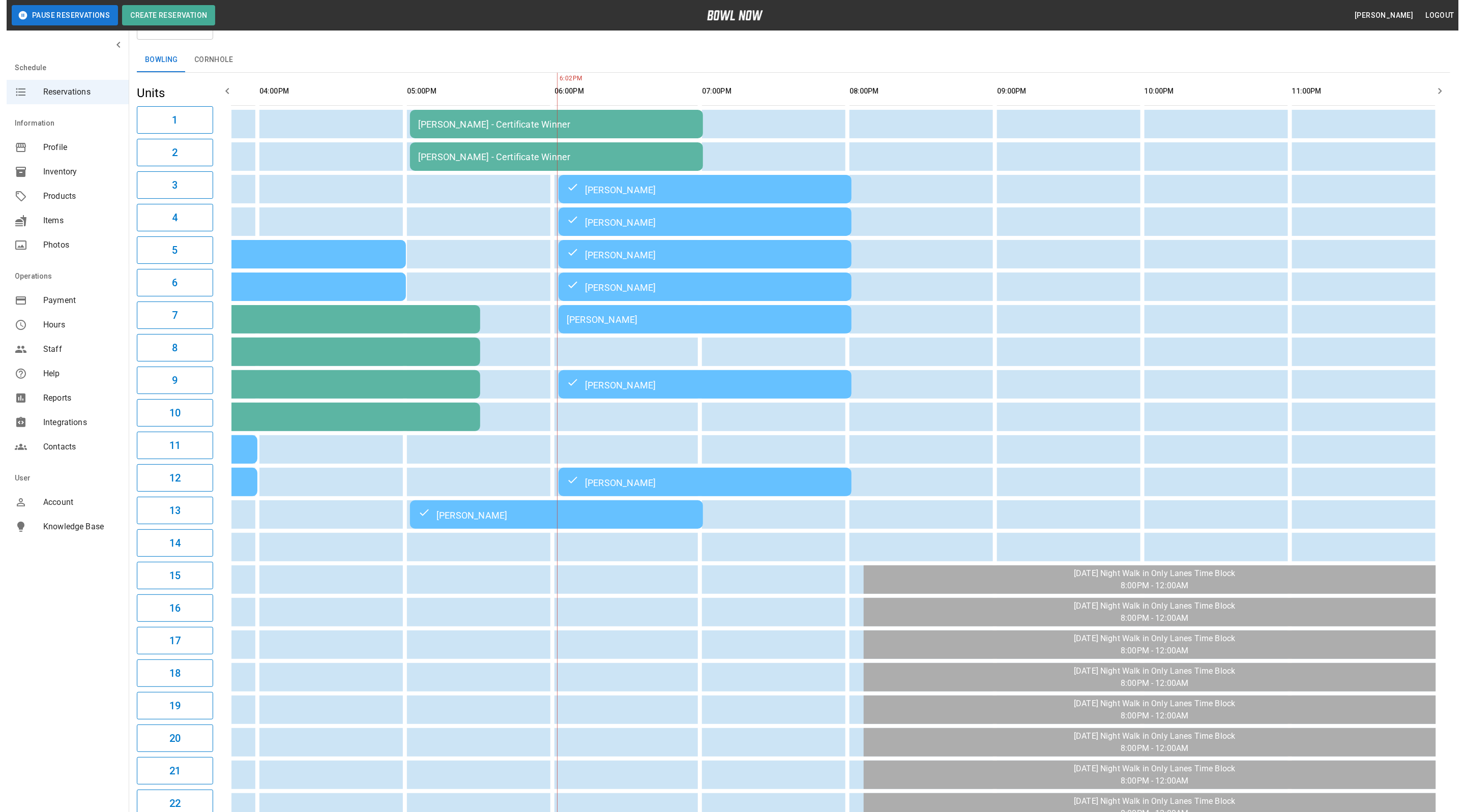
scroll to position [76, 0]
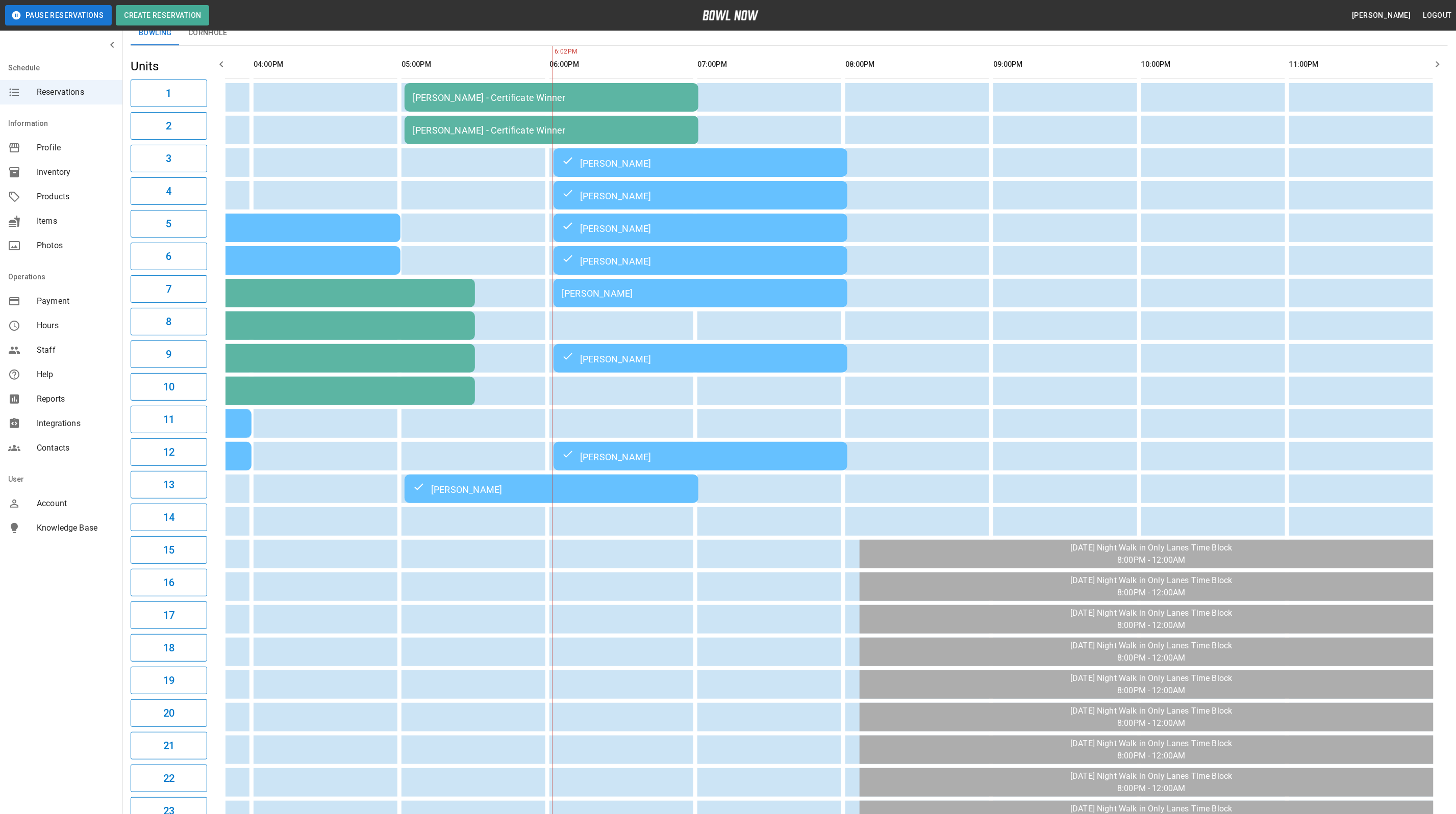
click at [779, 294] on div "[PERSON_NAME]" at bounding box center [700, 293] width 278 height 11
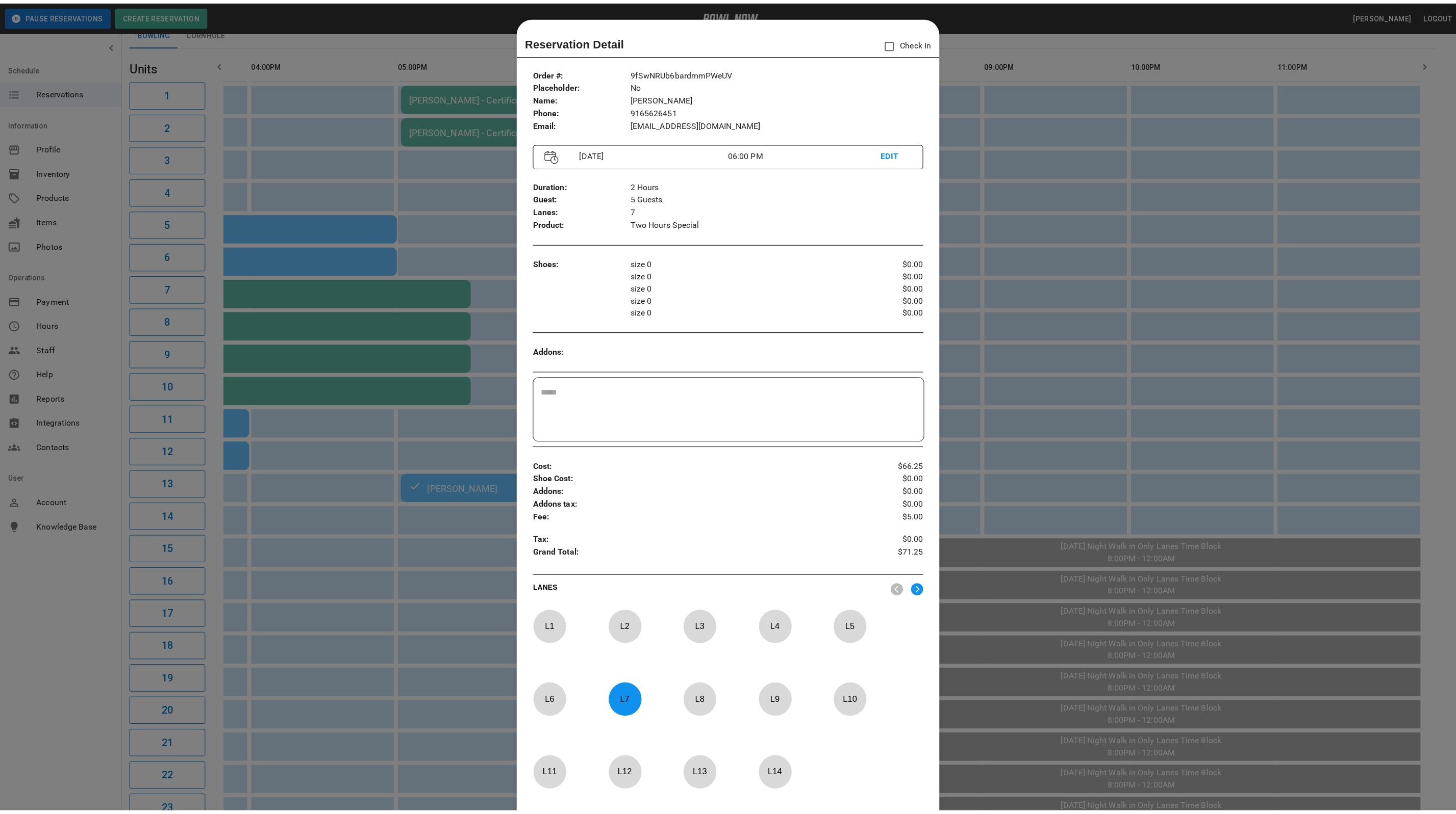
scroll to position [16, 0]
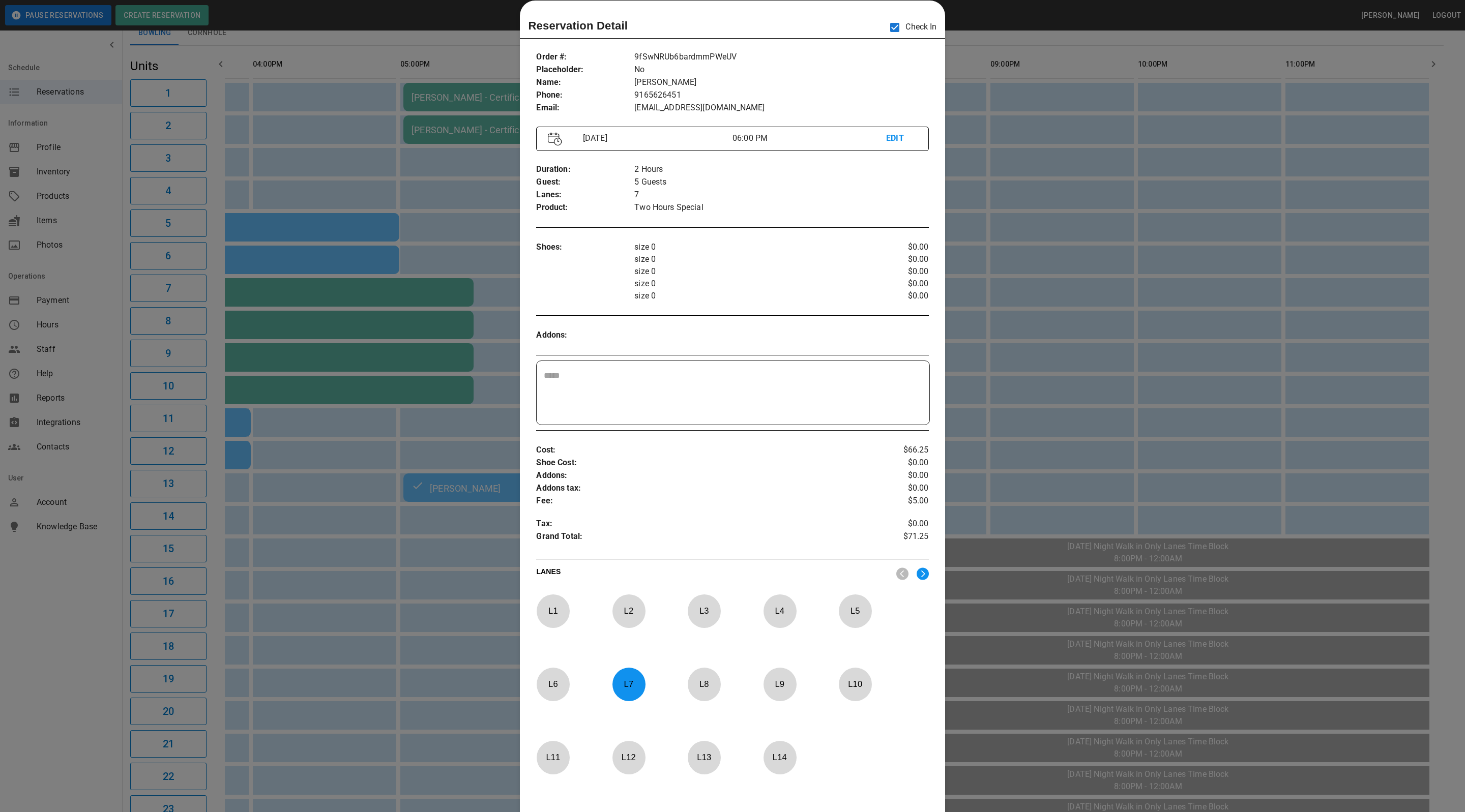
click at [1042, 258] on div at bounding box center [732, 406] width 1465 height 812
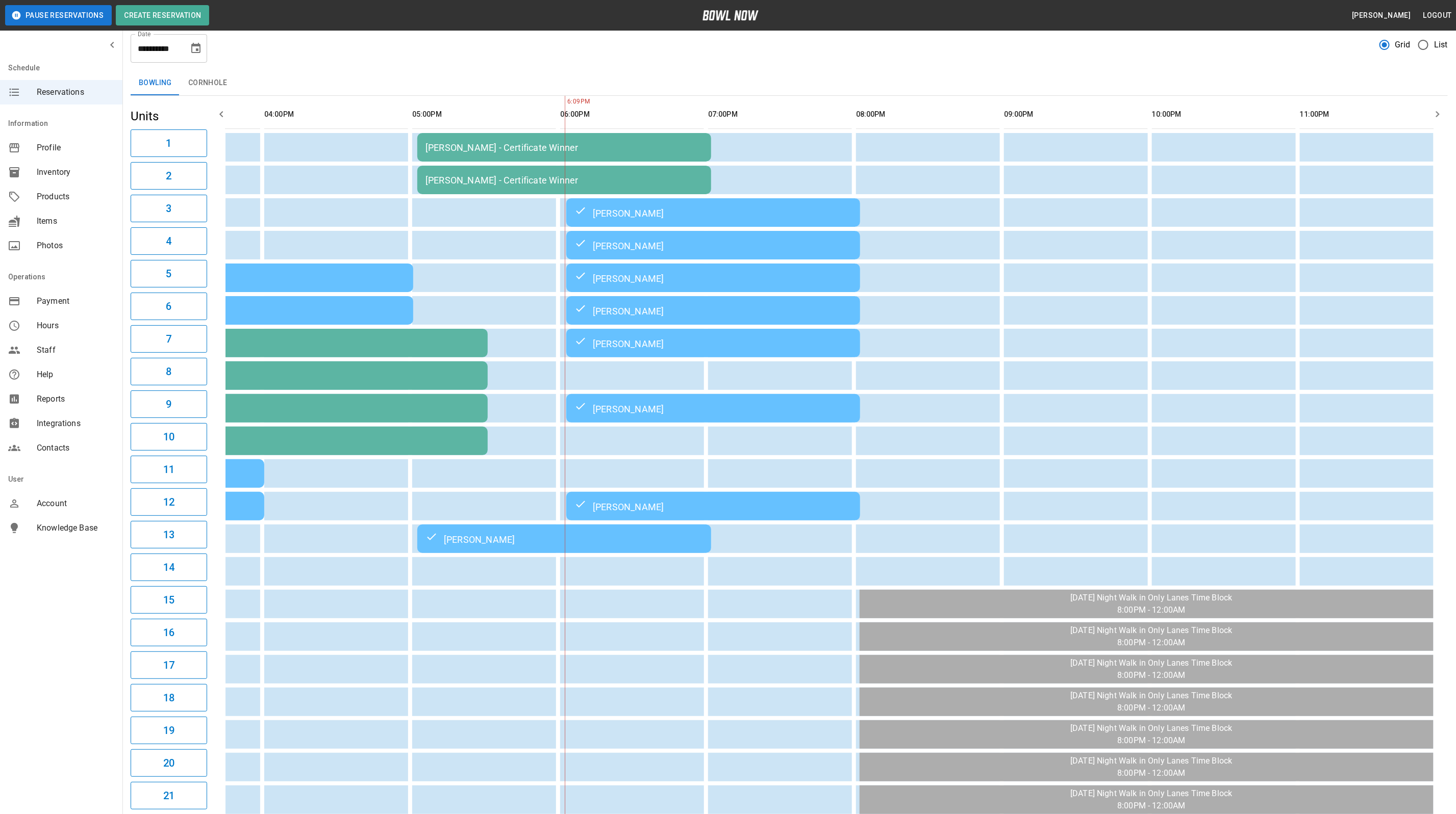
scroll to position [0, 0]
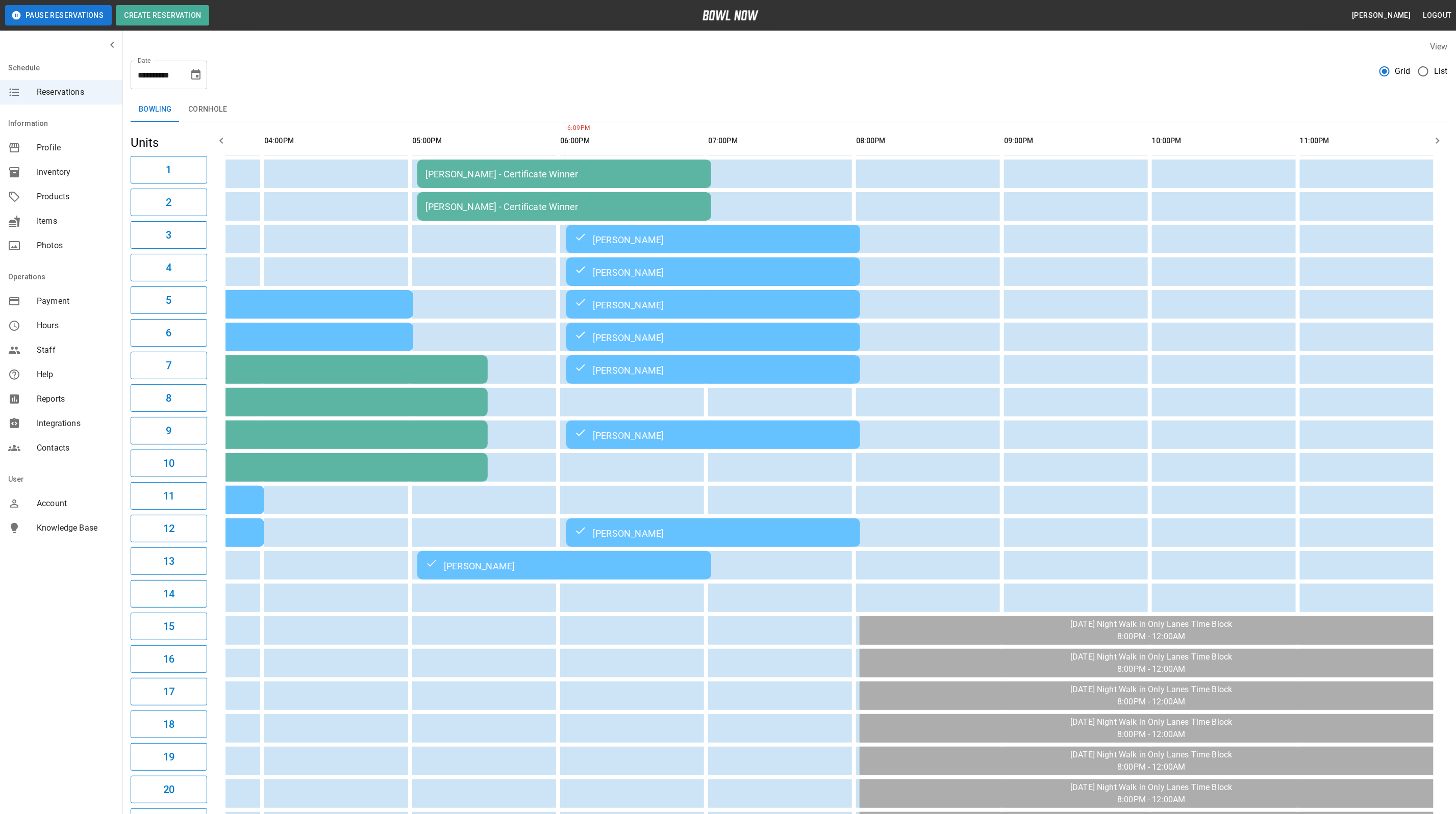
click at [78, 25] on button "Pause Reservations" at bounding box center [58, 15] width 107 height 21
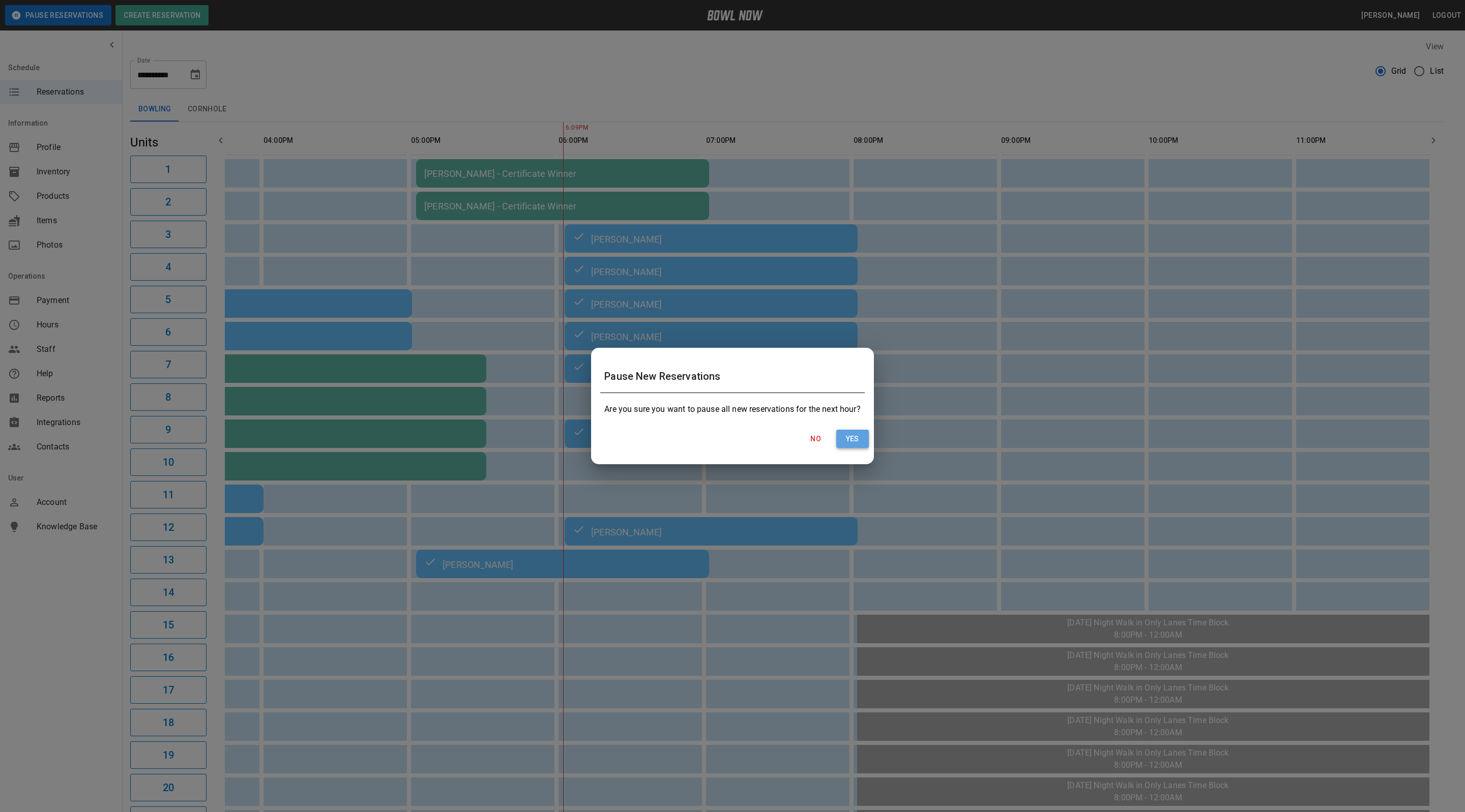
click at [855, 441] on button "Yes" at bounding box center [852, 439] width 32 height 19
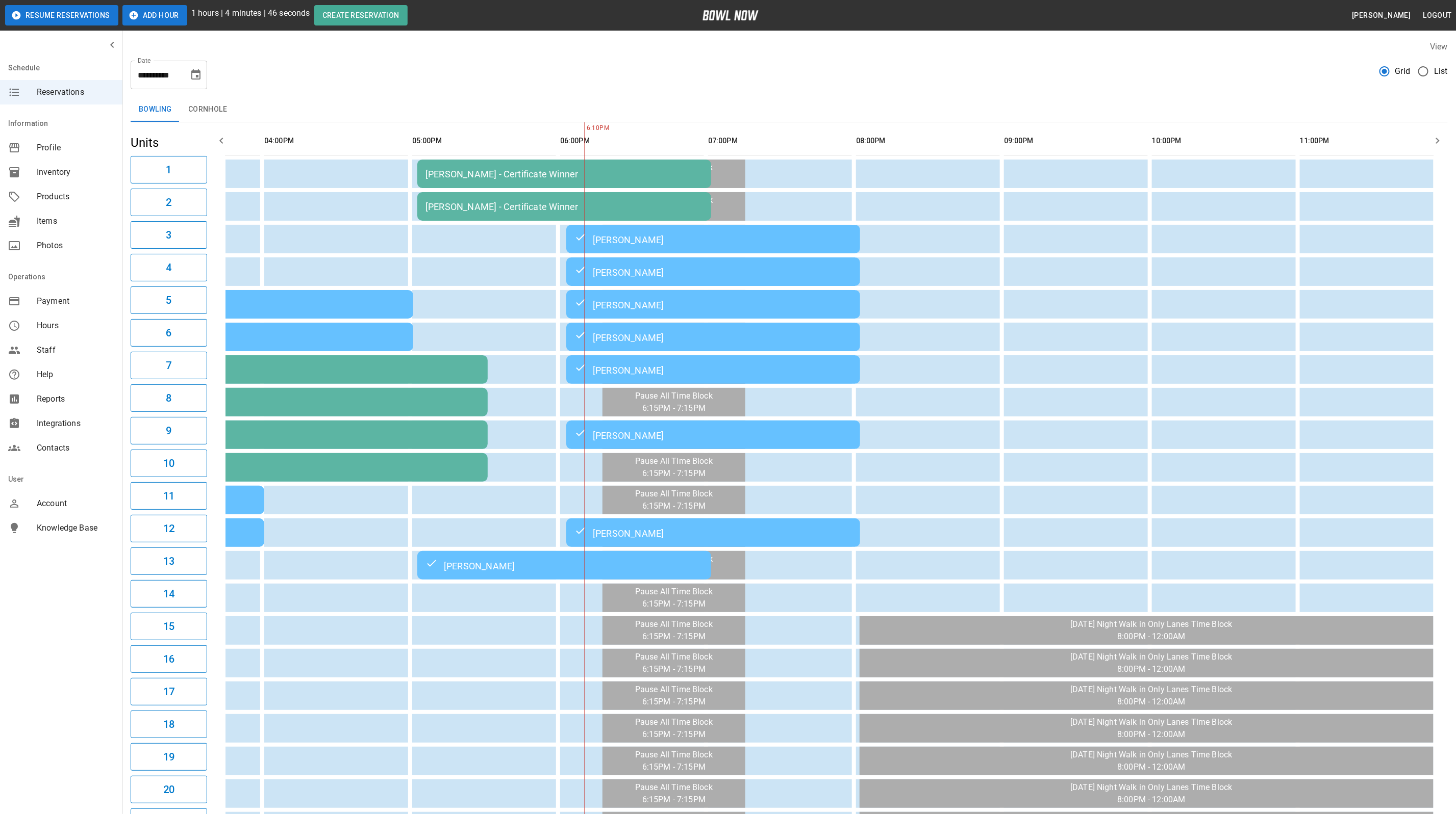
scroll to position [0, 533]
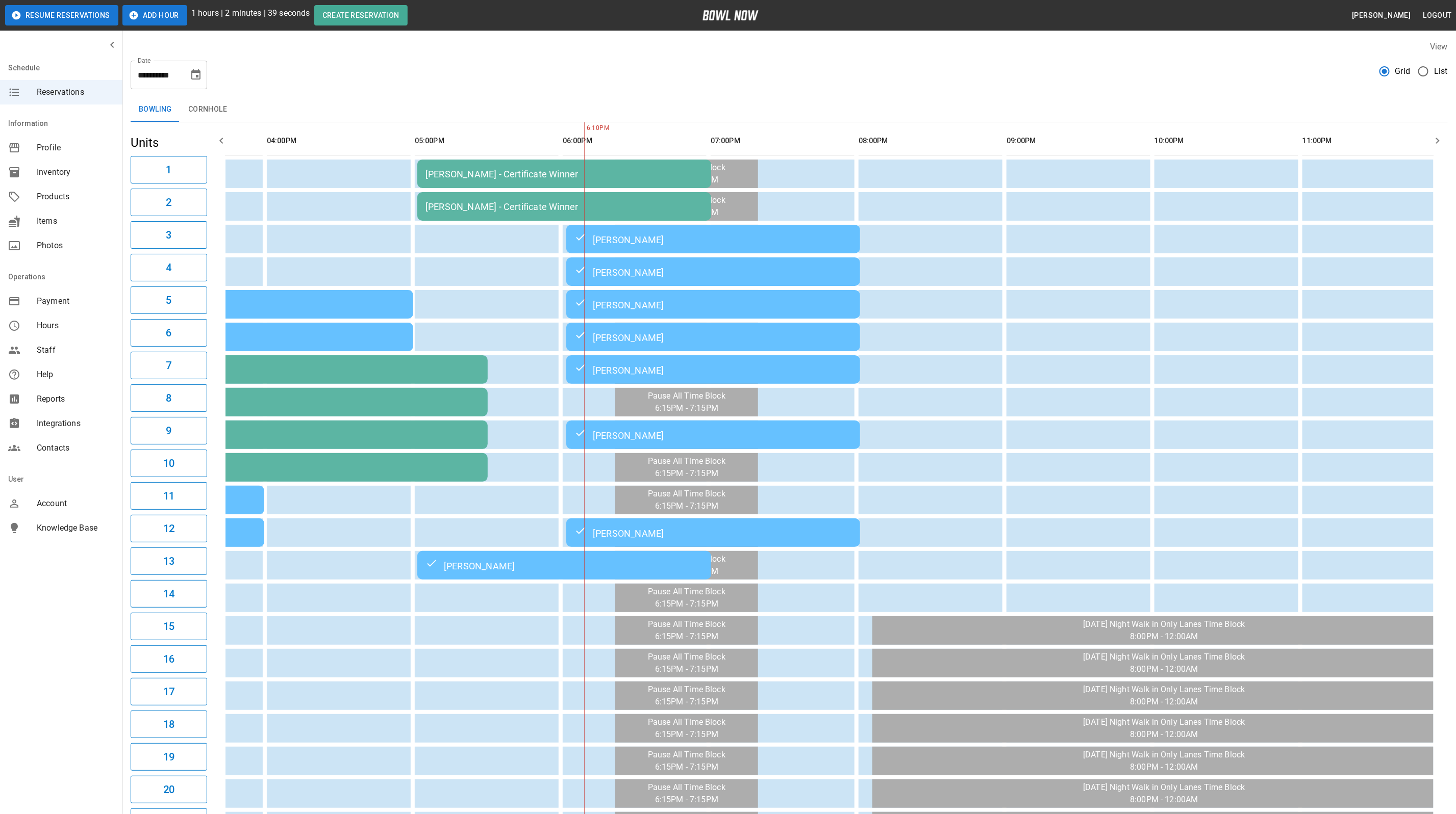
click at [160, 17] on button "Add Hour" at bounding box center [155, 15] width 65 height 21
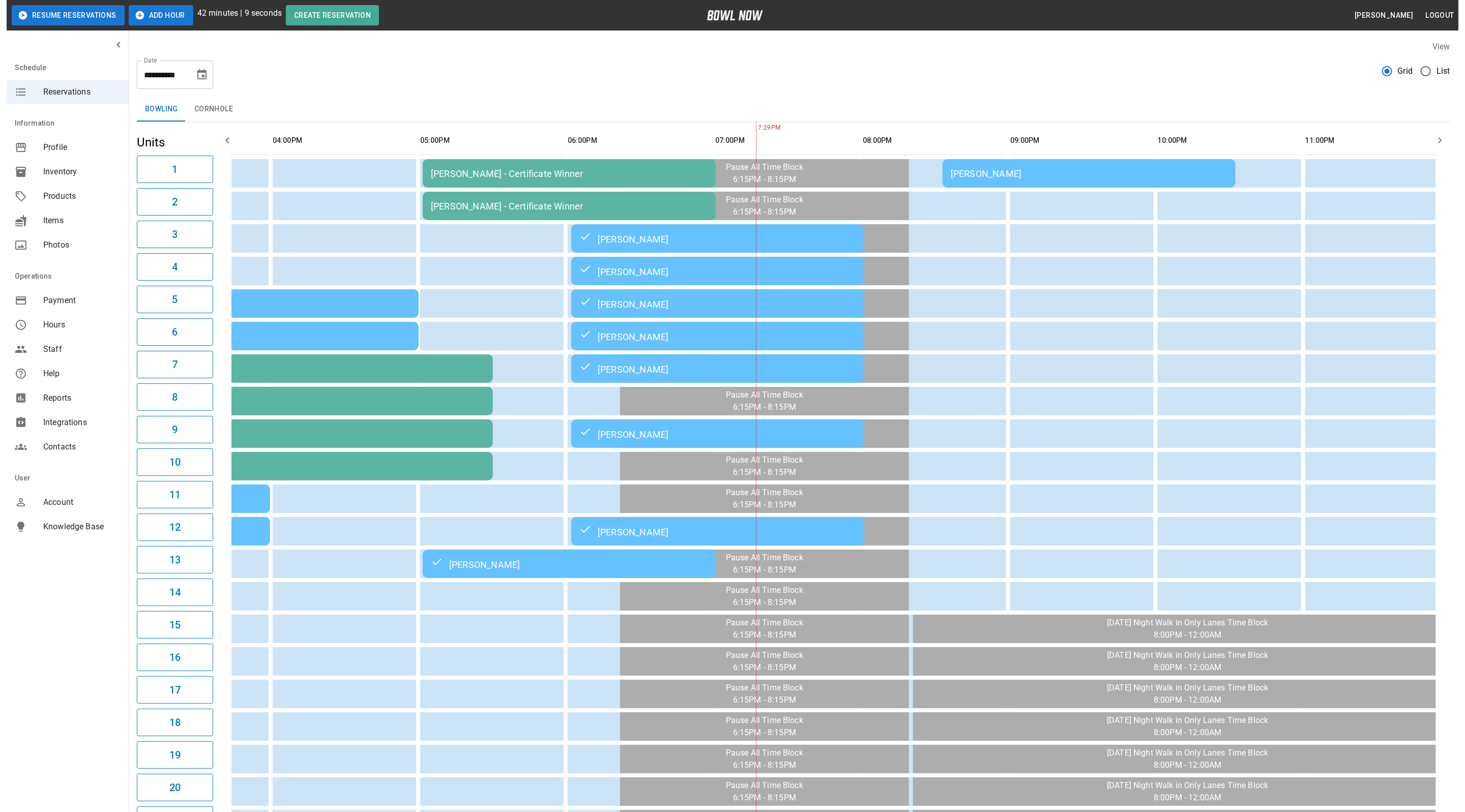
scroll to position [0, 548]
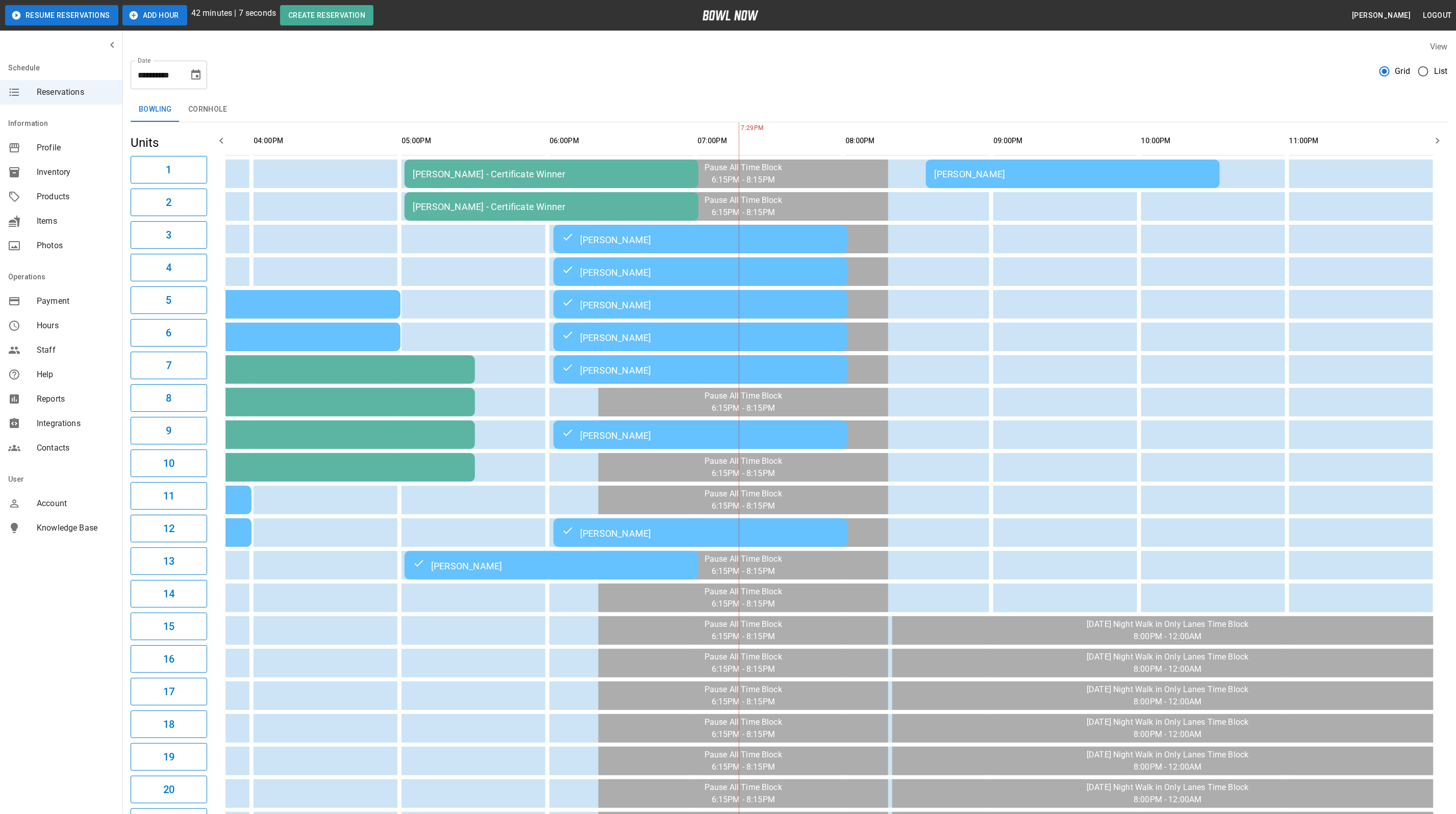
click at [1082, 173] on div "[PERSON_NAME]" at bounding box center [1073, 174] width 278 height 11
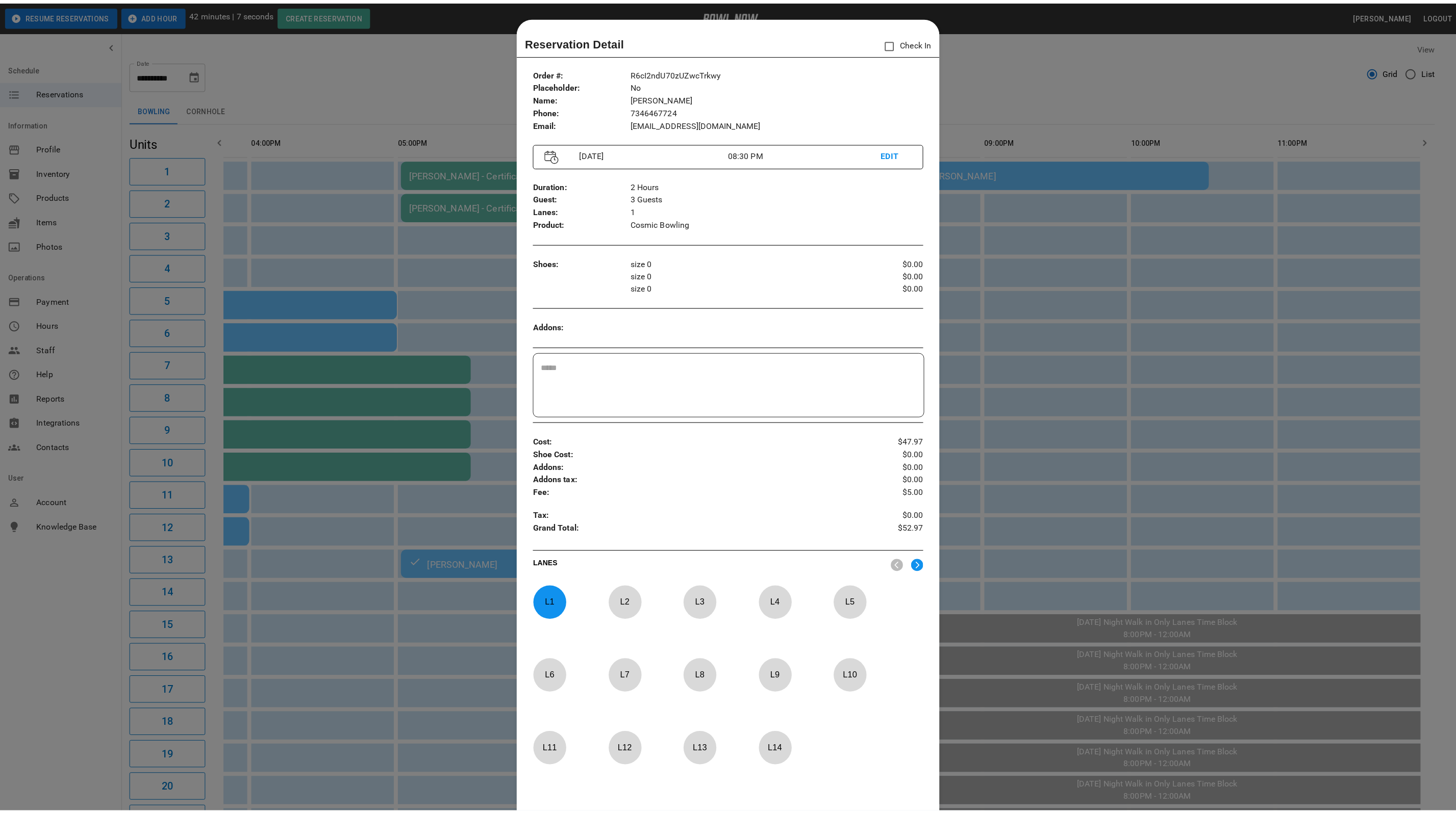
scroll to position [16, 0]
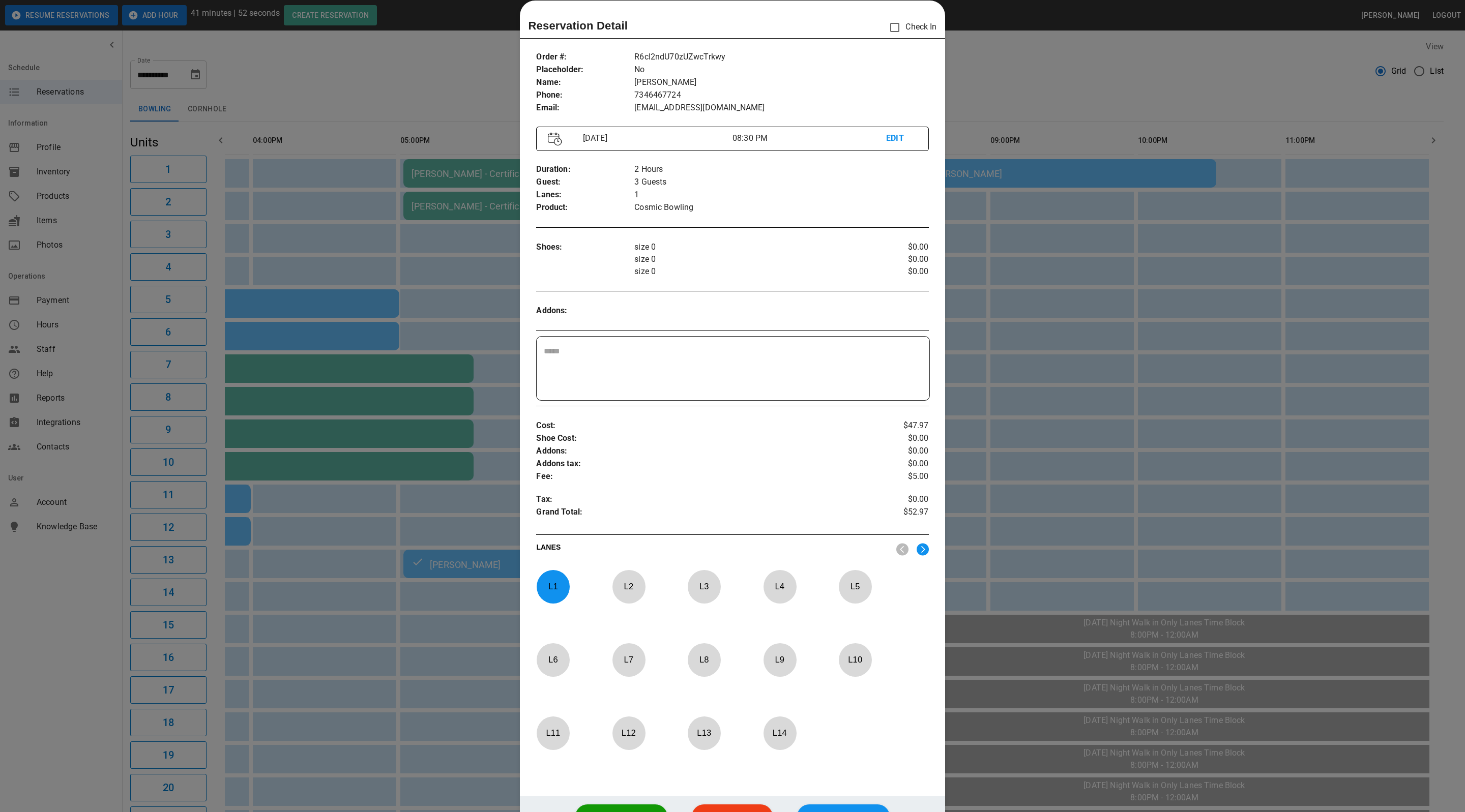
click at [1077, 123] on div at bounding box center [732, 406] width 1465 height 812
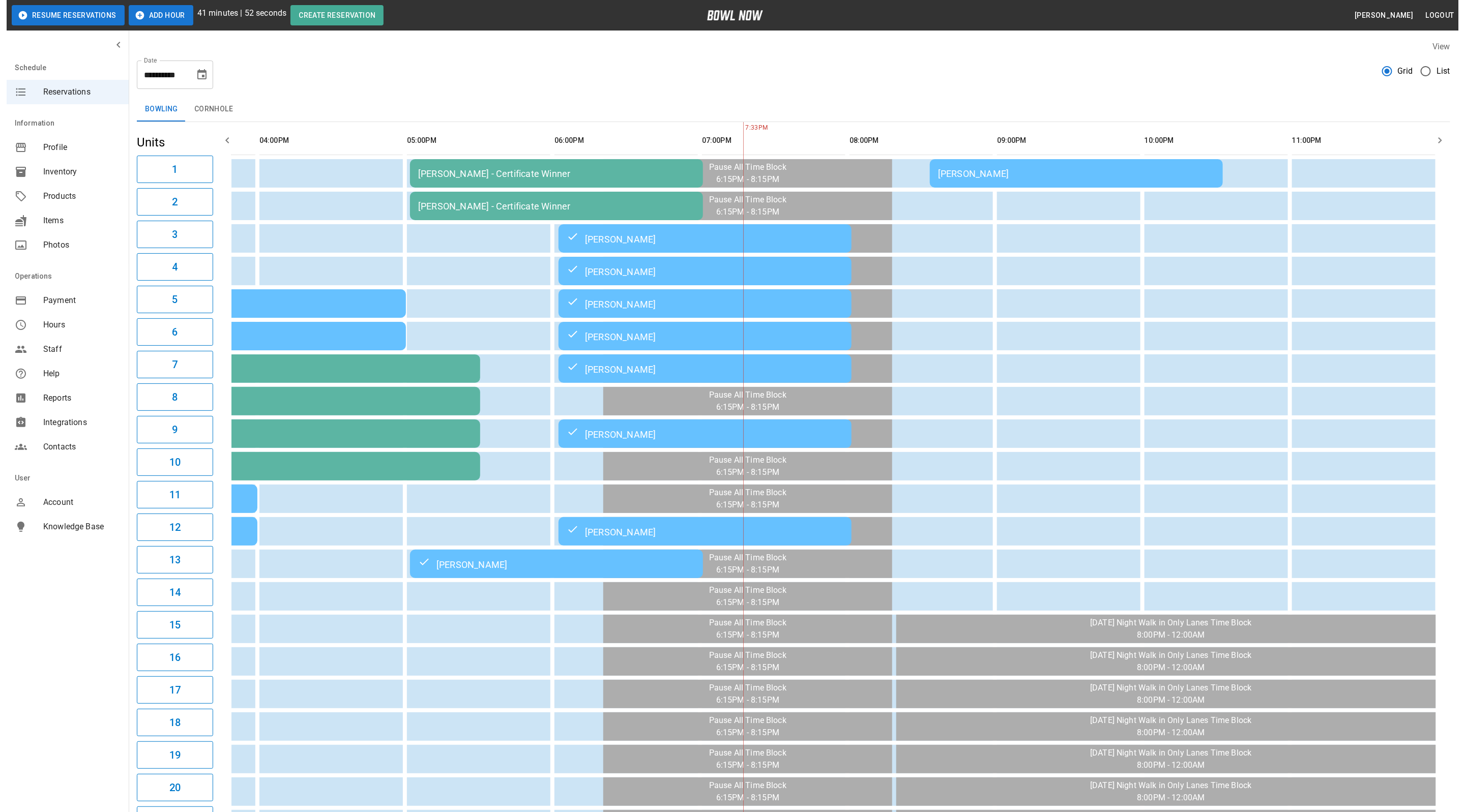
scroll to position [0, 556]
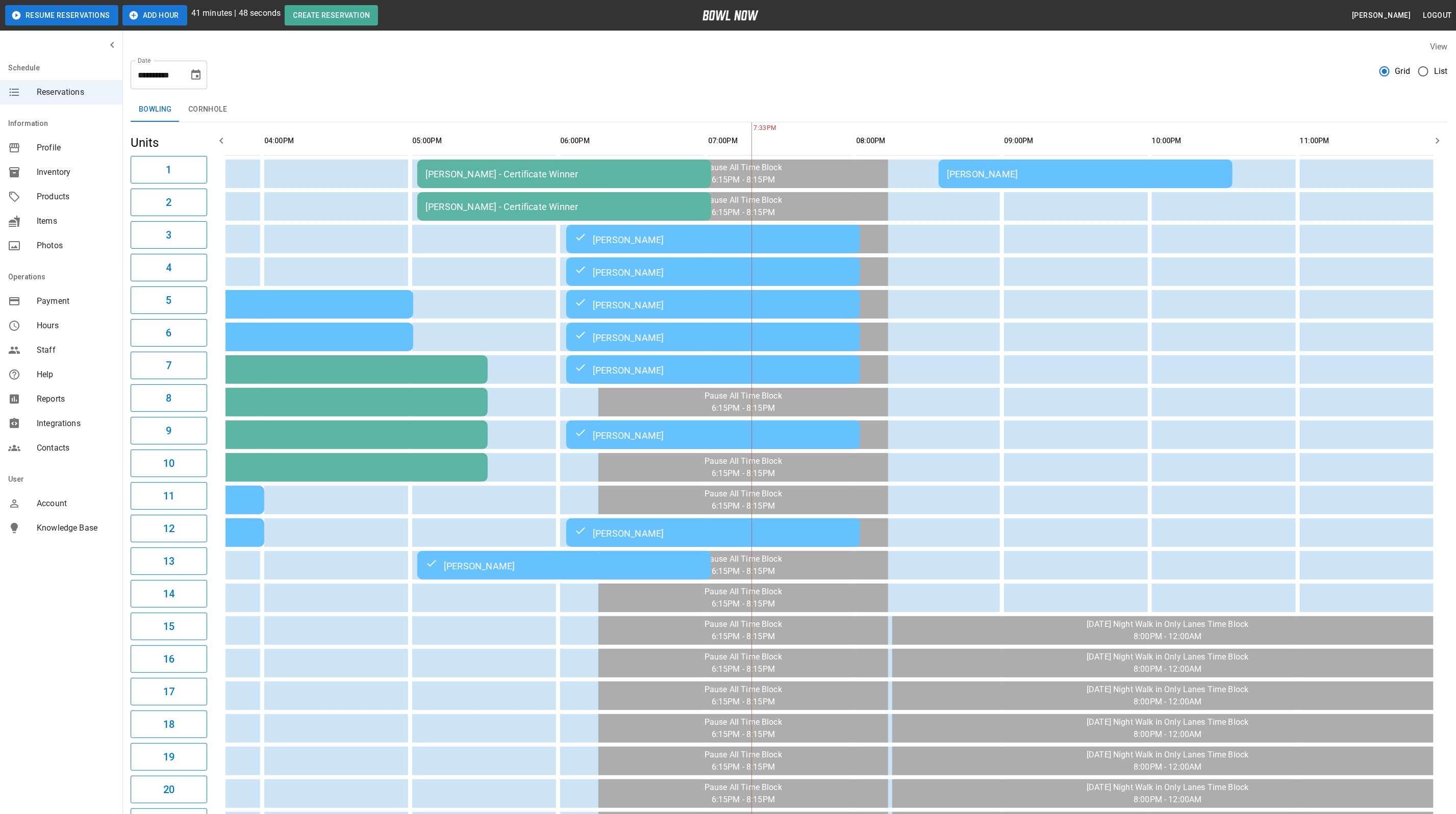
click at [1074, 172] on div "[PERSON_NAME]" at bounding box center [1085, 174] width 278 height 11
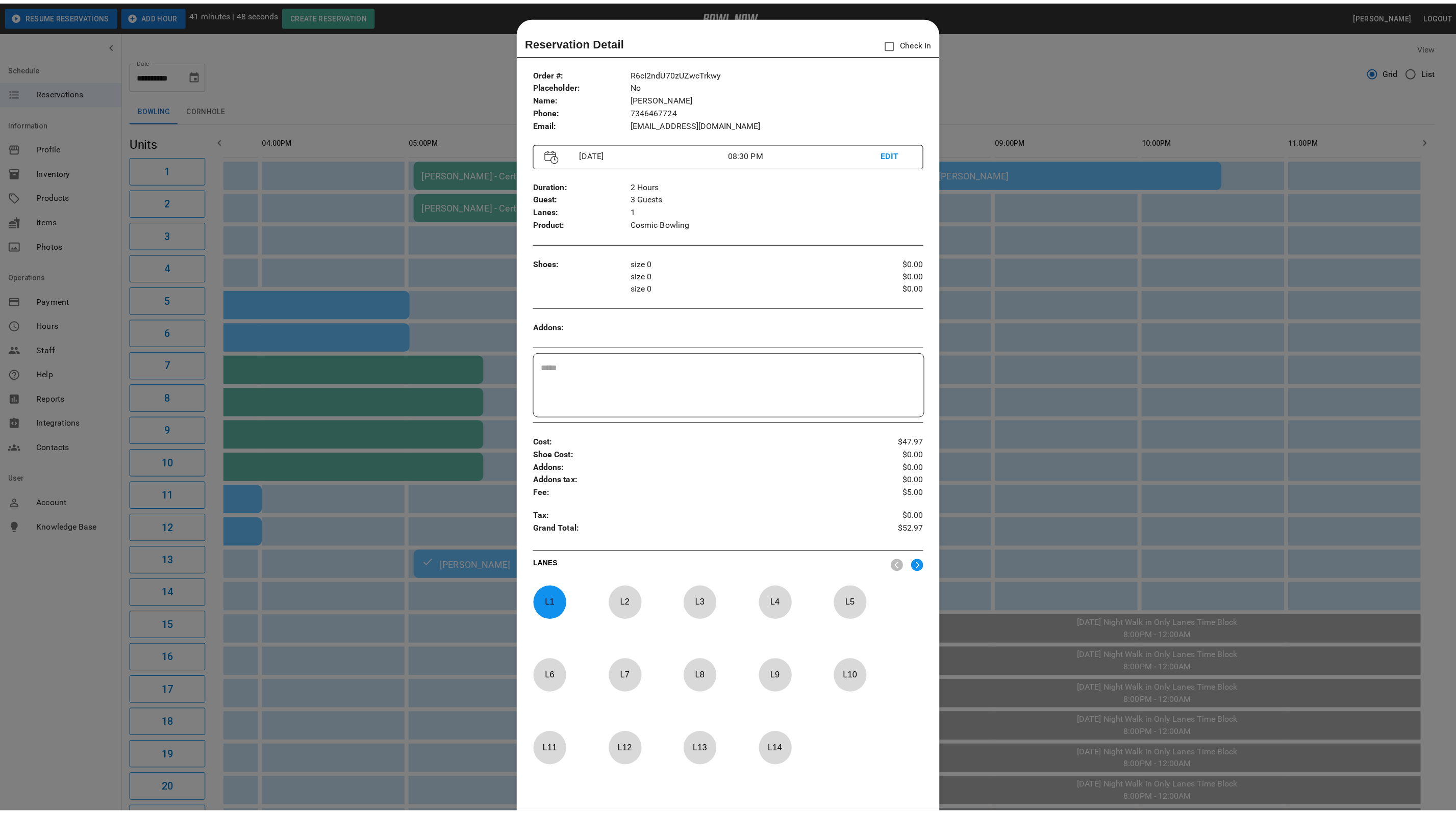
scroll to position [16, 0]
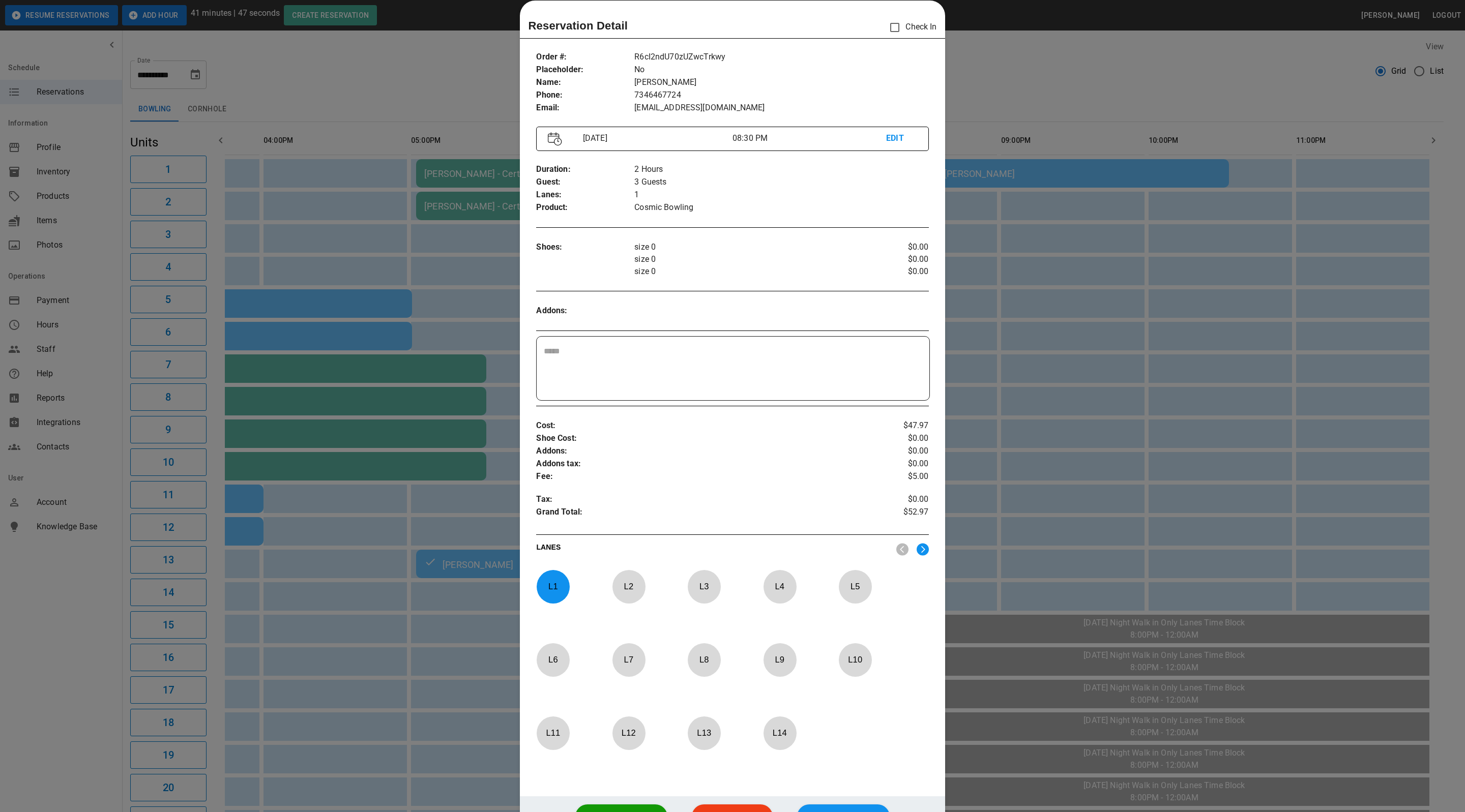
click at [1052, 104] on div at bounding box center [732, 406] width 1465 height 812
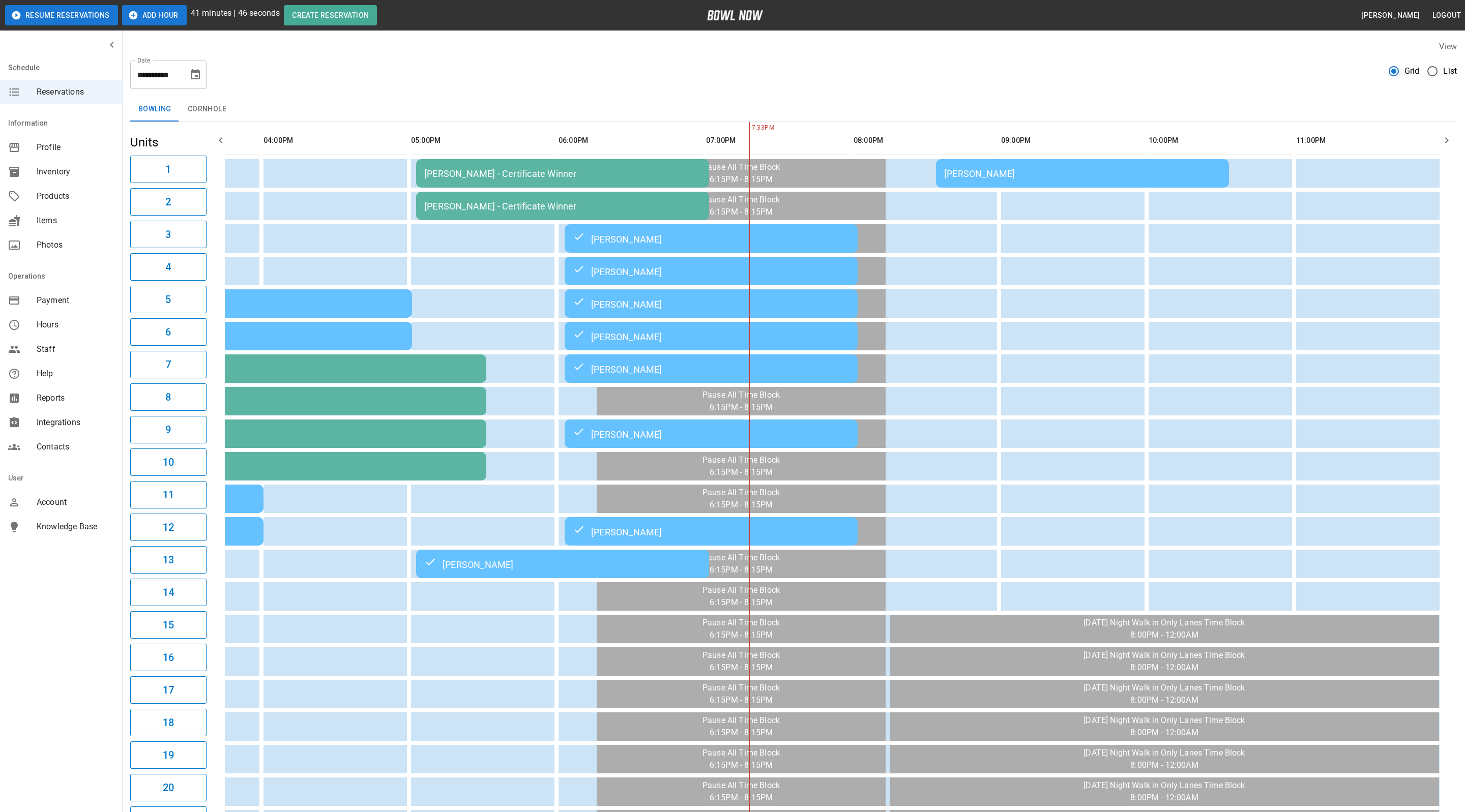
scroll to position [0, 535]
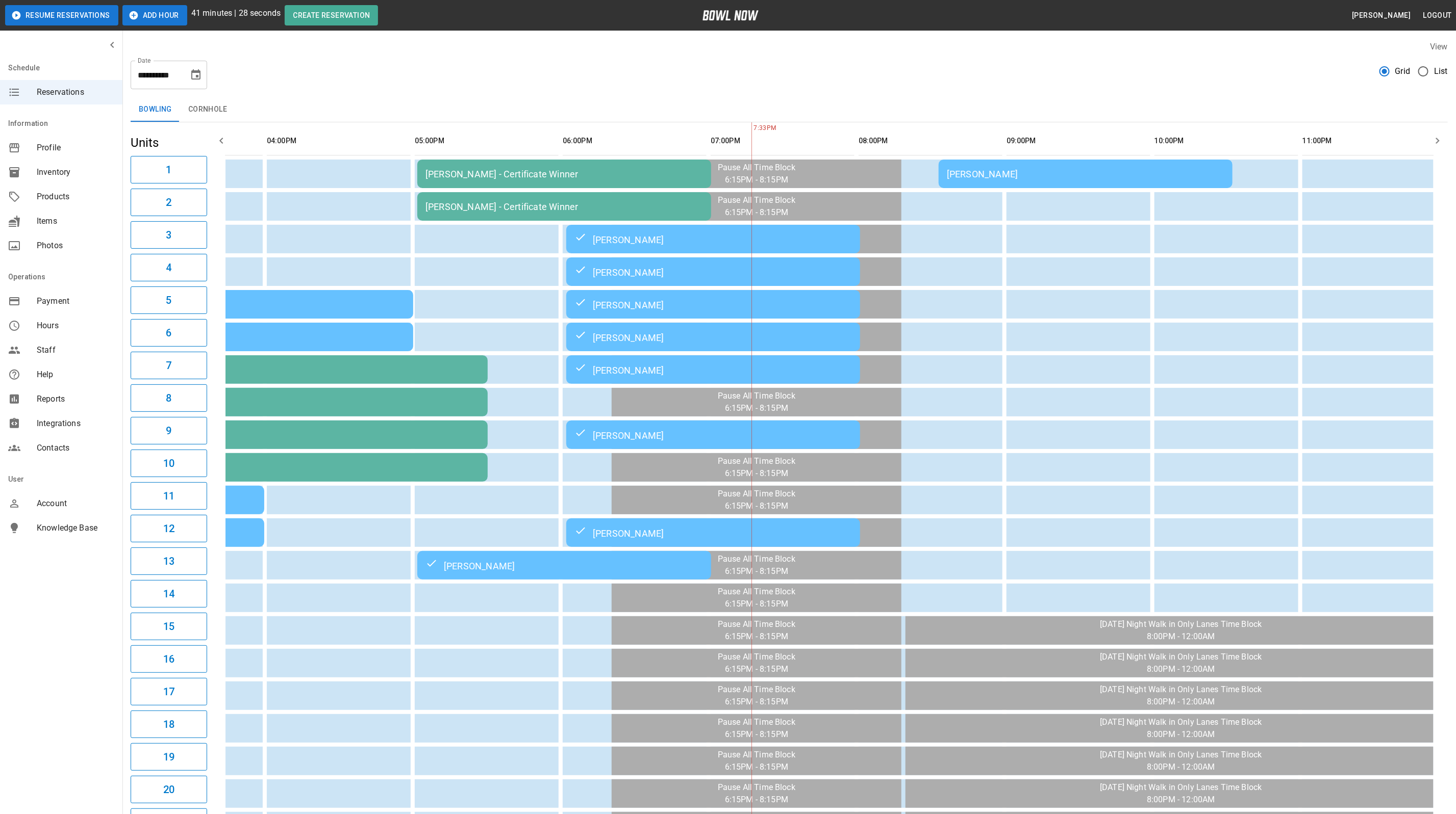
click at [1051, 172] on div "[PERSON_NAME]" at bounding box center [1085, 174] width 278 height 11
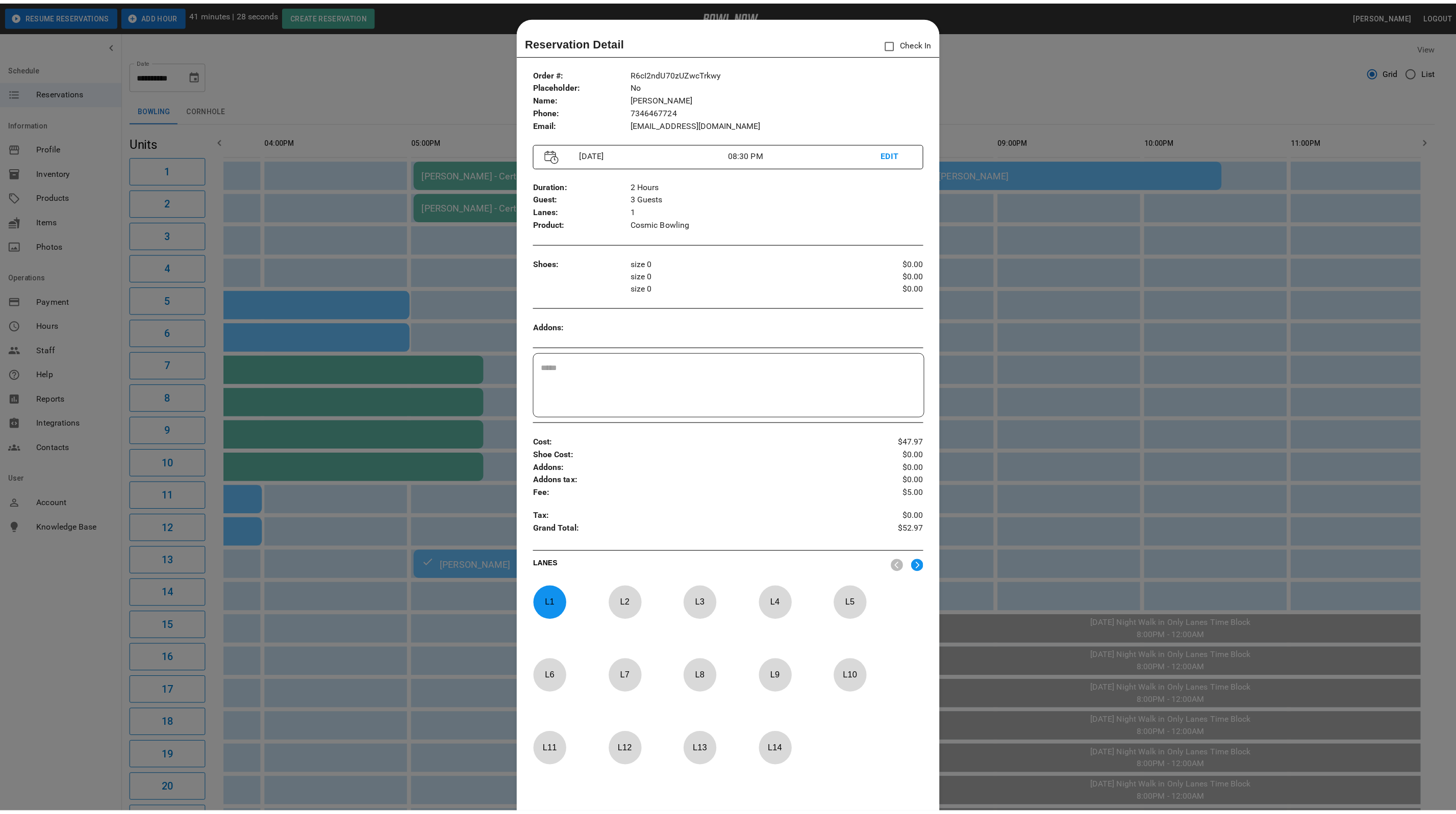
scroll to position [16, 0]
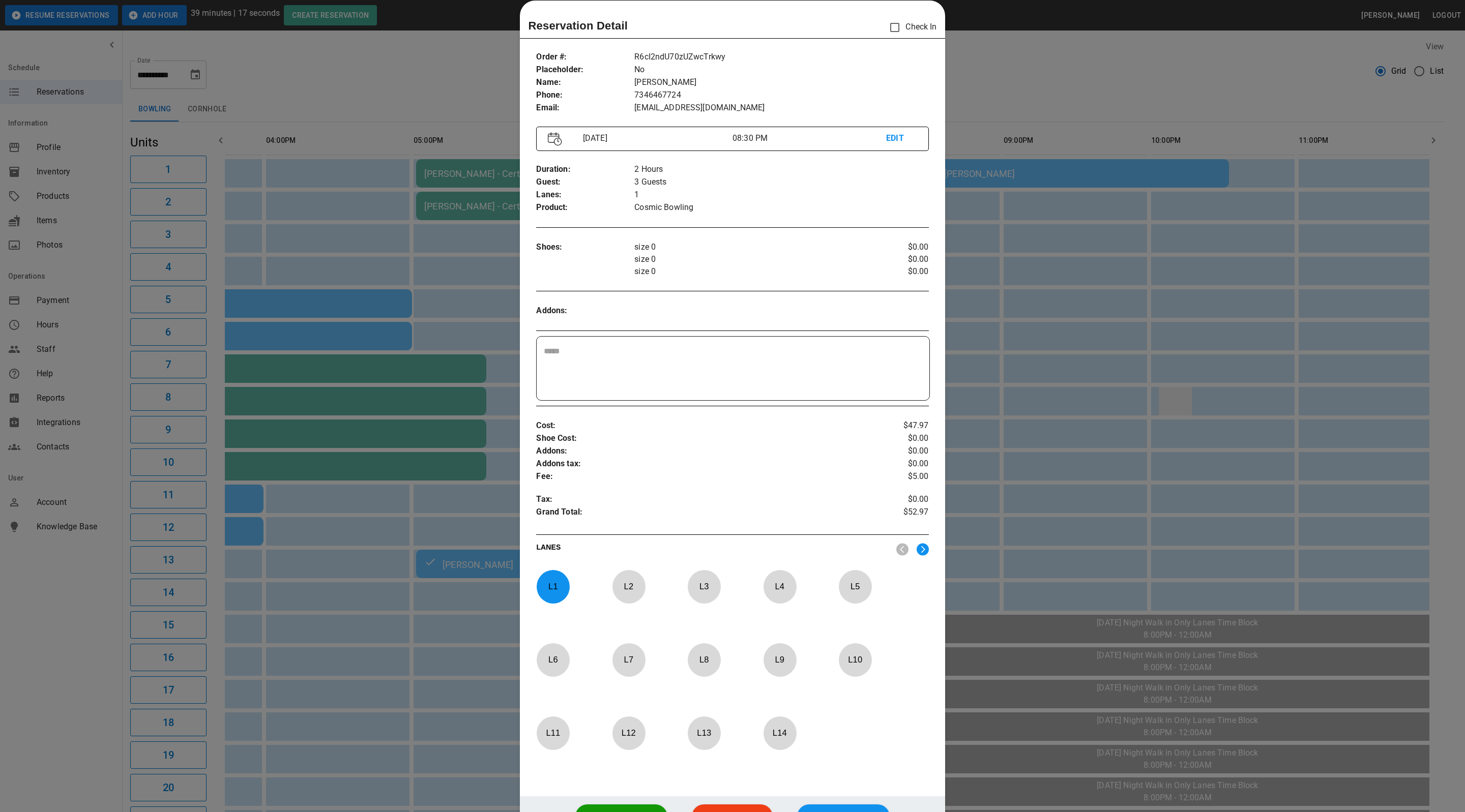
drag, startPoint x: 1151, startPoint y: 380, endPoint x: 1169, endPoint y: 396, distance: 24.1
click at [1151, 380] on div at bounding box center [732, 406] width 1465 height 812
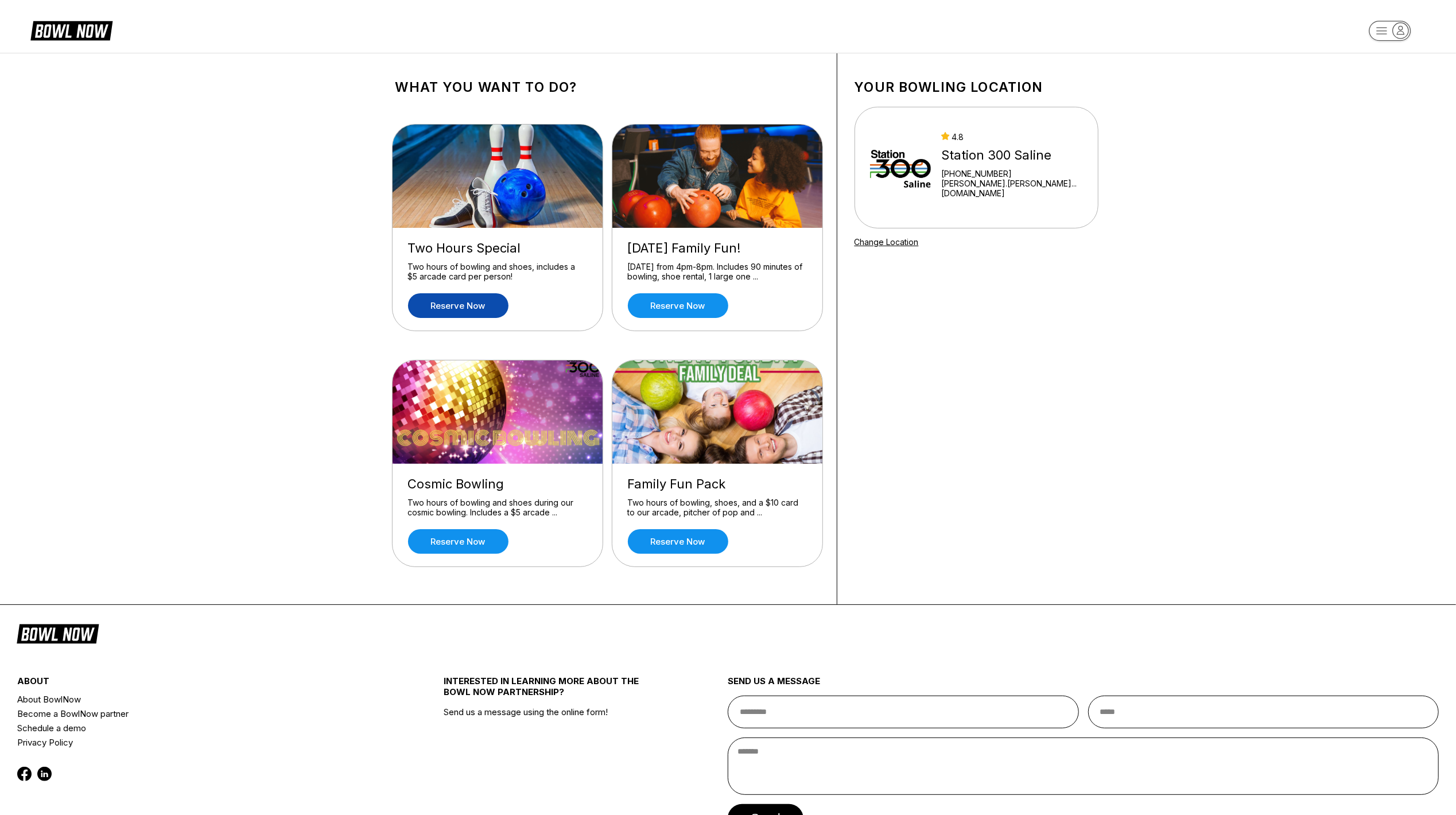
click at [442, 305] on link "Reserve now" at bounding box center [458, 305] width 101 height 24
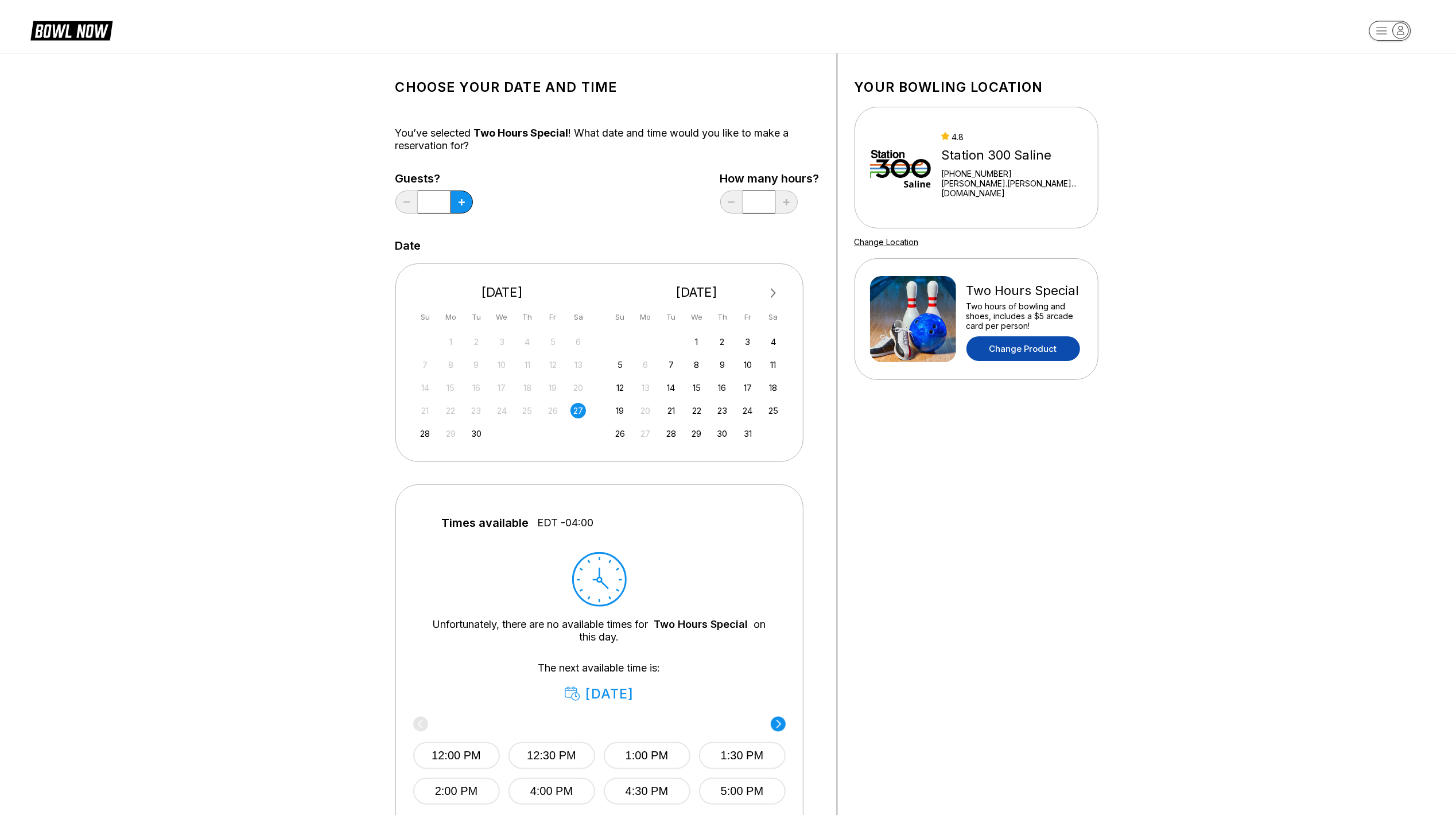
click at [1031, 350] on link "Change Product" at bounding box center [1023, 348] width 114 height 24
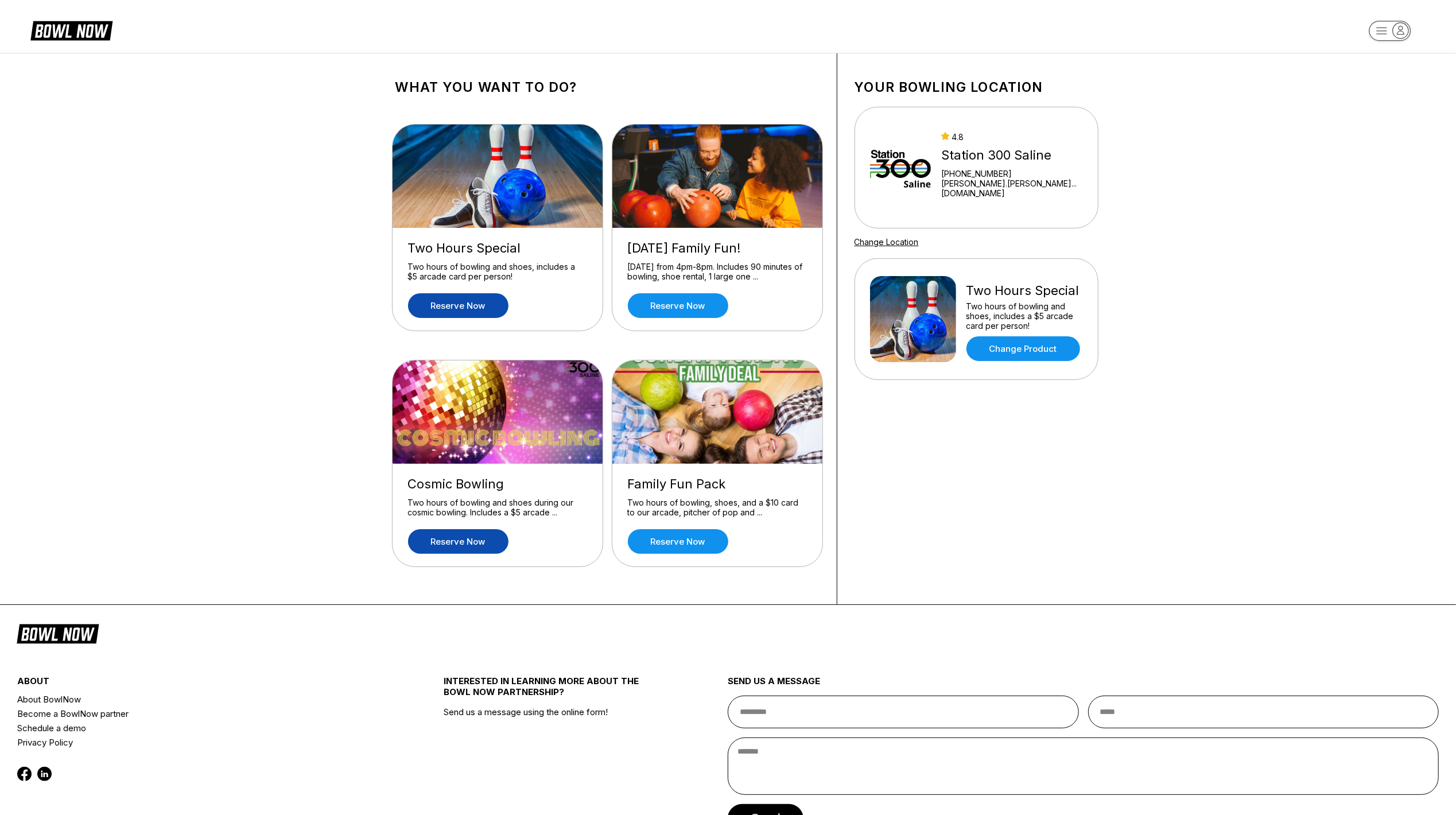
click at [445, 544] on link "Reserve now" at bounding box center [458, 542] width 101 height 24
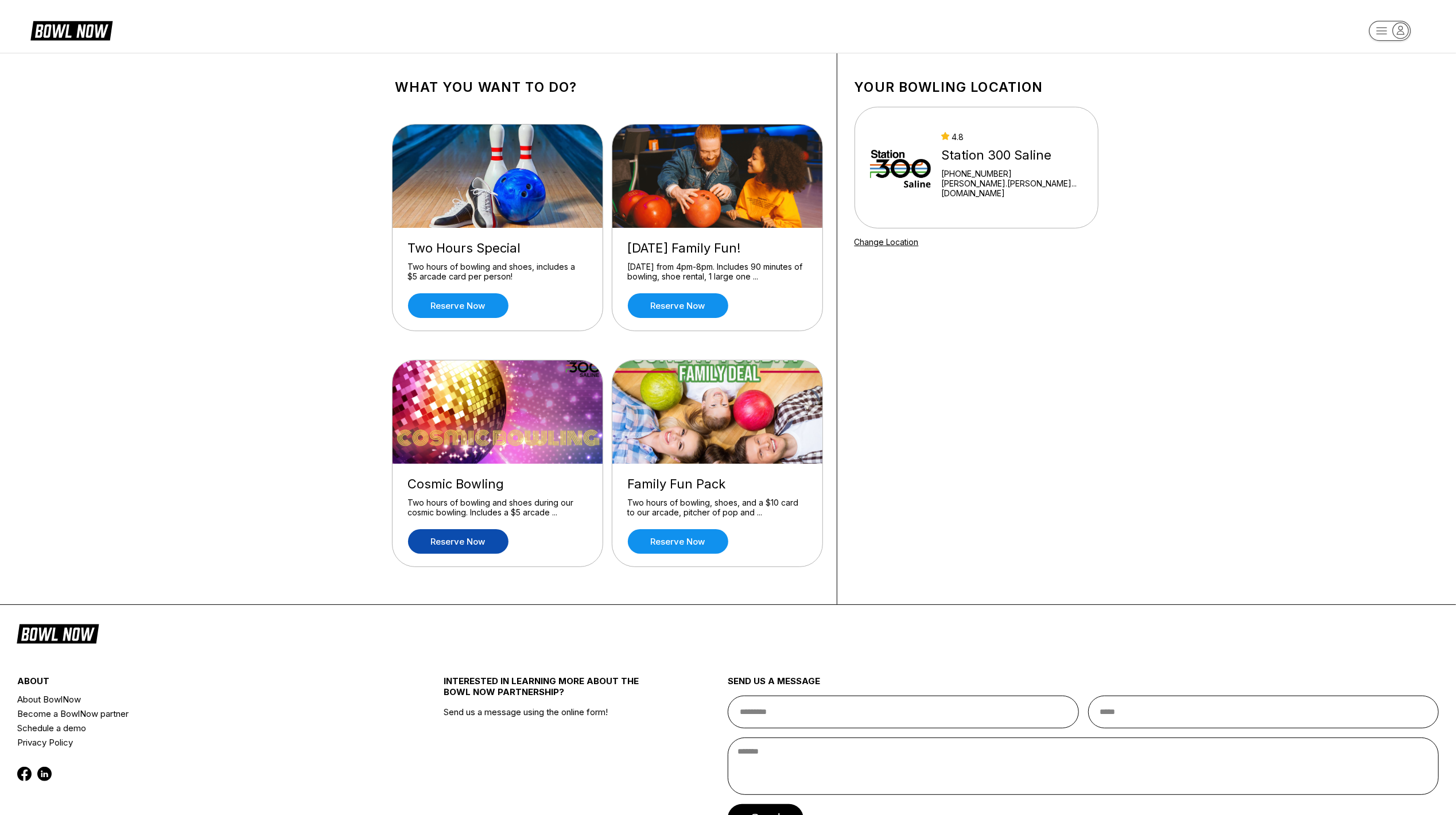
click at [476, 547] on link "Reserve now" at bounding box center [458, 542] width 101 height 24
